Goal: Information Seeking & Learning: Learn about a topic

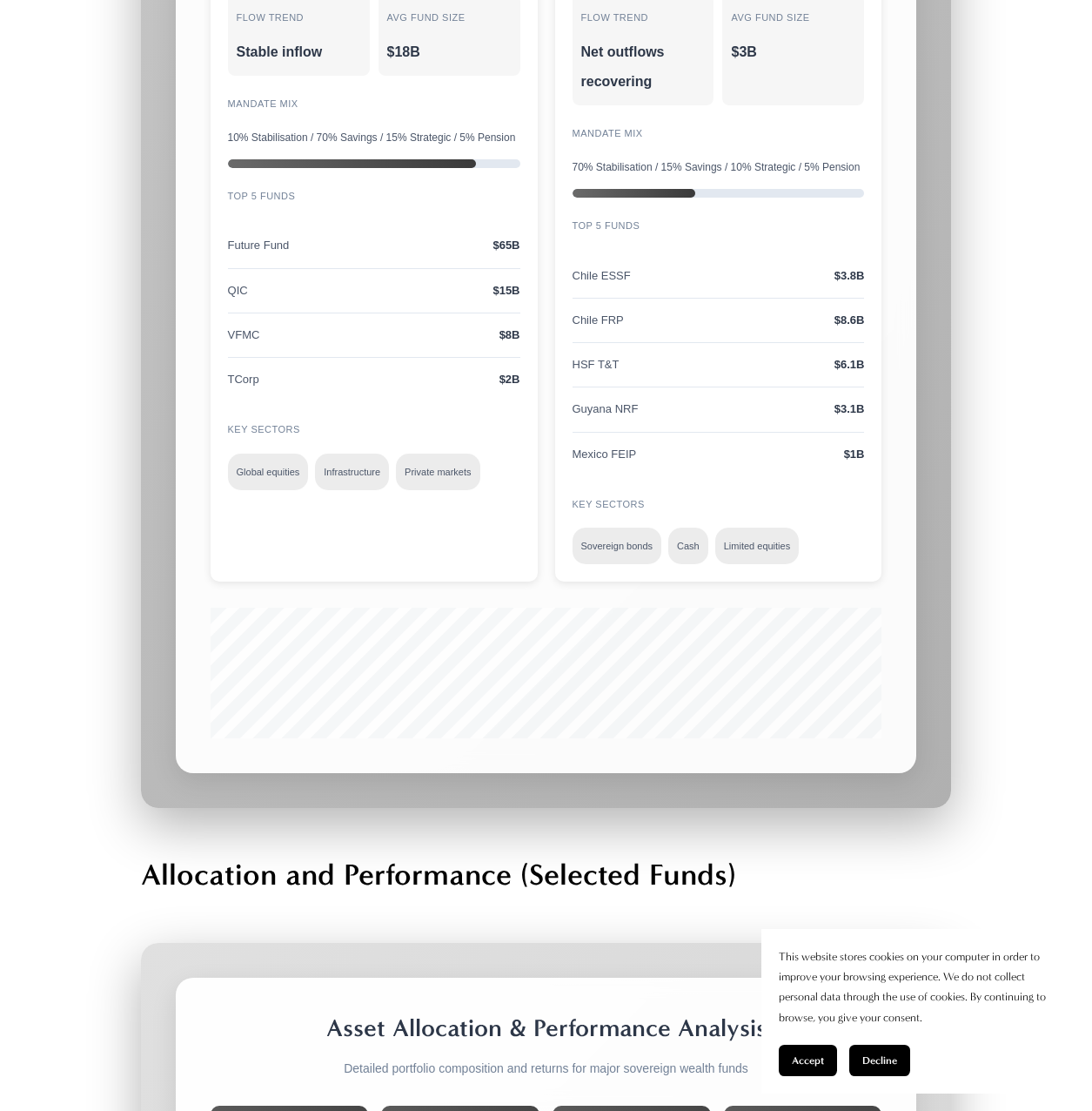
scroll to position [23765, 0]
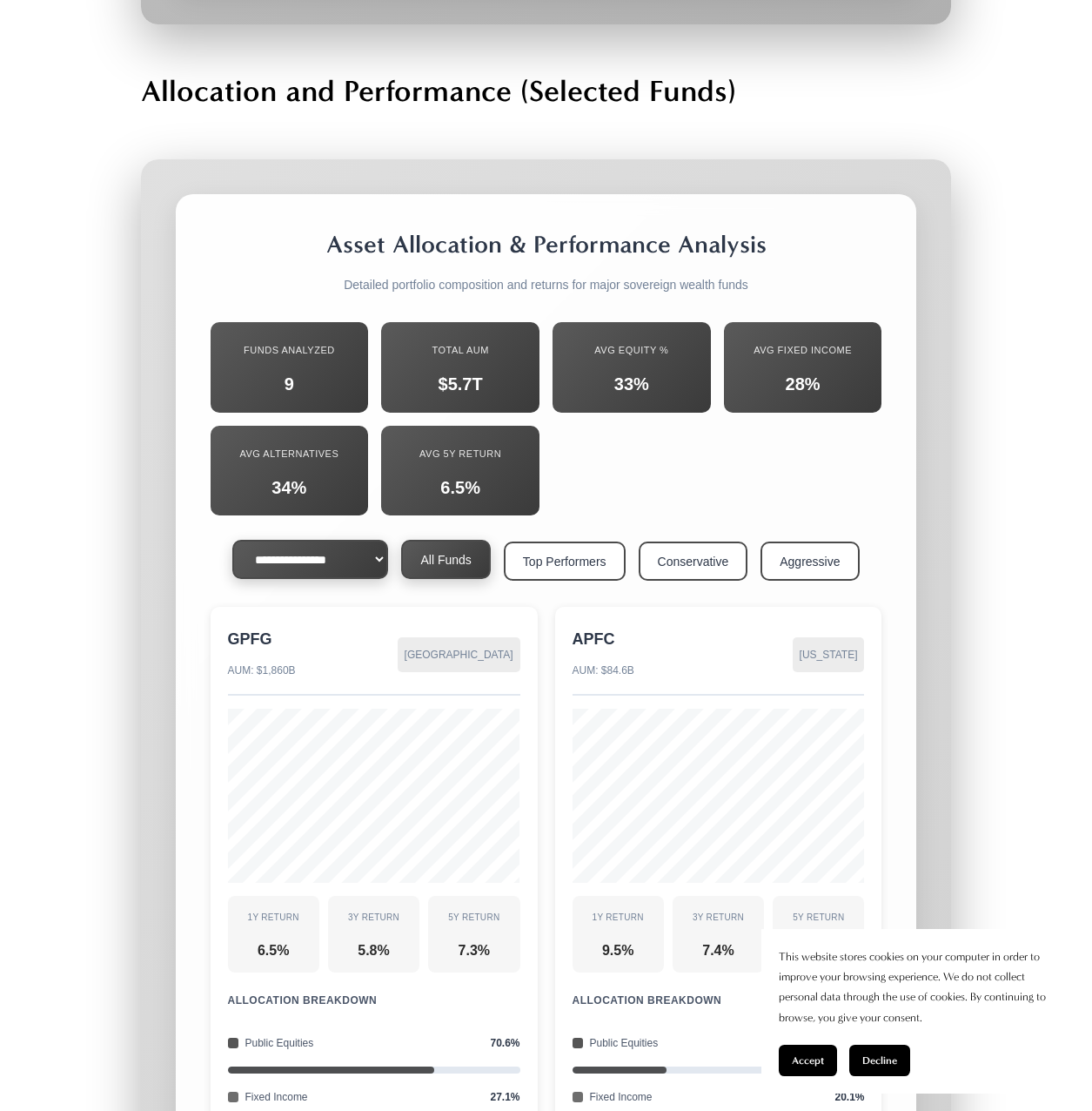
click at [322, 540] on select "**********" at bounding box center [310, 559] width 156 height 39
click at [576, 540] on button "Top Performers" at bounding box center [564, 559] width 121 height 39
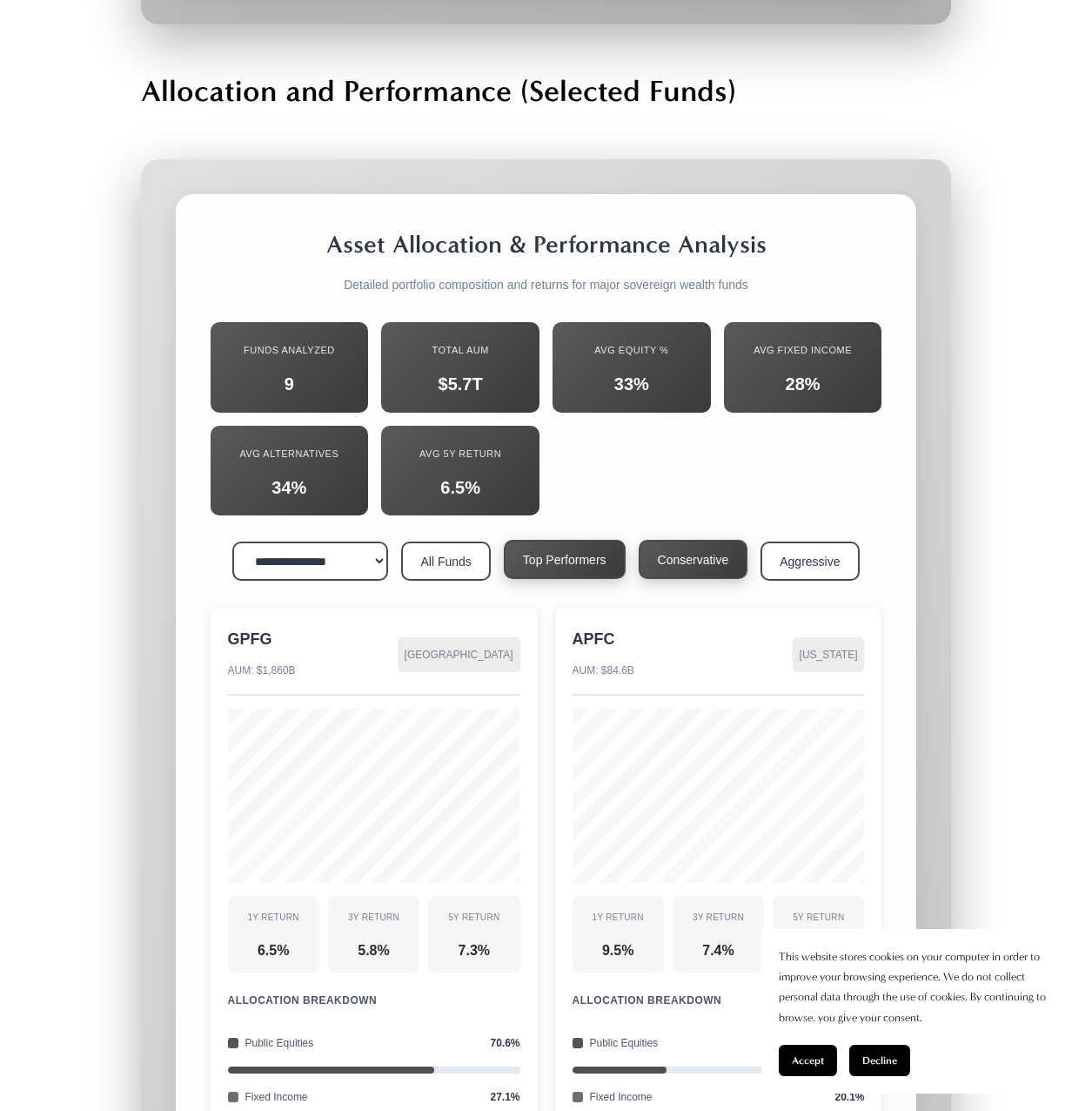
click at [734, 540] on button "Conservative" at bounding box center [694, 559] width 110 height 39
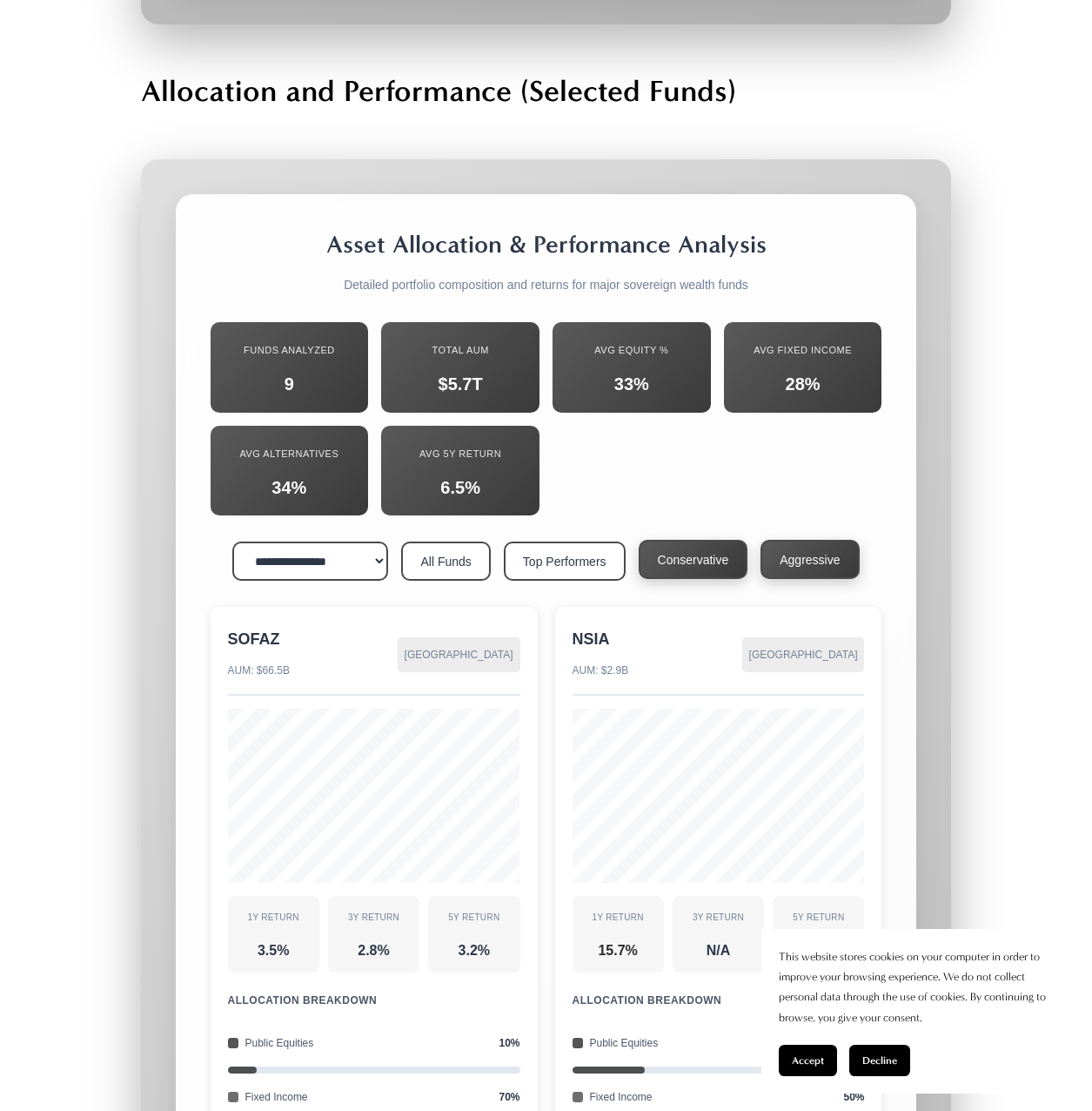
click at [809, 540] on button "Aggressive" at bounding box center [809, 559] width 98 height 39
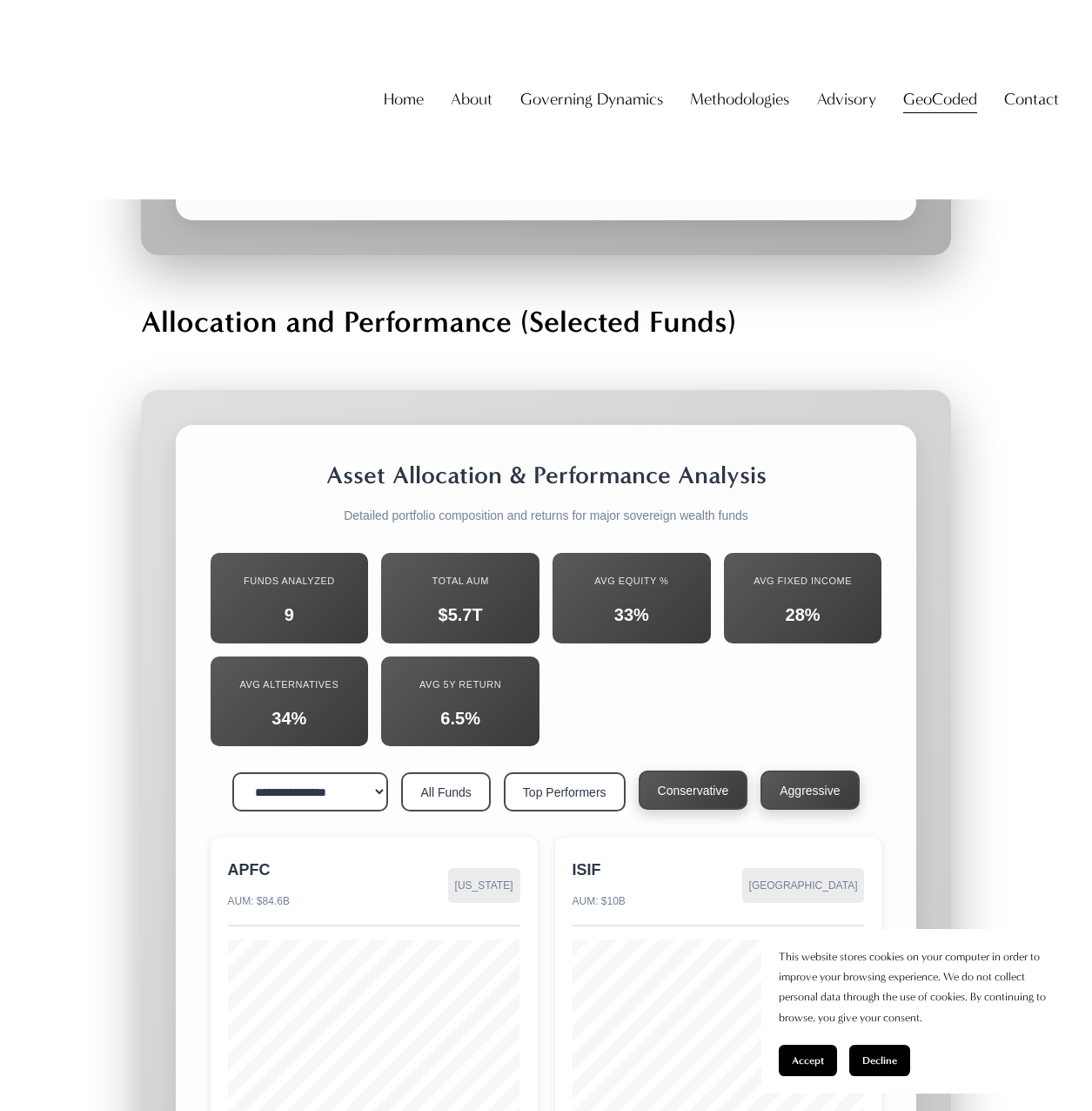
scroll to position [23503, 0]
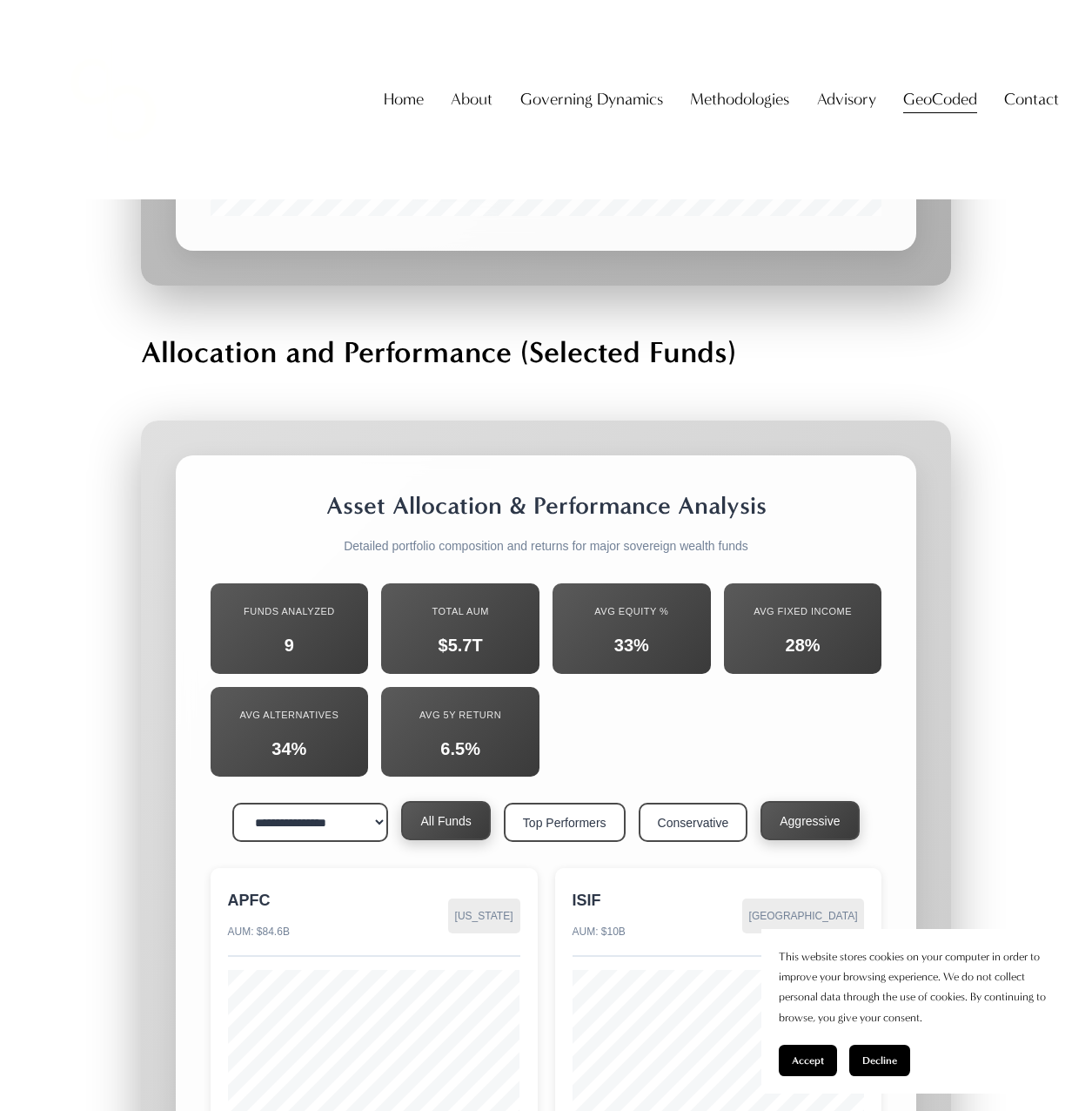
click at [423, 801] on button "All Funds" at bounding box center [446, 820] width 89 height 39
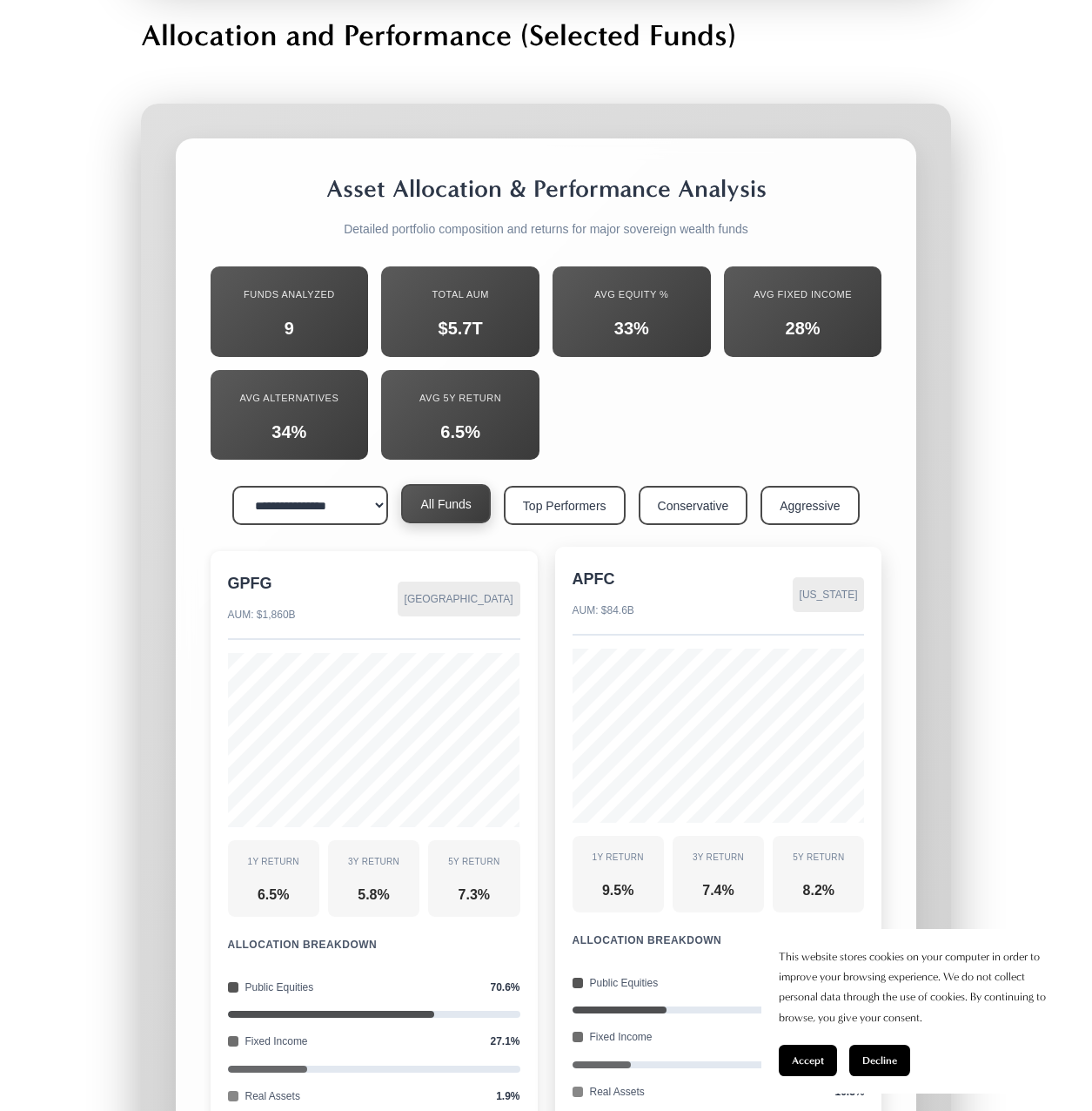
scroll to position [24287, 0]
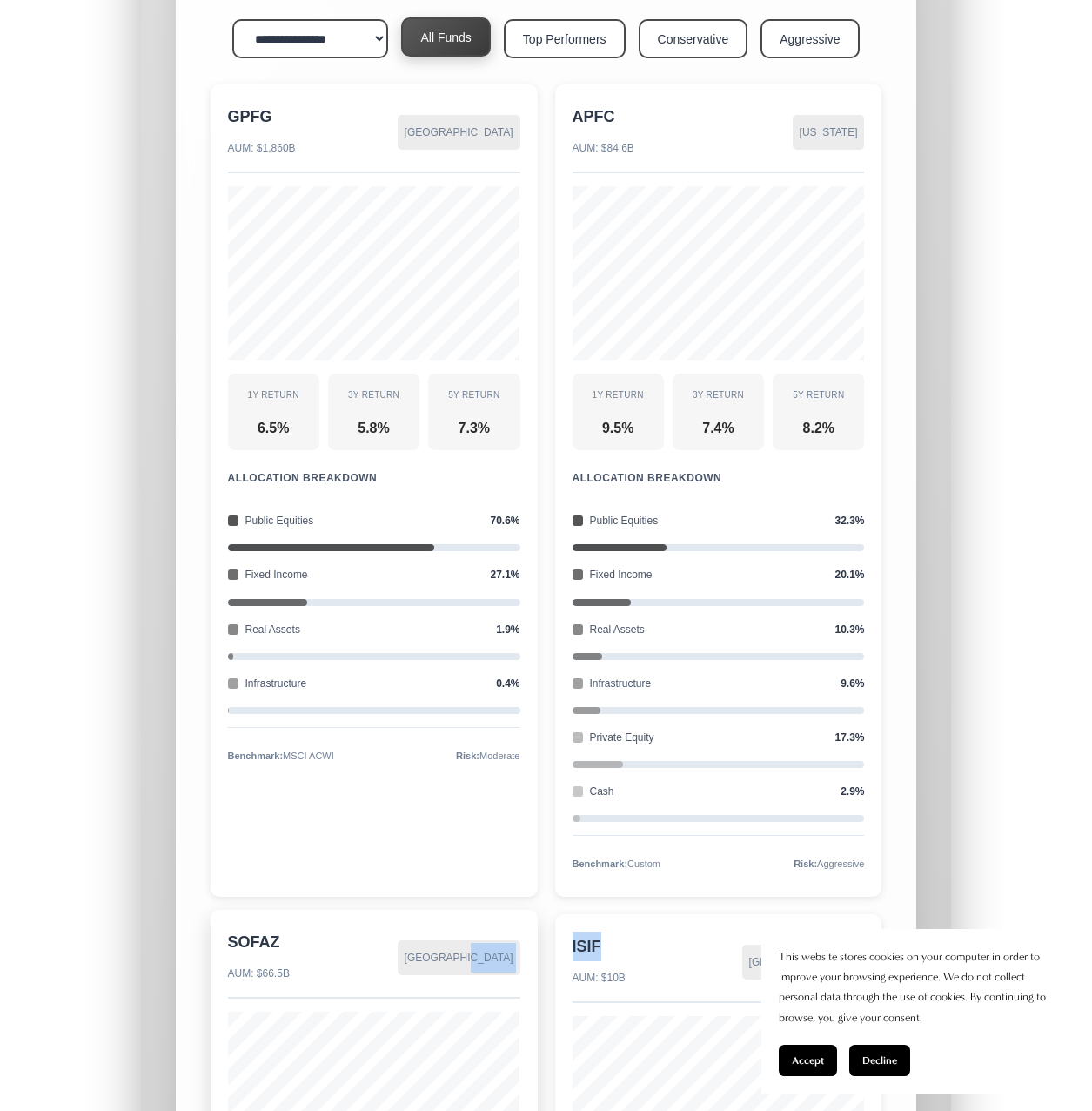
drag, startPoint x: 596, startPoint y: 584, endPoint x: 533, endPoint y: 582, distance: 63.0
drag, startPoint x: 533, startPoint y: 582, endPoint x: 679, endPoint y: 587, distance: 146.1
click at [679, 927] on div "ISIF AUM: $10B Ireland" at bounding box center [719, 963] width 292 height 72
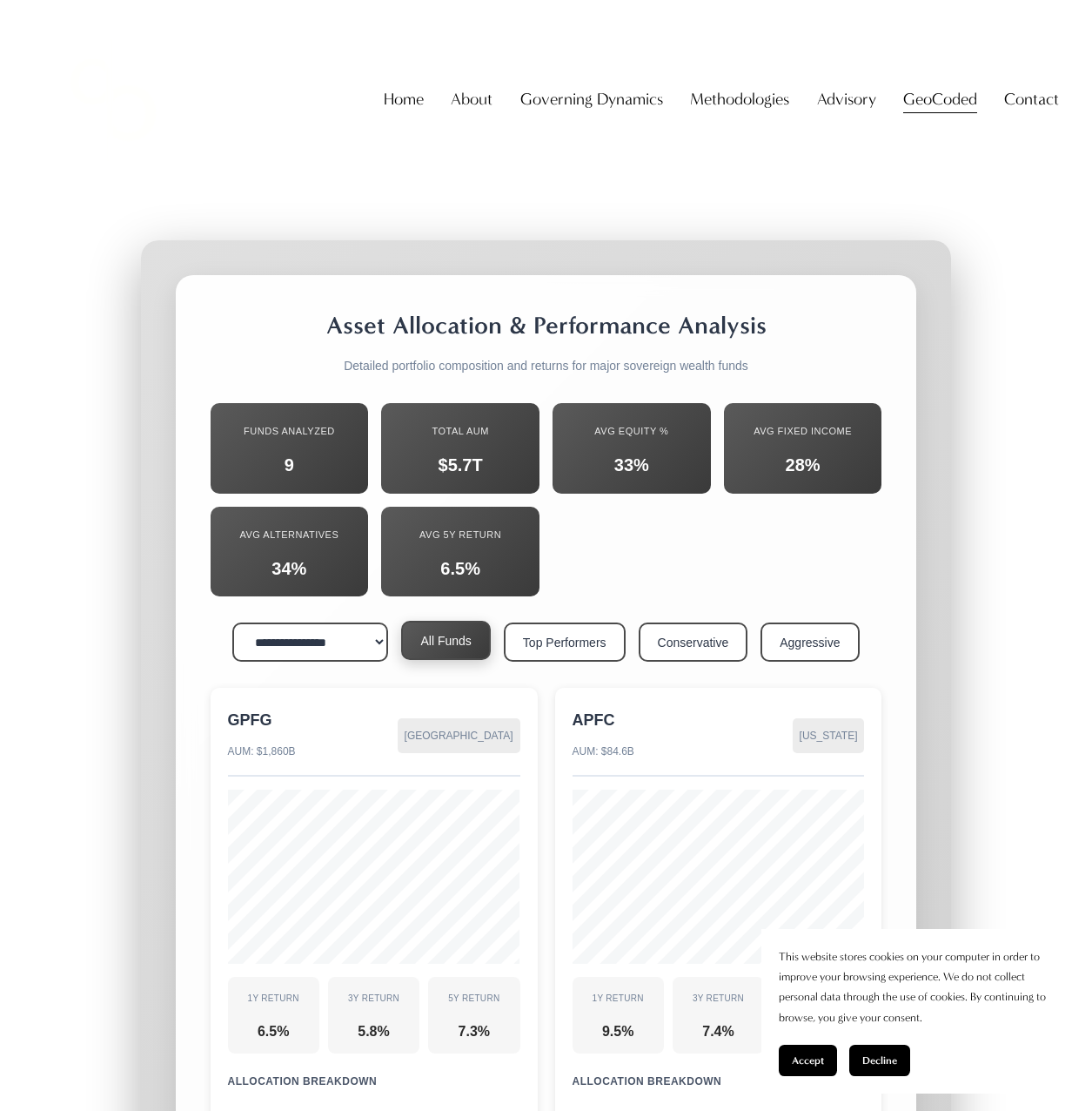
scroll to position [23677, 0]
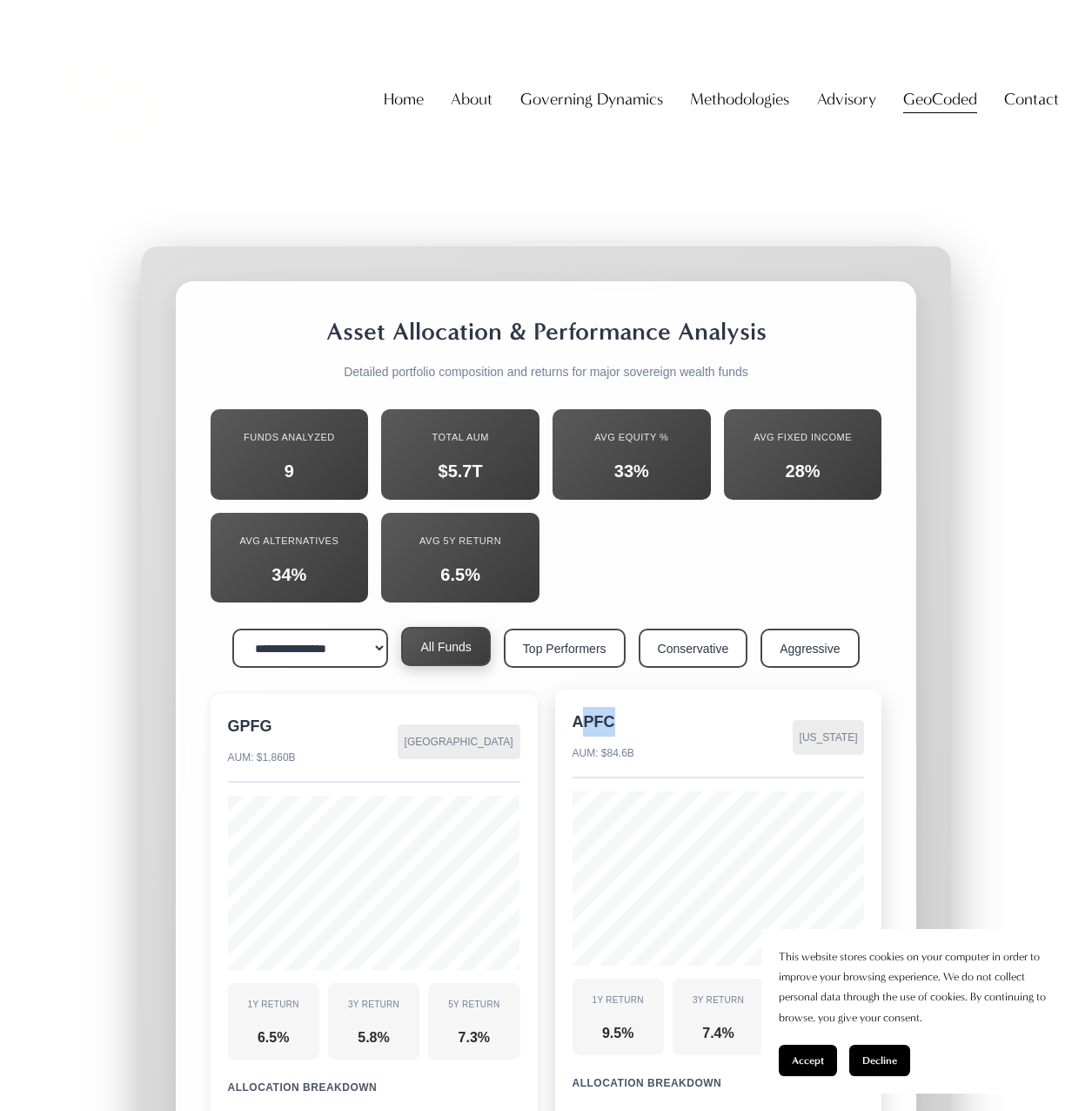
drag, startPoint x: 580, startPoint y: 364, endPoint x: 658, endPoint y: 364, distance: 78.0
click at [658, 707] on div "APFC AUM: $84.6B Alaska" at bounding box center [719, 742] width 292 height 72
drag, startPoint x: 658, startPoint y: 364, endPoint x: 657, endPoint y: 376, distance: 12.0
click at [657, 707] on div "APFC AUM: $84.6B Alaska" at bounding box center [719, 742] width 292 height 72
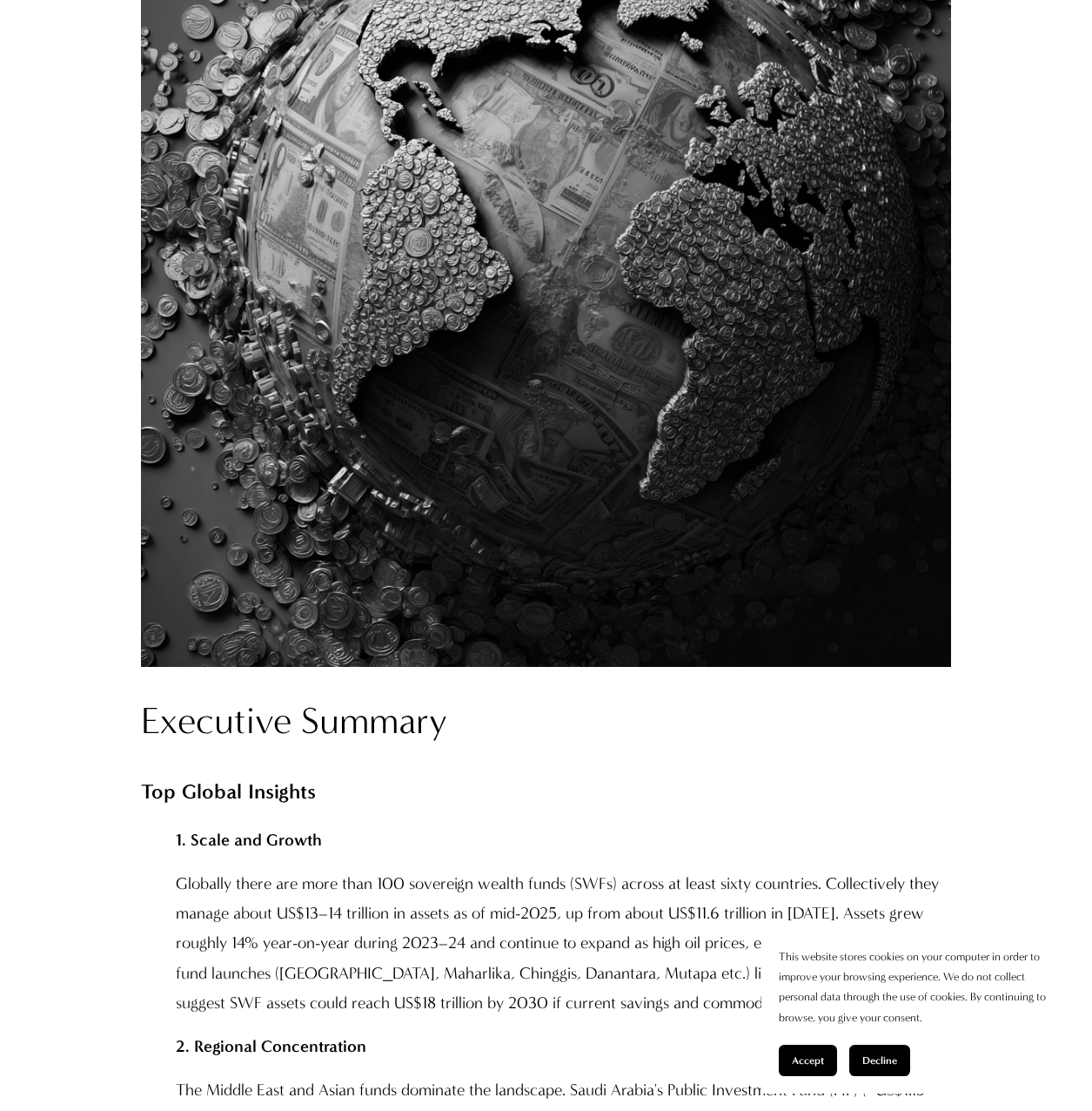
scroll to position [871, 0]
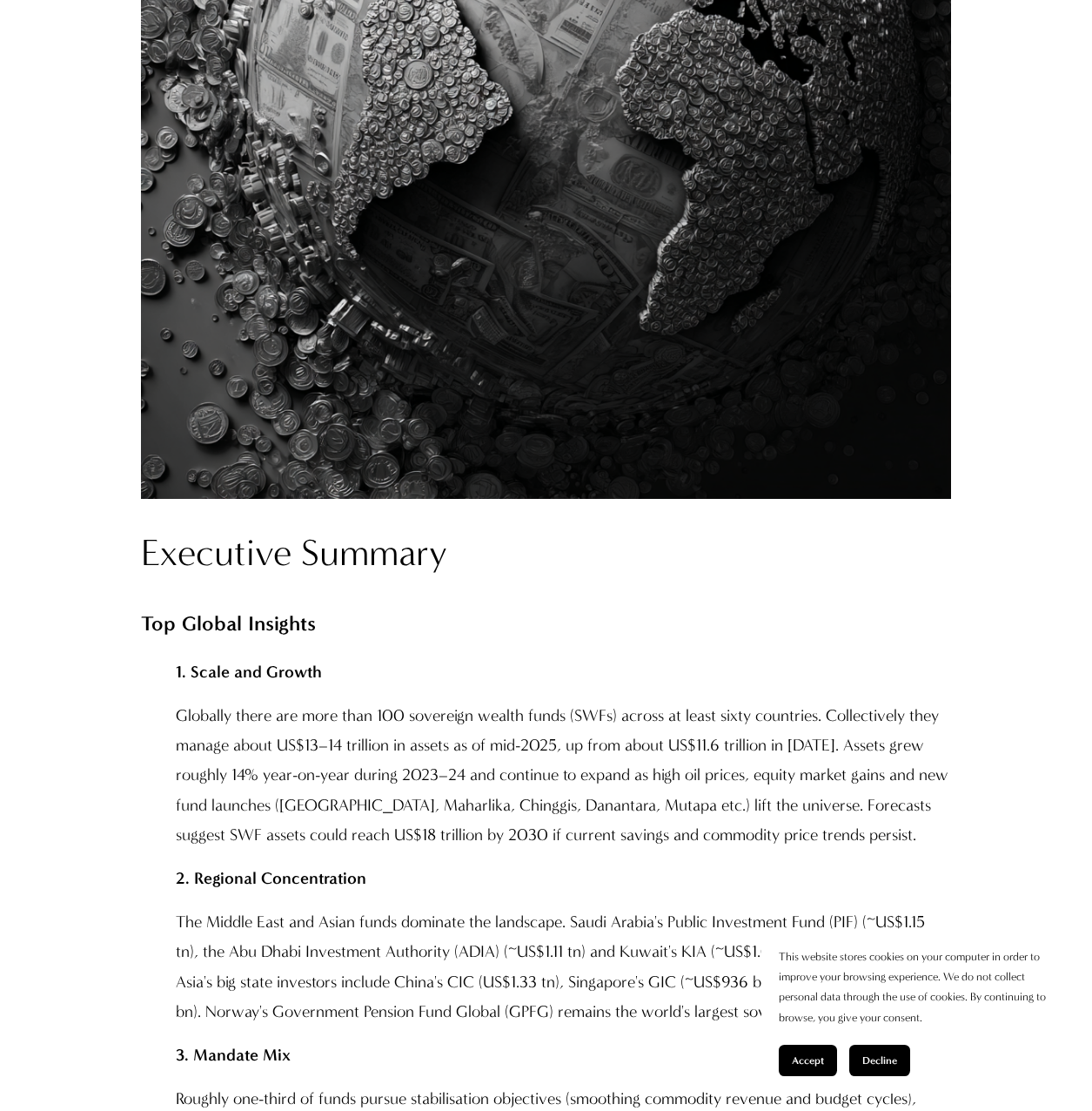
click at [808, 1059] on span "Accept" at bounding box center [807, 1060] width 32 height 12
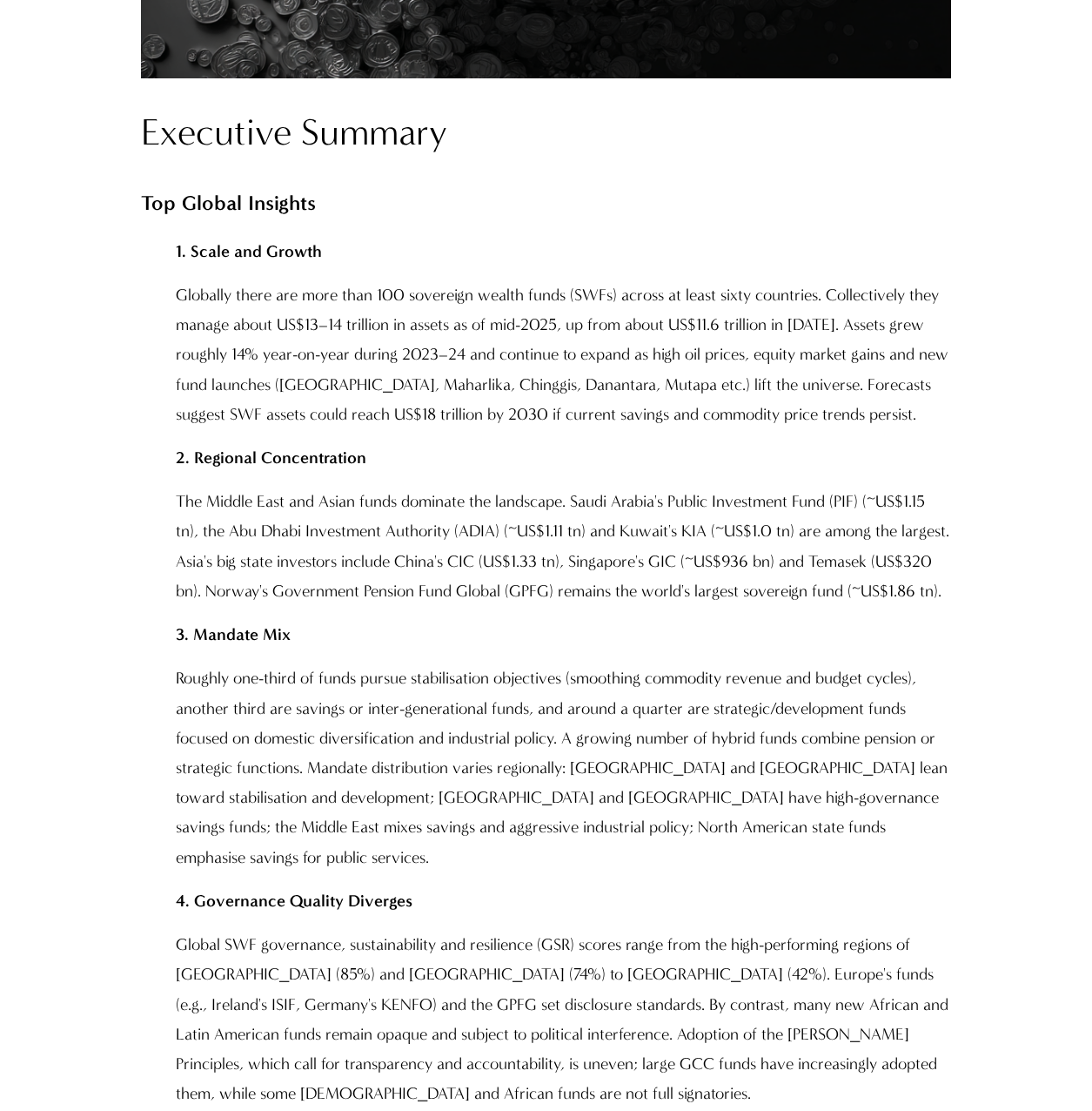
scroll to position [1306, 0]
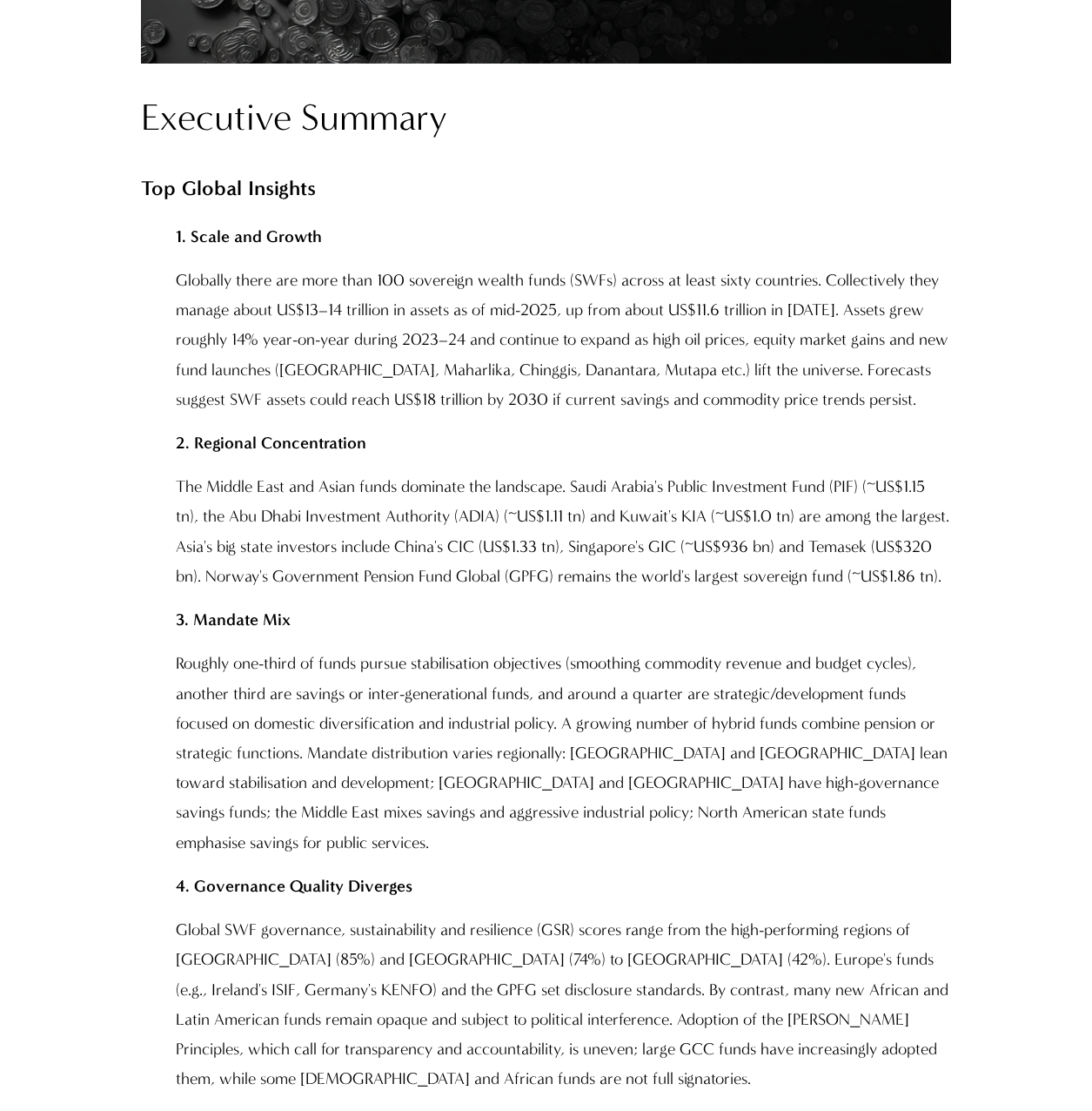
click at [644, 344] on p "Globally there are more than 100 sovereign wealth funds (SWFs) across at least …" at bounding box center [564, 340] width 776 height 149
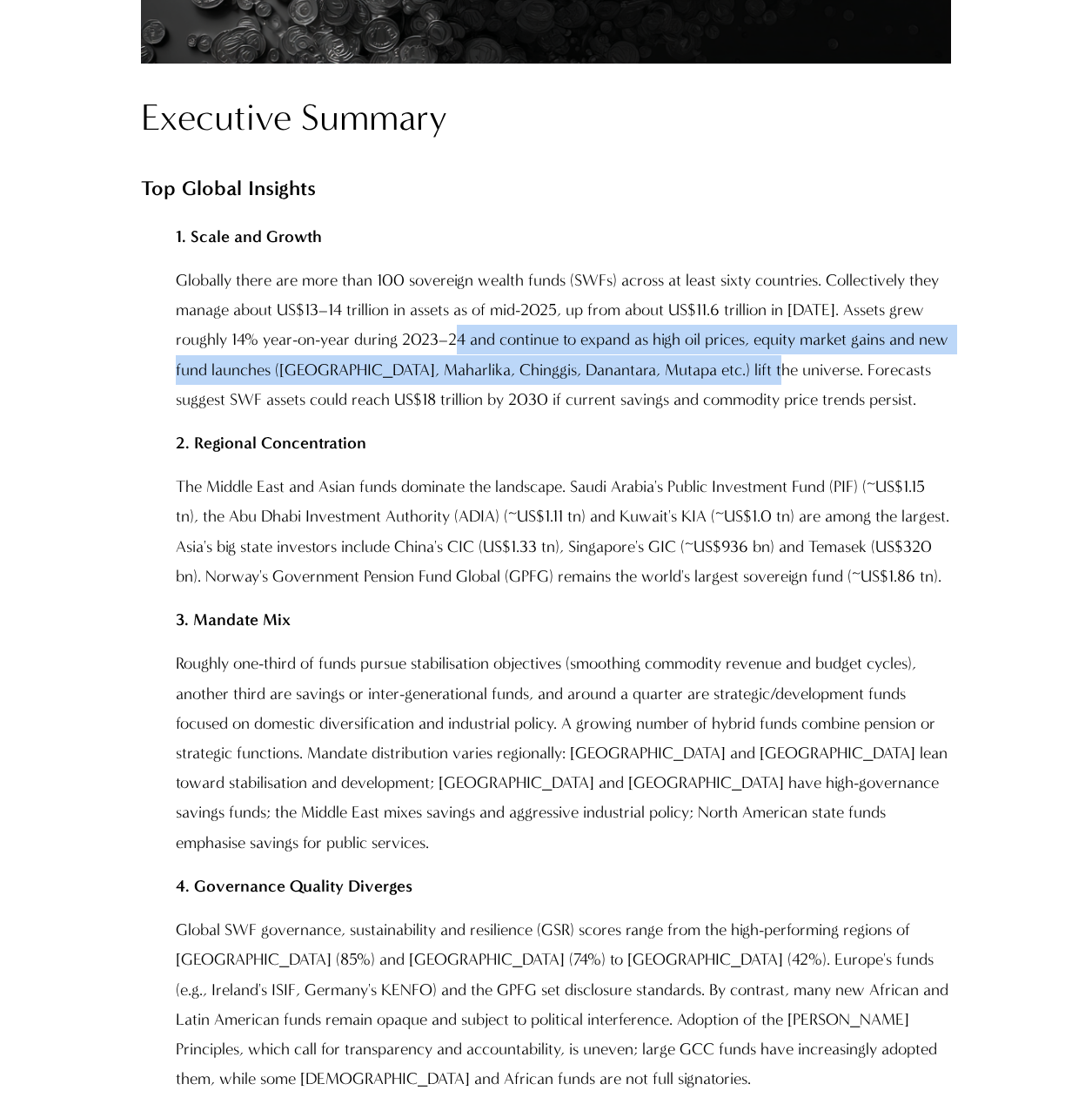
drag, startPoint x: 472, startPoint y: 340, endPoint x: 765, endPoint y: 364, distance: 294.0
click at [765, 364] on p "Globally there are more than 100 sovereign wealth funds (SWFs) across at least …" at bounding box center [564, 340] width 776 height 149
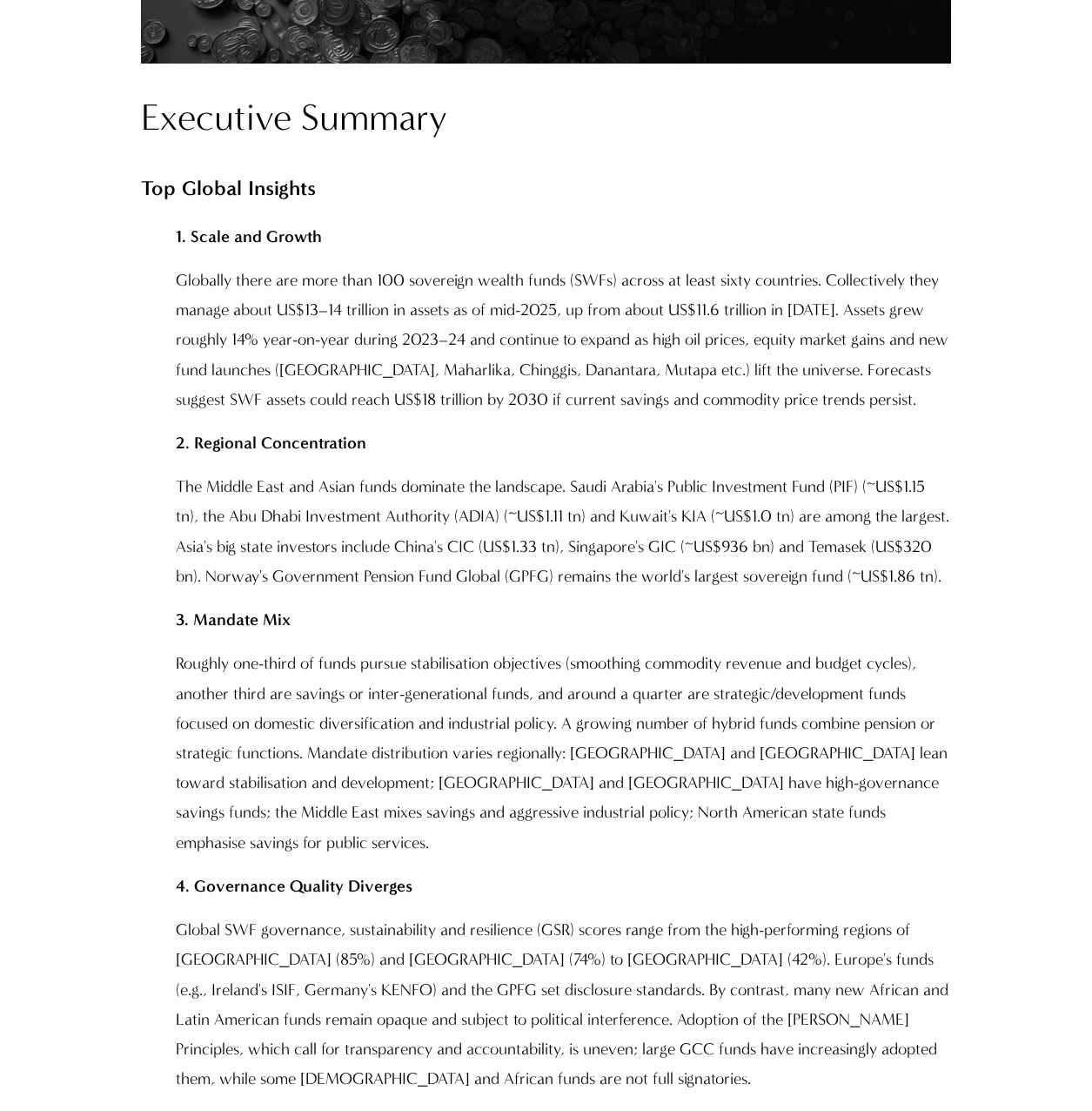
drag, startPoint x: 765, startPoint y: 364, endPoint x: 878, endPoint y: 409, distance: 121.6
click at [814, 402] on p "Globally there are more than 100 sovereign wealth funds (SWFs) across at least …" at bounding box center [564, 340] width 776 height 149
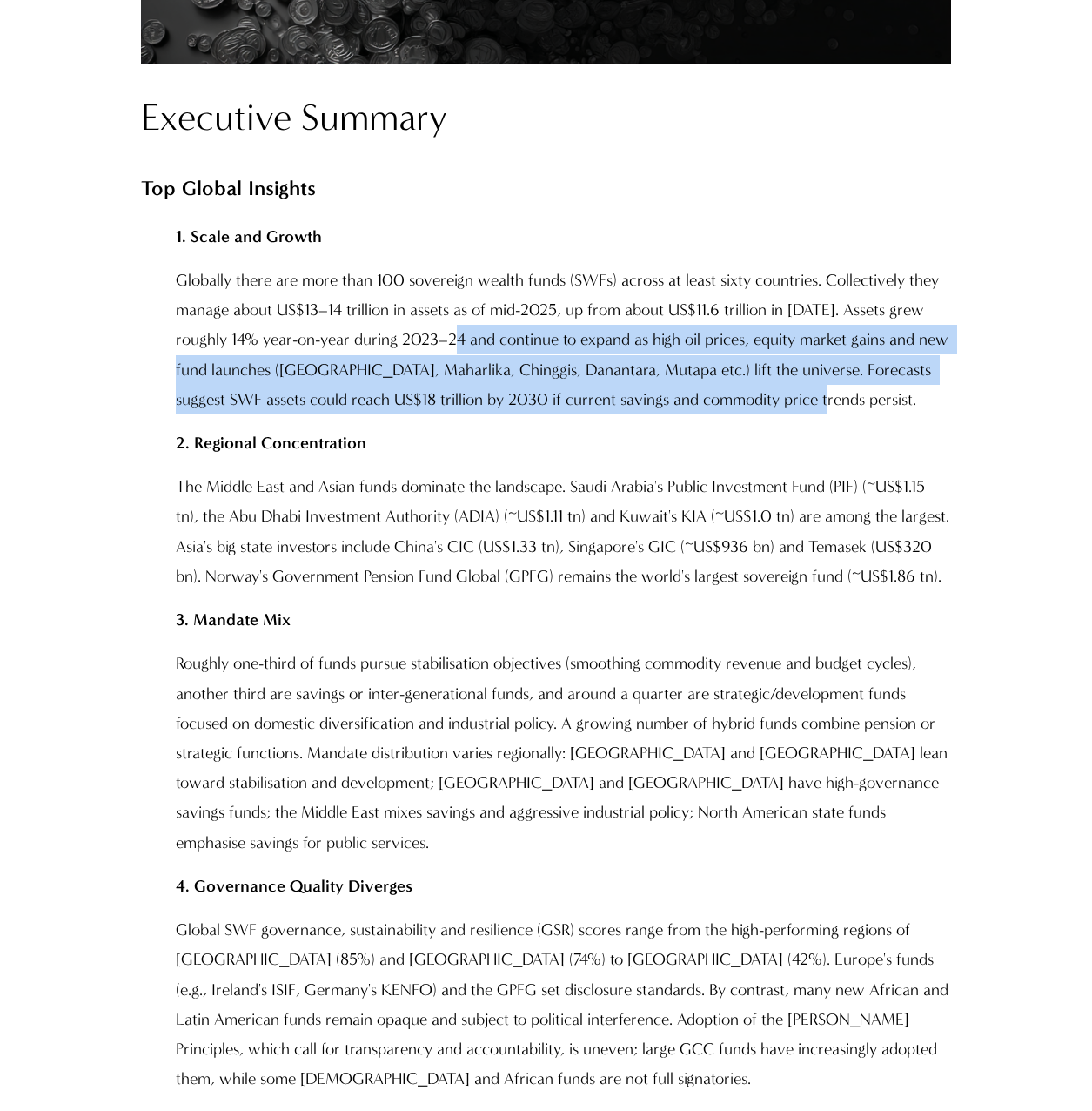
drag, startPoint x: 815, startPoint y: 403, endPoint x: 467, endPoint y: 343, distance: 353.1
click at [467, 343] on p "Globally there are more than 100 sovereign wealth funds (SWFs) across at least …" at bounding box center [564, 340] width 776 height 149
copy p "and continue to expand as high oil prices, equity market gains and new fund lau…"
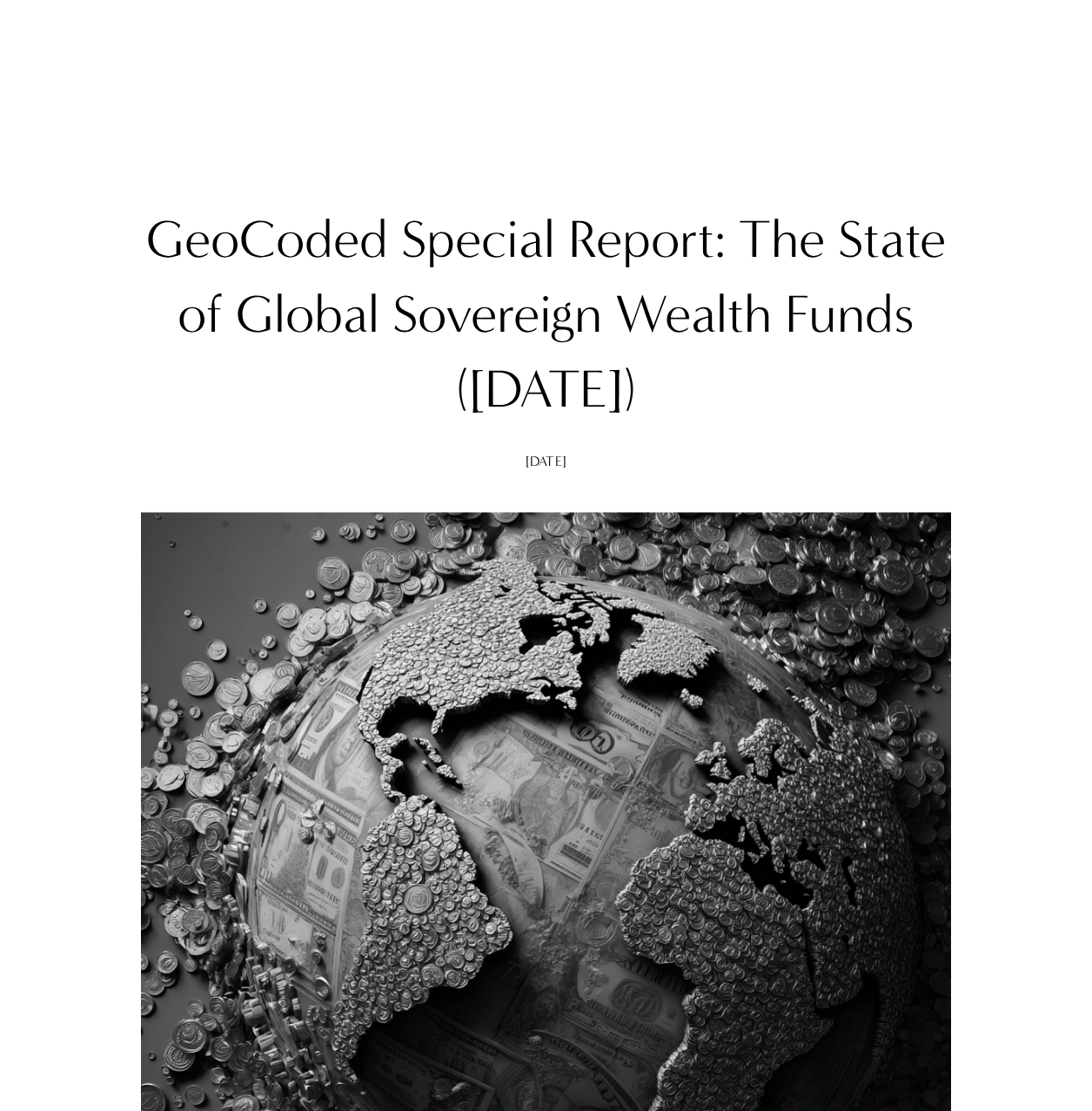
scroll to position [0, 0]
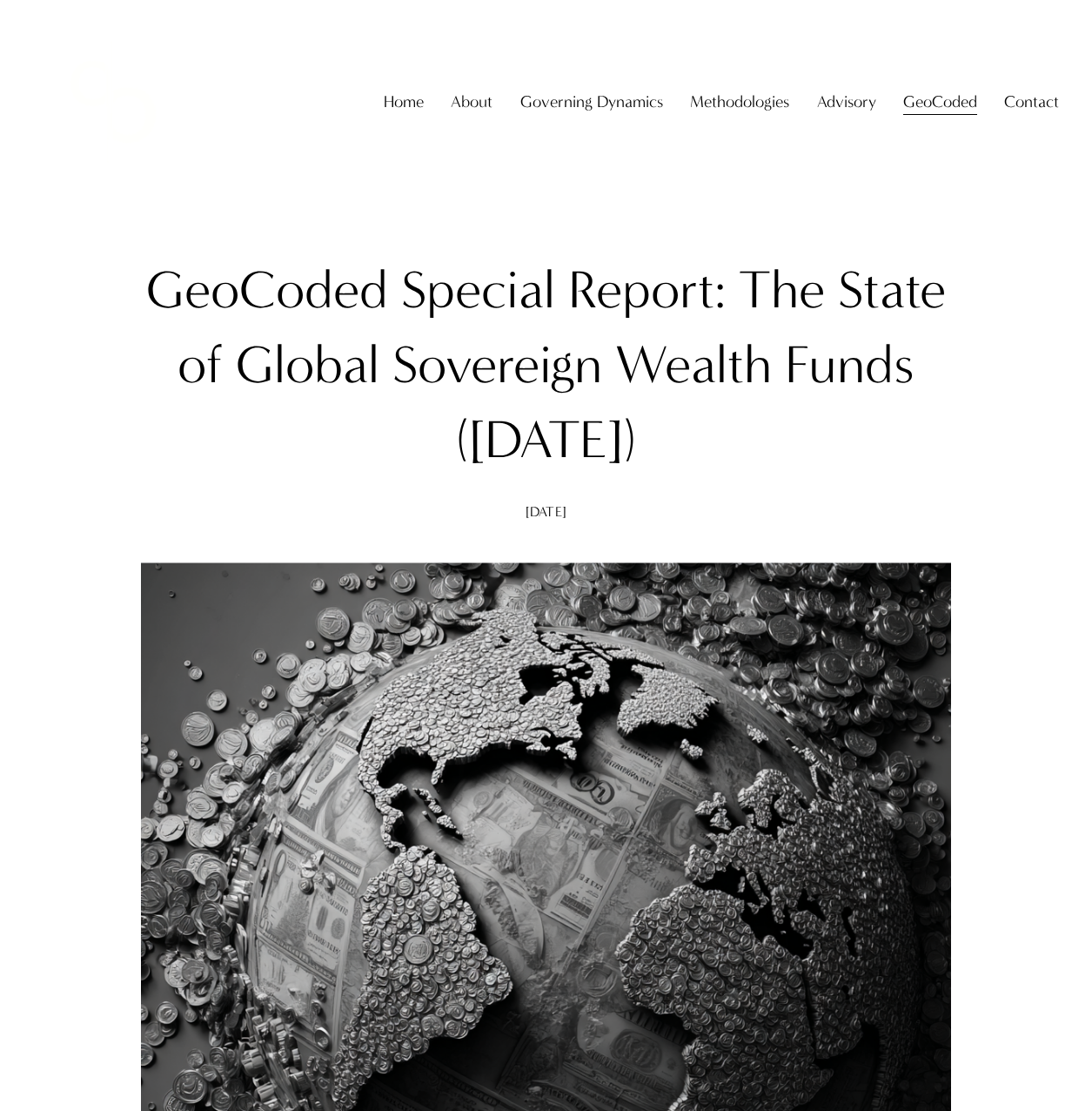
click at [1023, 117] on span "Contact" at bounding box center [1032, 101] width 55 height 29
drag, startPoint x: 773, startPoint y: 445, endPoint x: 291, endPoint y: 309, distance: 500.8
click at [291, 309] on h1 "GeoCoded Special Report: The State of Global Sovereign Wealth Funds ([DATE])" at bounding box center [546, 365] width 811 height 223
click at [0, 0] on span "Citing" at bounding box center [0, 0] width 0 height 0
click at [298, 339] on h1 "GeoCoded Special Report: The State of Global Sovereign Wealth Funds ([DATE])" at bounding box center [546, 365] width 811 height 223
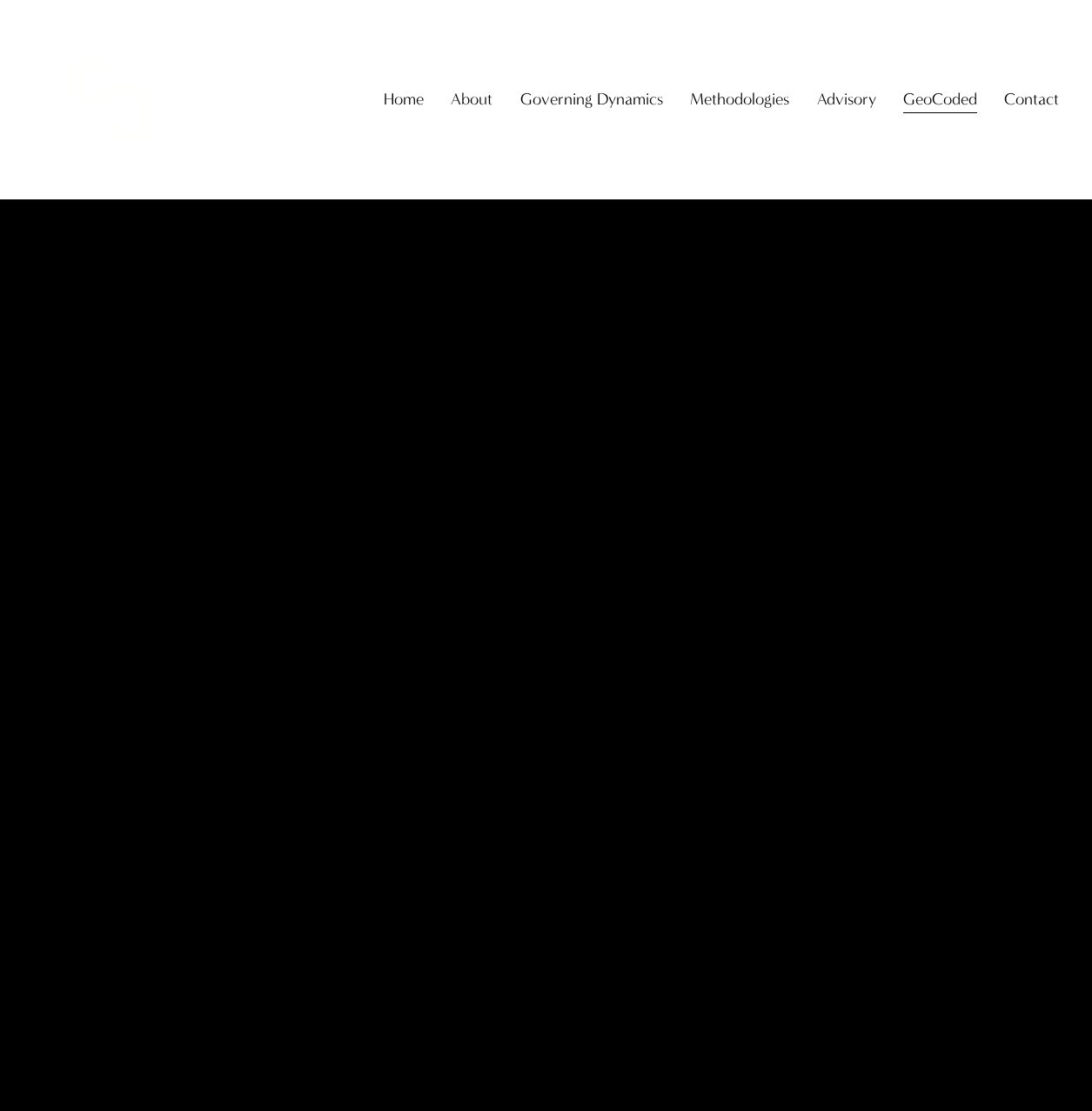
scroll to position [55030, 0]
click at [1026, 112] on span "Contact" at bounding box center [1032, 98] width 55 height 29
click at [0, 0] on span "Contact Us" at bounding box center [0, 0] width 0 height 0
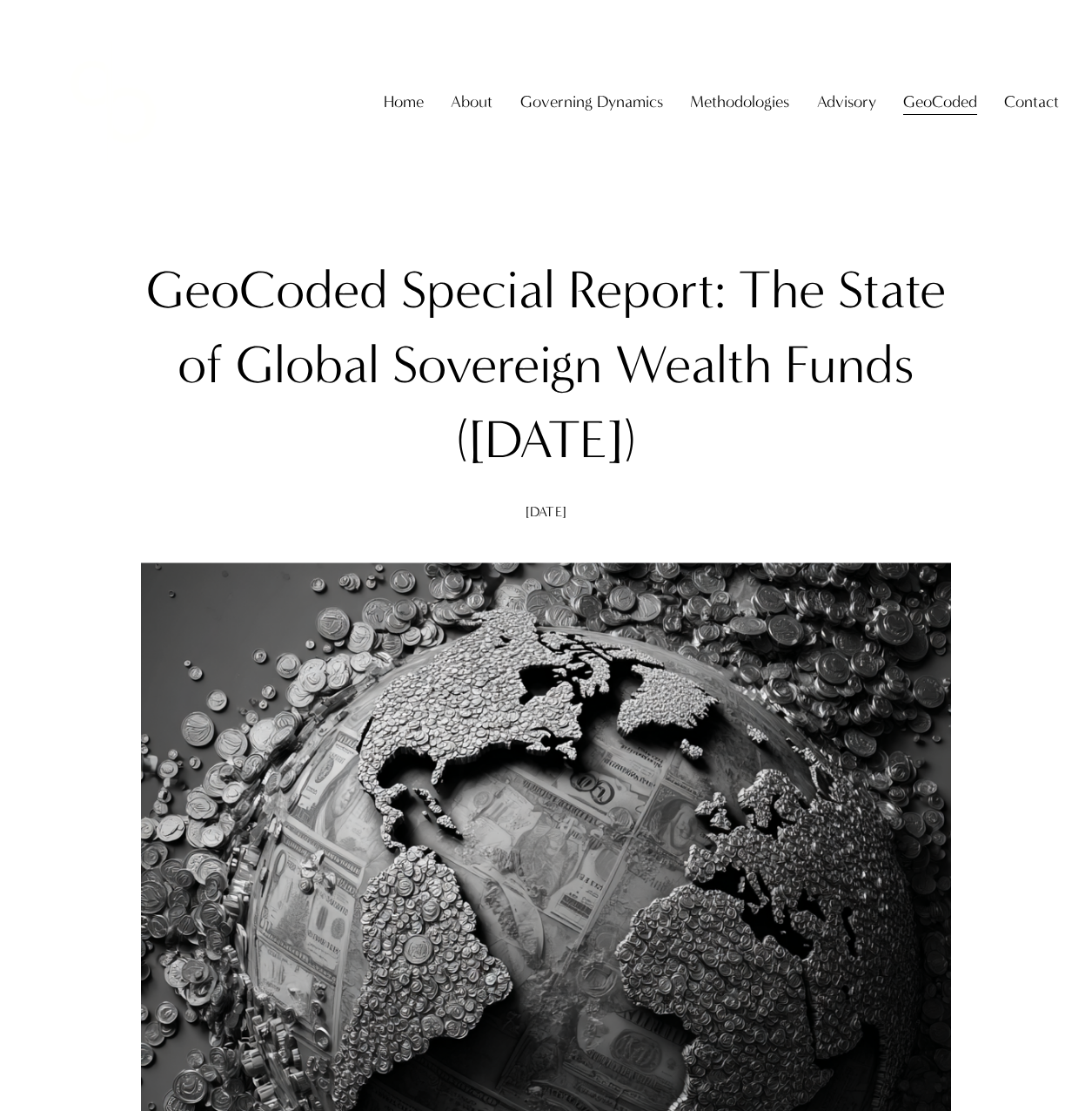
drag, startPoint x: 181, startPoint y: 289, endPoint x: 809, endPoint y: 430, distance: 643.6
click at [809, 430] on h1 "GeoCoded Special Report: The State of Global Sovereign Wealth Funds ([DATE])" at bounding box center [546, 365] width 811 height 223
copy h1 "GeoCoded Special Report: The State of Global Sovereign Wealth Funds ([DATE])"
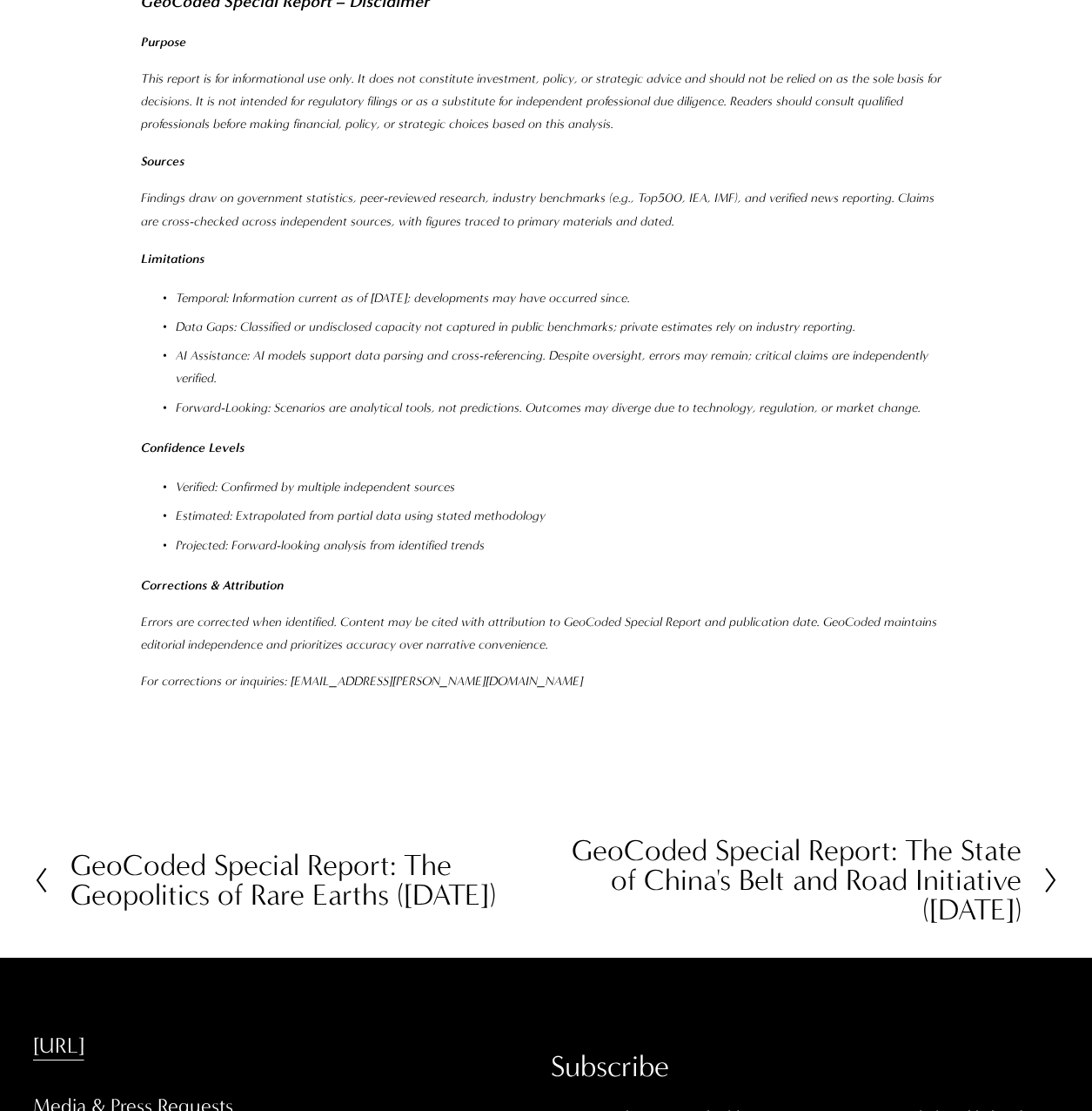
scroll to position [33470, 0]
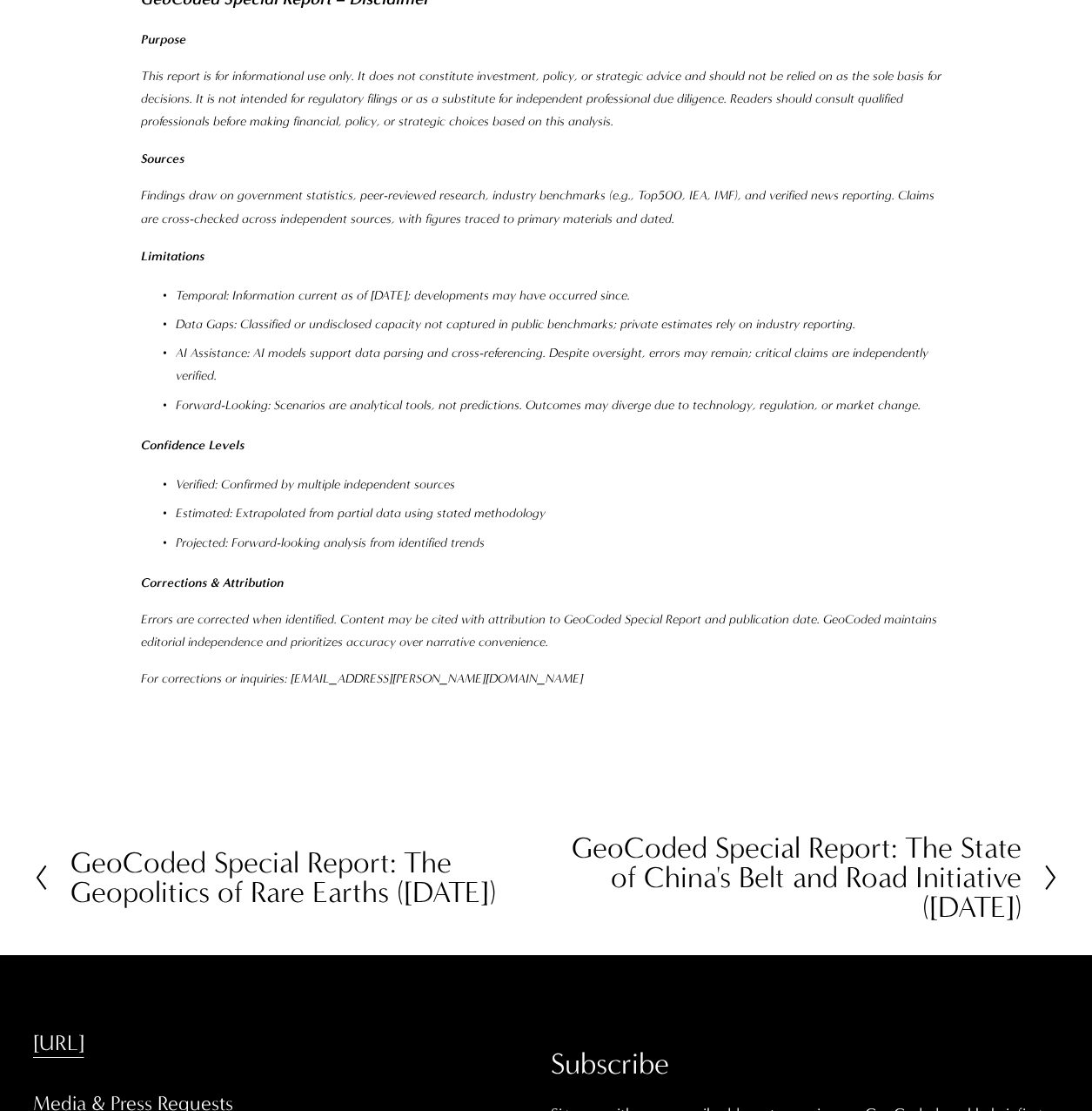
drag, startPoint x: 393, startPoint y: 1051, endPoint x: 211, endPoint y: 1061, distance: 182.3
drag, startPoint x: 211, startPoint y: 1061, endPoint x: 235, endPoint y: 1049, distance: 26.8
copy p "[PERSON_NAME] & Co."
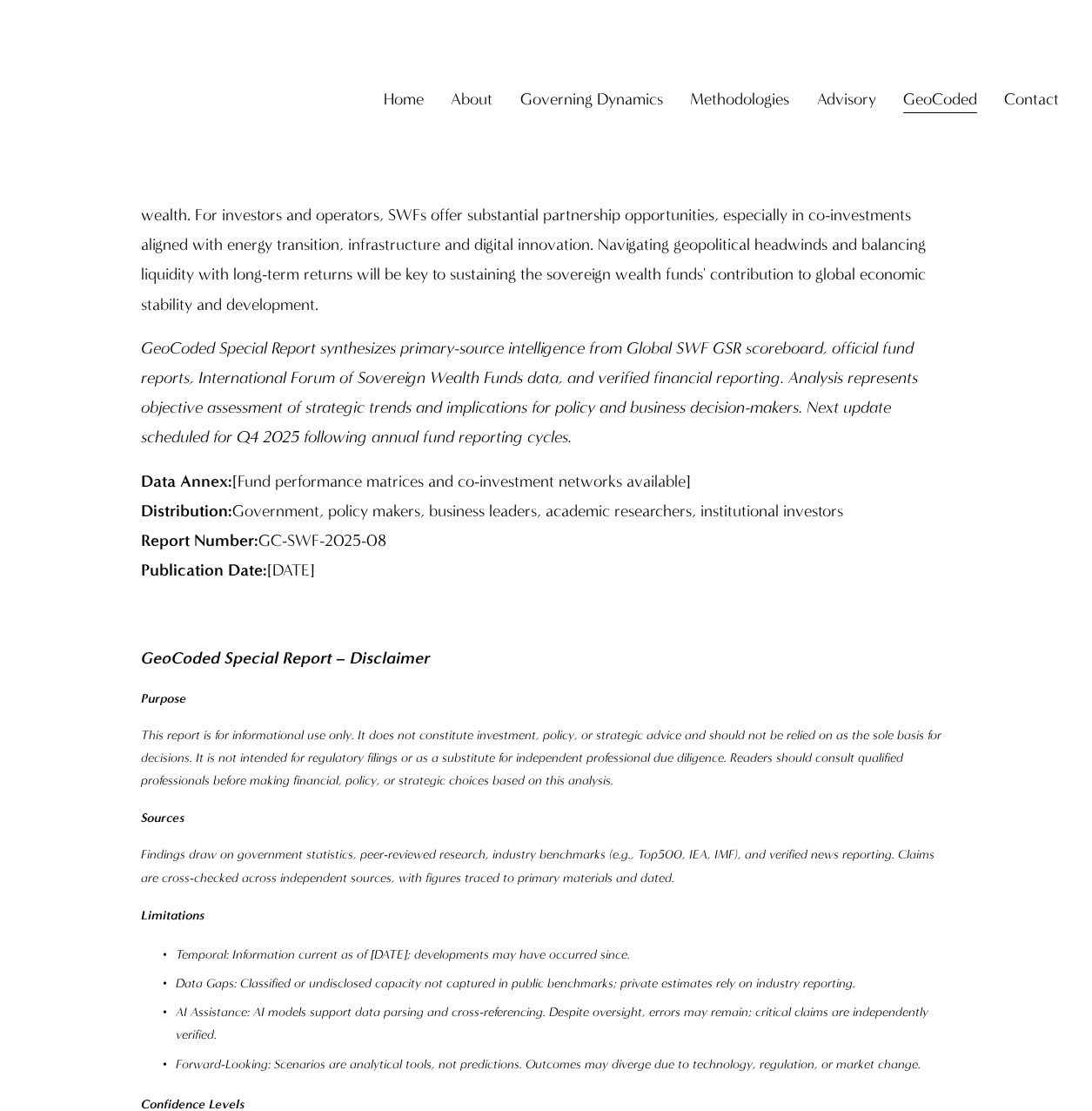
scroll to position [32512, 0]
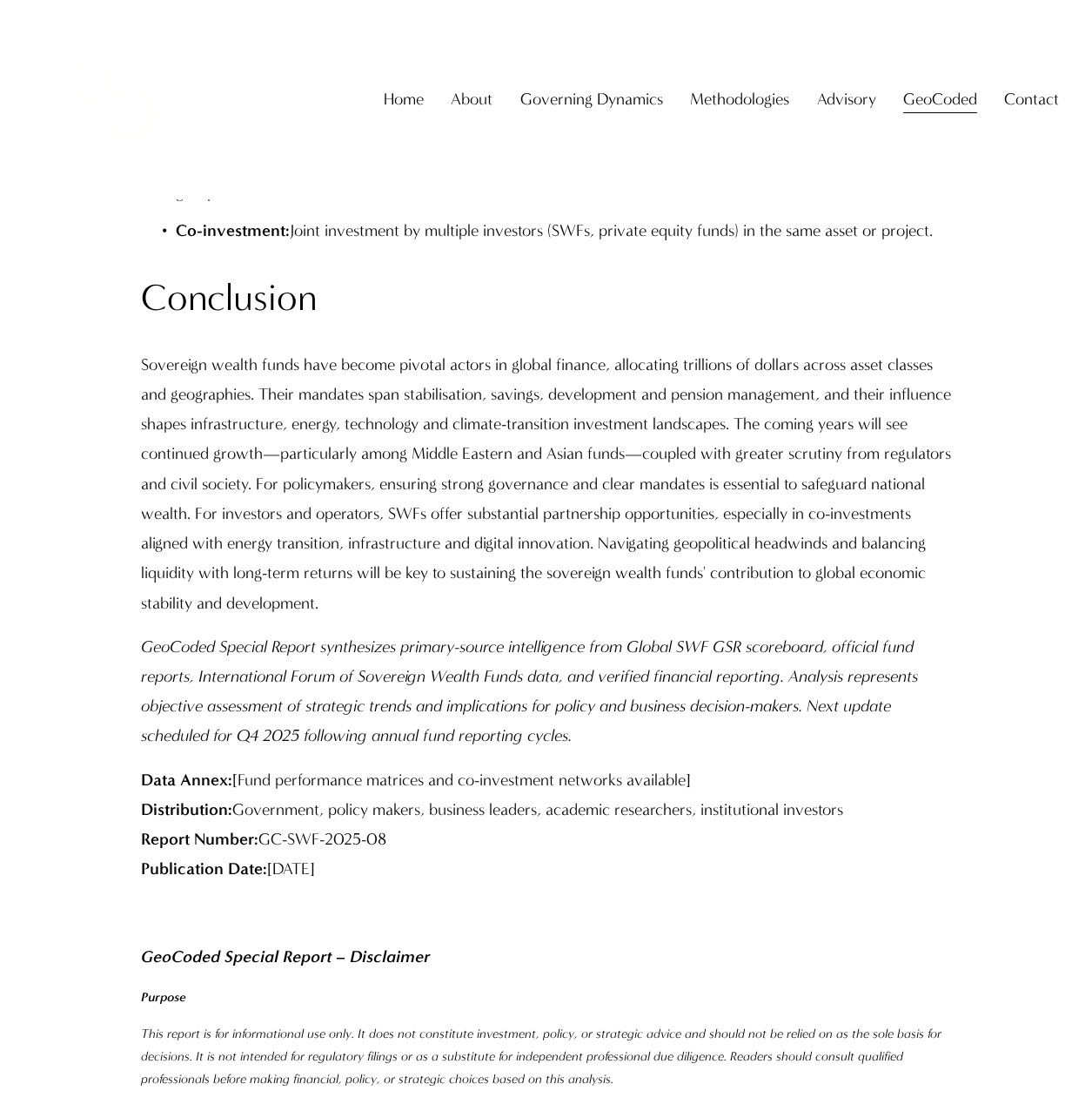
drag, startPoint x: 277, startPoint y: 764, endPoint x: 1028, endPoint y: 789, distance: 751.4
drag, startPoint x: 1028, startPoint y: 789, endPoint x: 704, endPoint y: 870, distance: 334.0
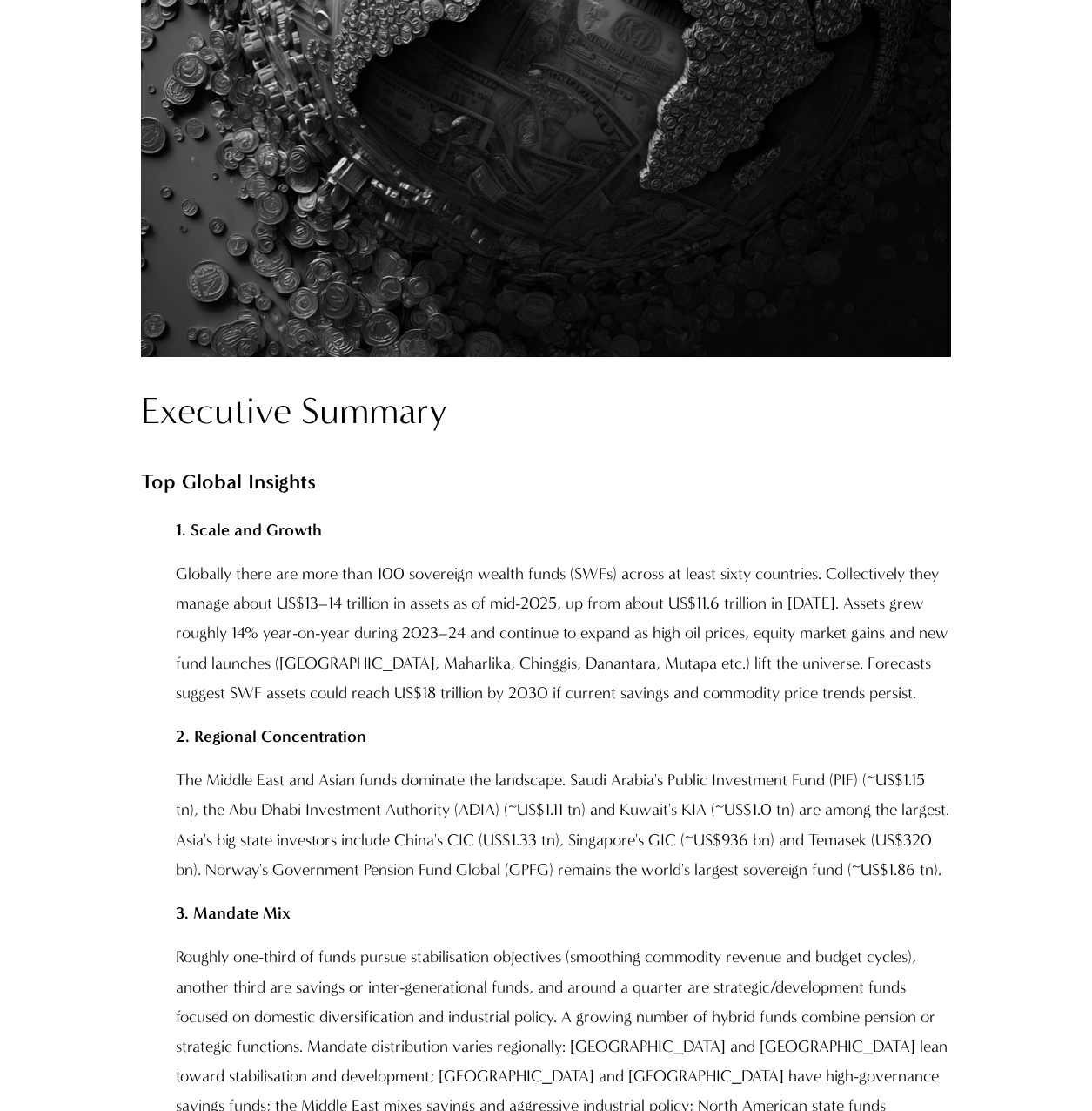
scroll to position [1393, 0]
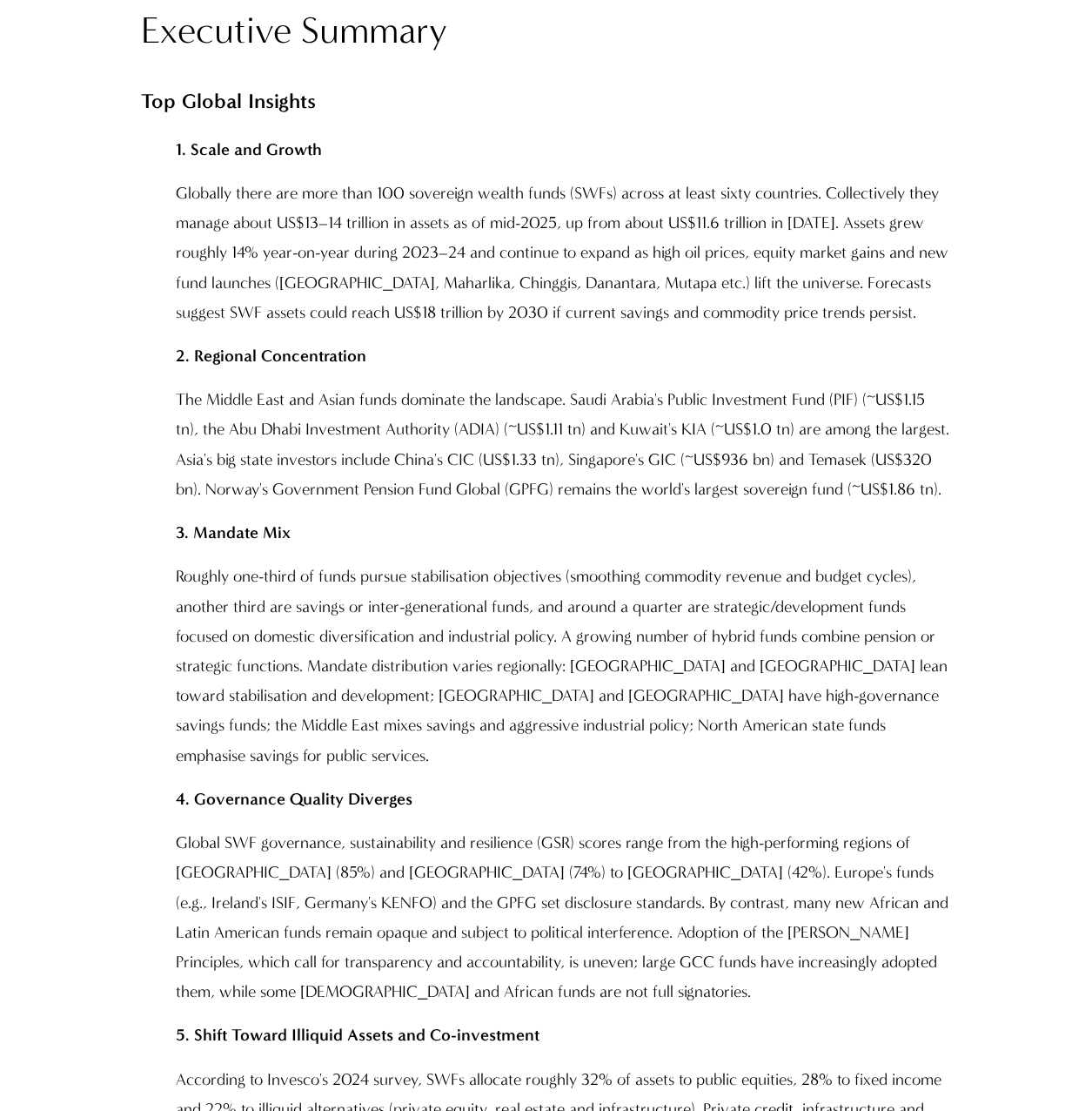
click at [618, 415] on p "The Middle East and Asian funds dominate the landscape. Saudi Arabia's Public I…" at bounding box center [564, 444] width 776 height 119
click at [592, 268] on p "Globally there are more than 100 sovereign wealth funds (SWFs) across at least …" at bounding box center [564, 253] width 776 height 149
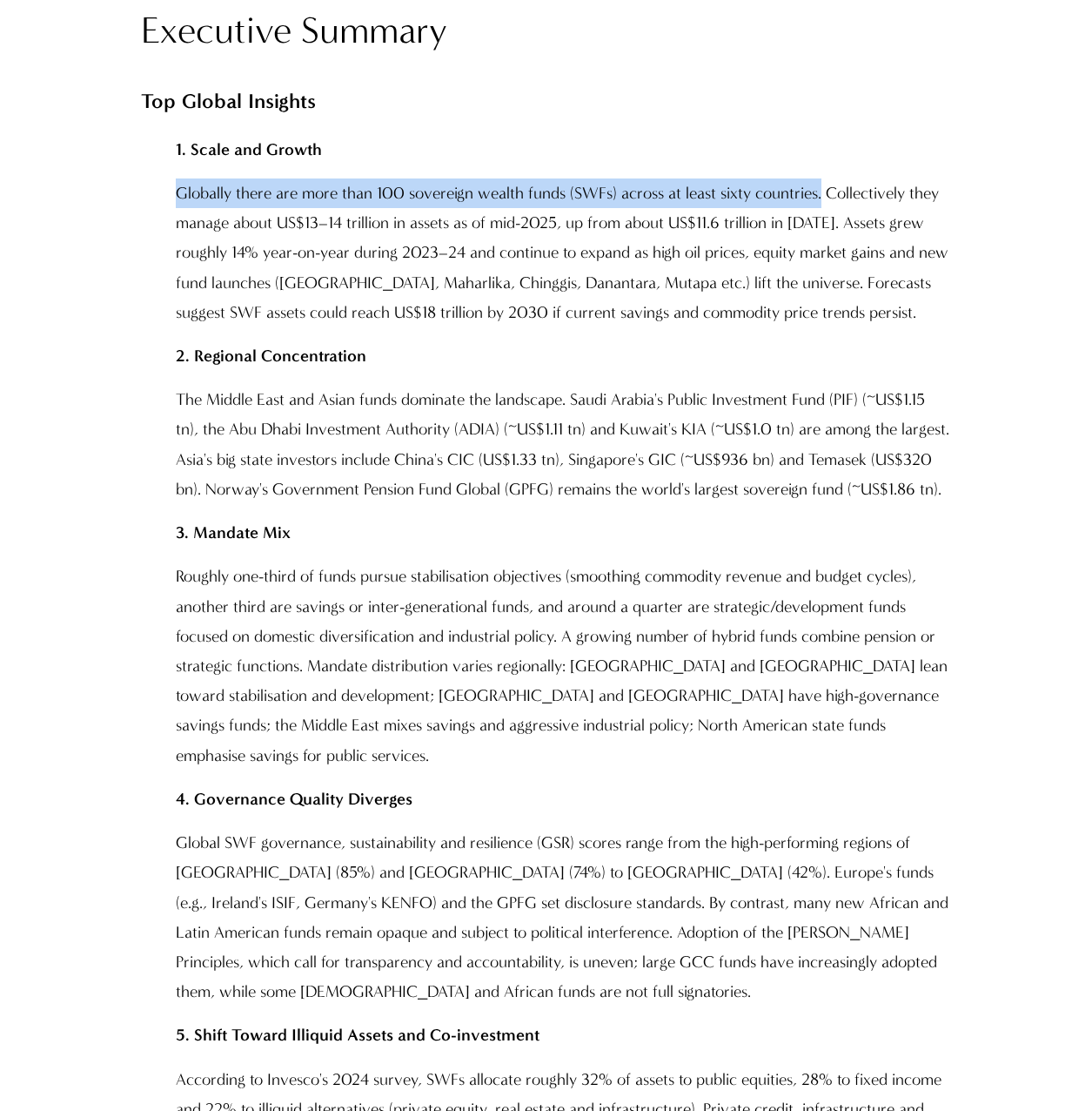
drag, startPoint x: 175, startPoint y: 196, endPoint x: 822, endPoint y: 207, distance: 647.1
click at [822, 207] on p "Globally there are more than 100 sovereign wealth funds (SWFs) across at least …" at bounding box center [564, 253] width 776 height 149
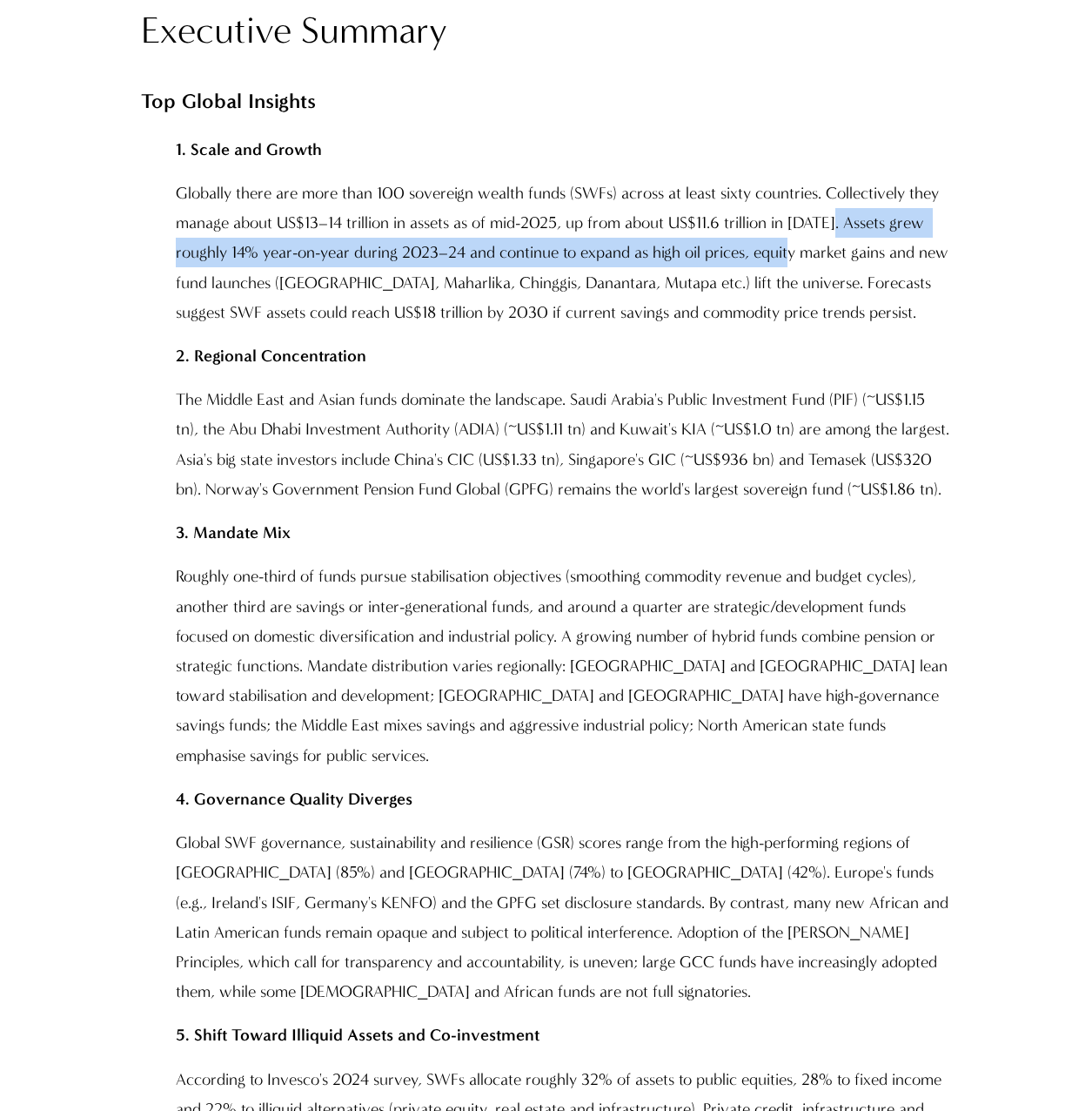
drag, startPoint x: 838, startPoint y: 220, endPoint x: 802, endPoint y: 262, distance: 55.3
click at [802, 262] on p "Globally there are more than 100 sovereign wealth funds (SWFs) across at least …" at bounding box center [564, 253] width 776 height 149
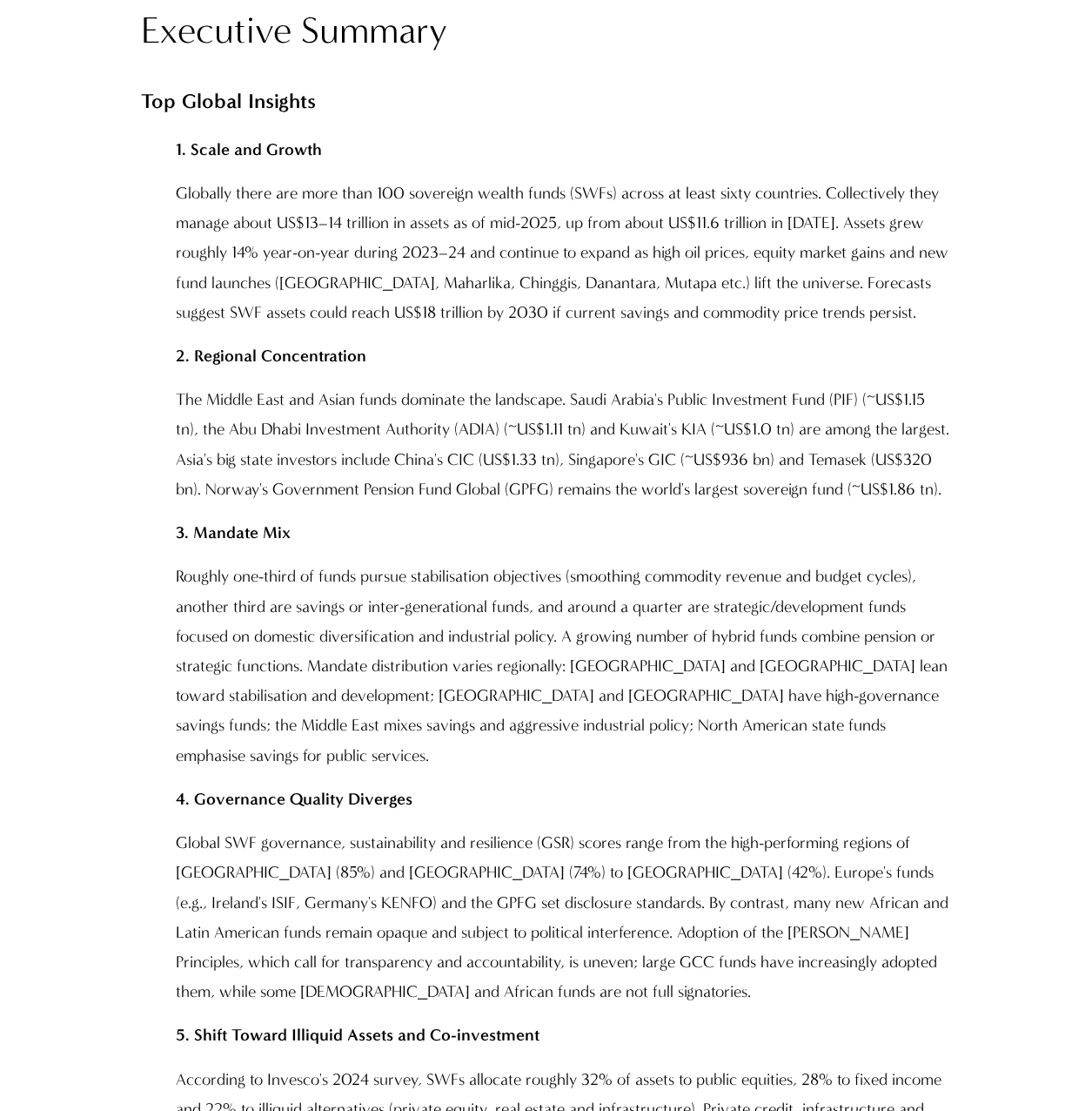
click at [888, 597] on p "Roughly one-third of funds pursue stabilisation objectives (smoothing commodity…" at bounding box center [564, 666] width 776 height 209
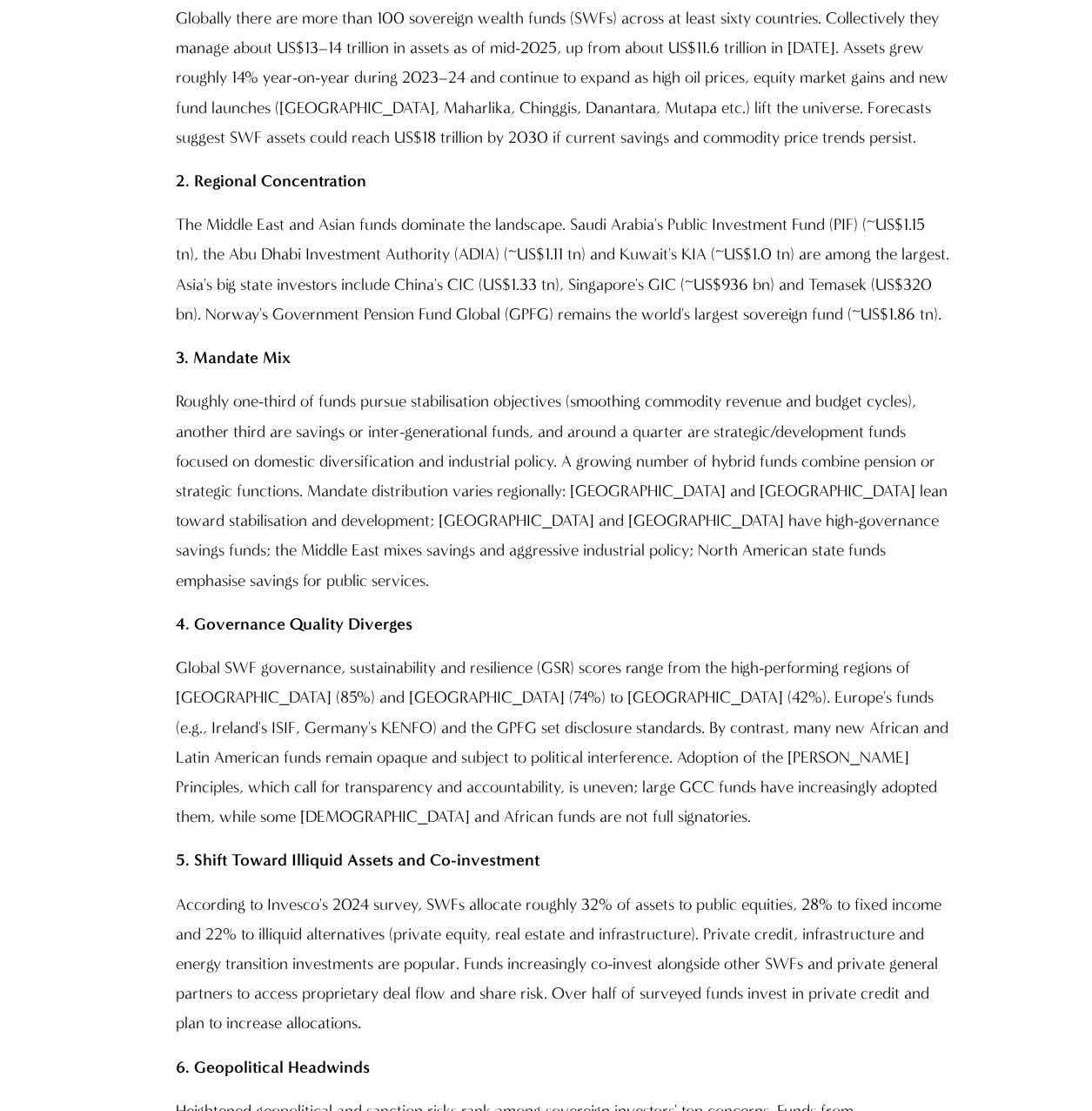
scroll to position [1567, 0]
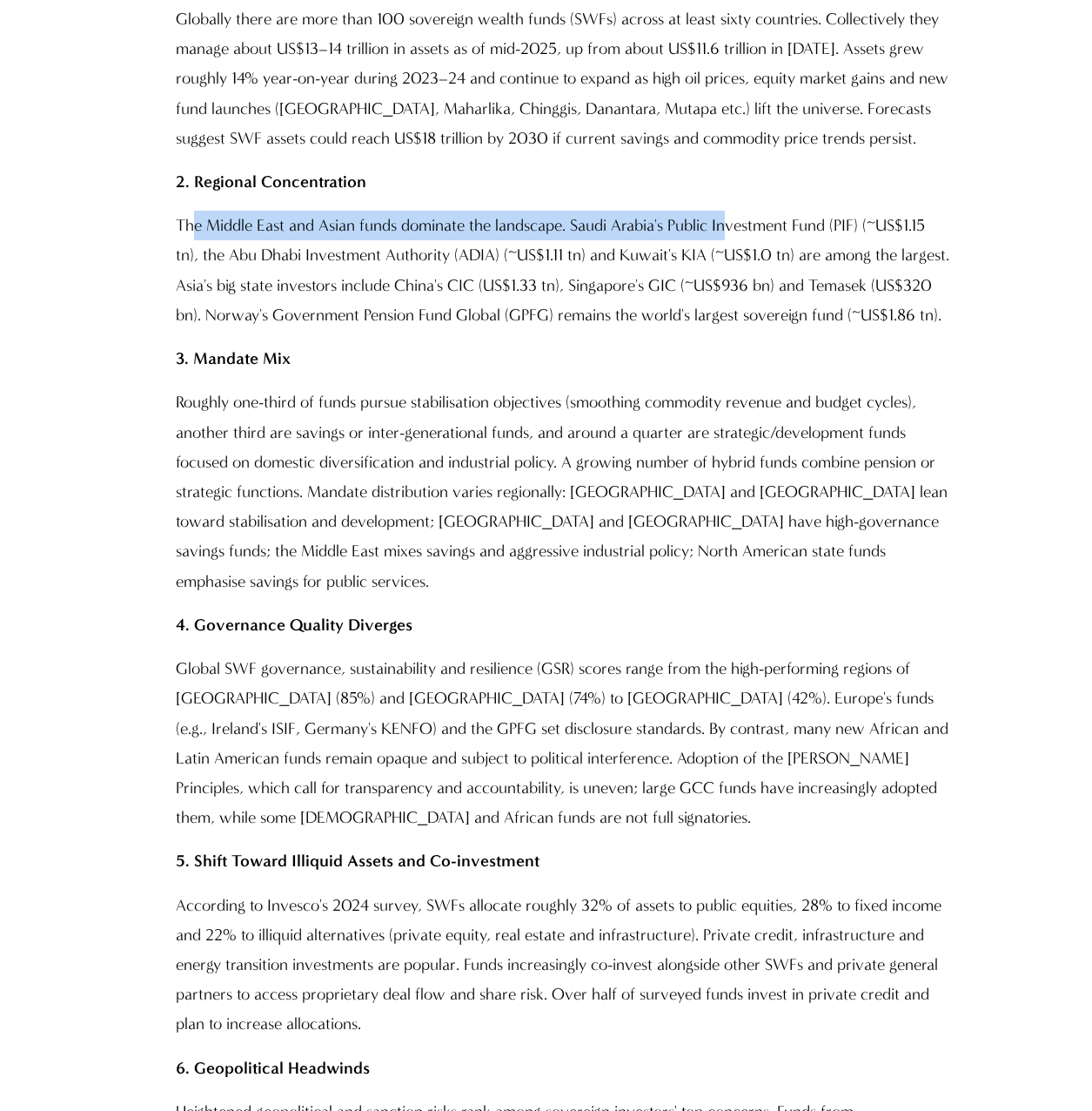
drag, startPoint x: 197, startPoint y: 230, endPoint x: 729, endPoint y: 216, distance: 532.2
click at [729, 216] on p "The Middle East and Asian funds dominate the landscape. Saudi Arabia's Public I…" at bounding box center [564, 270] width 776 height 119
drag, startPoint x: 729, startPoint y: 216, endPoint x: 686, endPoint y: 241, distance: 49.7
click at [686, 241] on p "The Middle East and Asian funds dominate the landscape. Saudi Arabia's Public I…" at bounding box center [564, 270] width 776 height 119
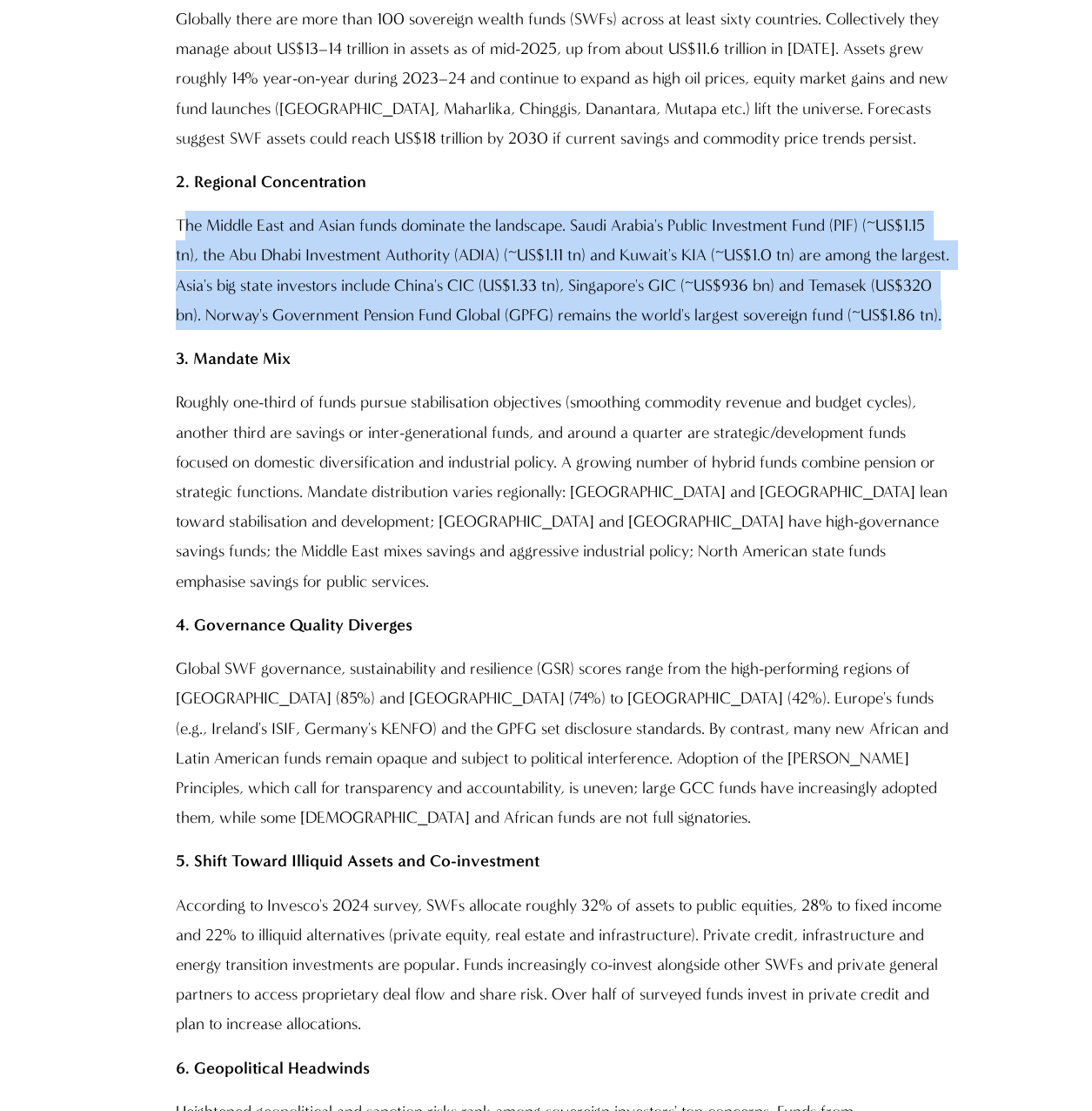
drag, startPoint x: 181, startPoint y: 230, endPoint x: 977, endPoint y: 327, distance: 801.9
drag, startPoint x: 977, startPoint y: 327, endPoint x: 819, endPoint y: 304, distance: 159.7
copy p "he Middle East and Asian funds dominate the landscape. Saudi Arabia's Public In…"
click at [363, 409] on p "Roughly one-third of funds pursue stabilisation objectives (smoothing commodity…" at bounding box center [564, 492] width 776 height 209
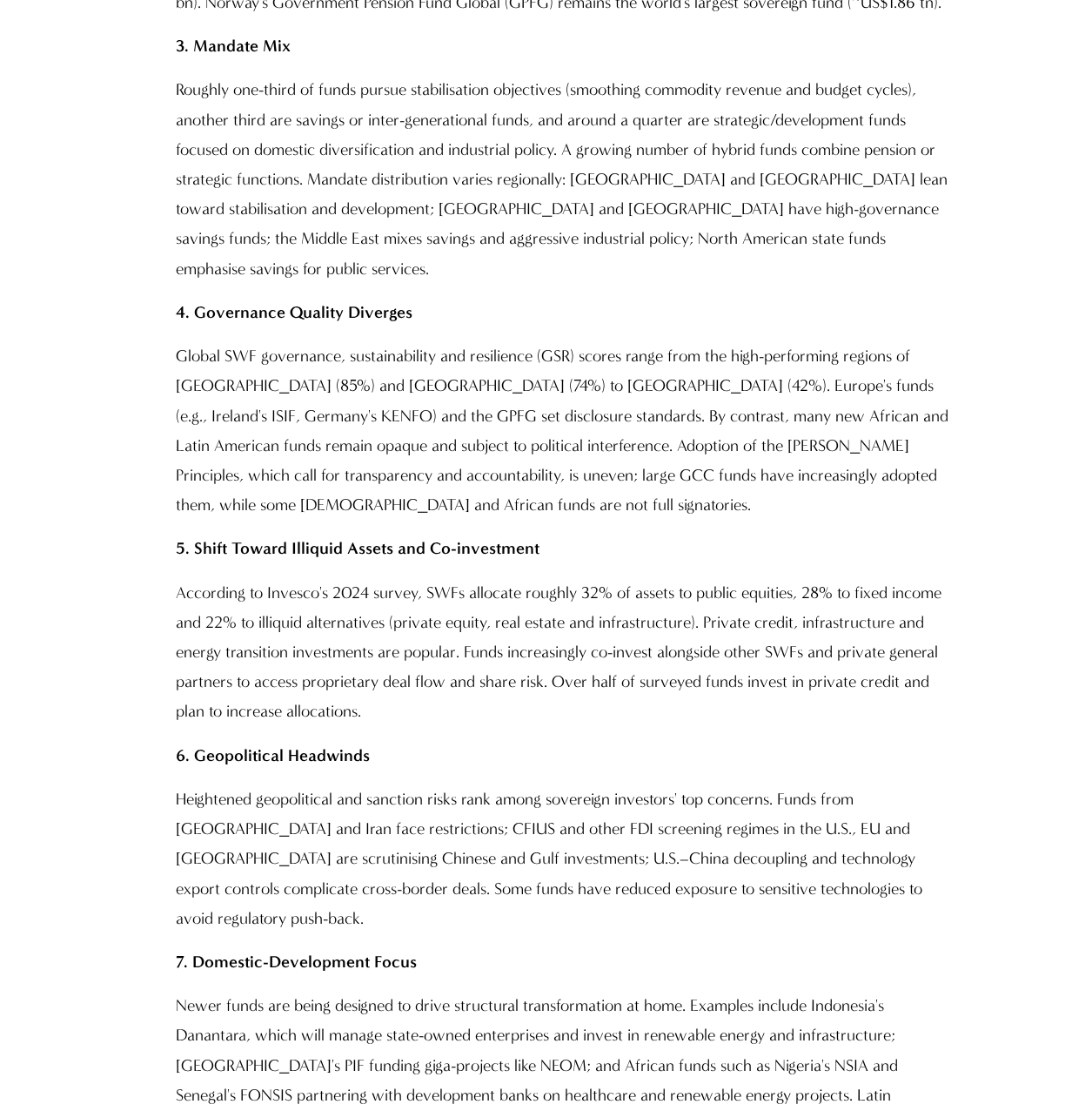
scroll to position [1915, 0]
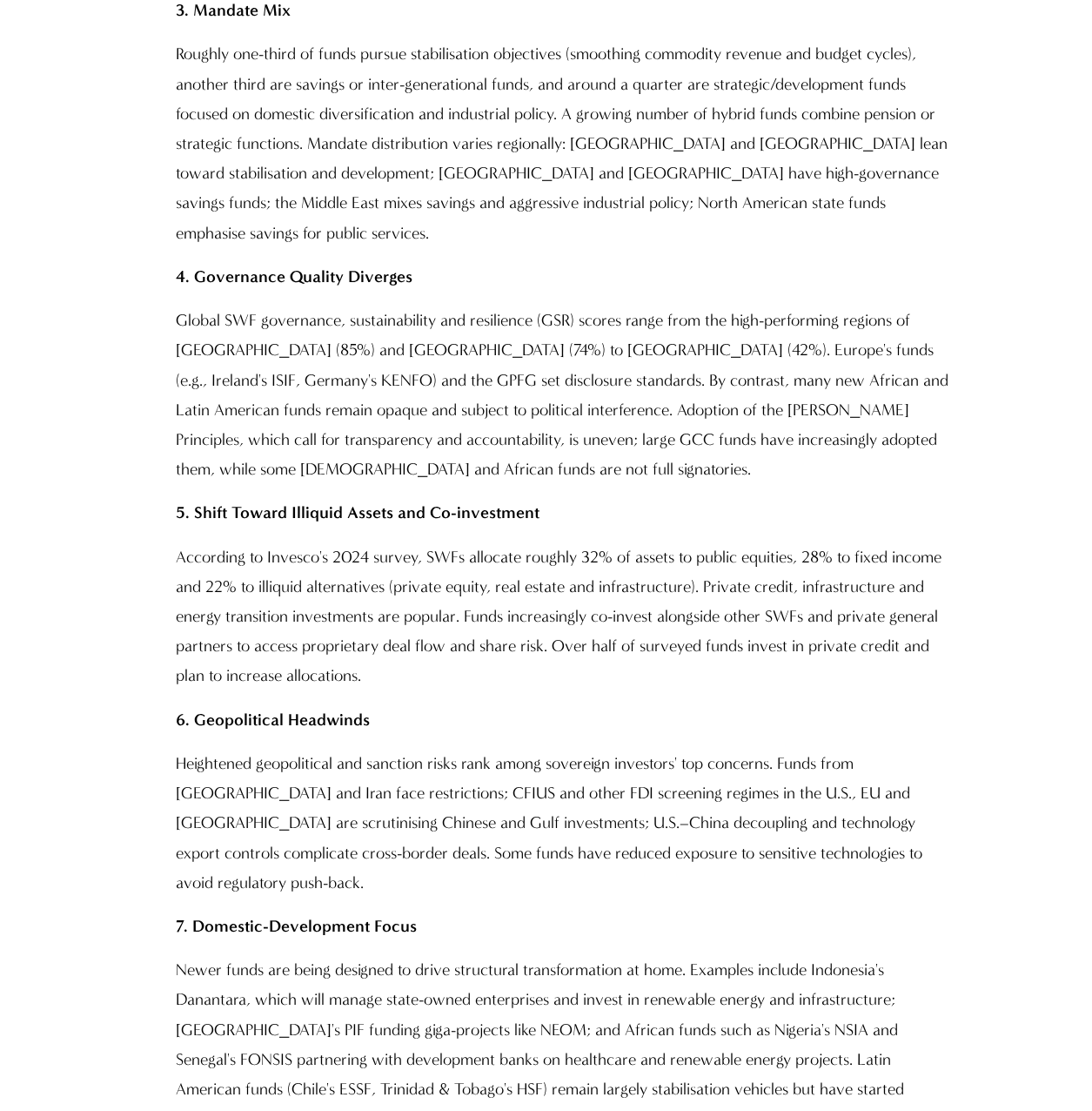
click at [488, 168] on p "Roughly one-third of funds pursue stabilisation objectives (smoothing commodity…" at bounding box center [564, 144] width 776 height 209
click at [371, 73] on p "Roughly one-third of funds pursue stabilisation objectives (smoothing commodity…" at bounding box center [564, 144] width 776 height 209
drag, startPoint x: 371, startPoint y: 73, endPoint x: 418, endPoint y: 114, distance: 62.4
click at [412, 113] on p "Roughly one-third of funds pursue stabilisation objectives (smoothing commodity…" at bounding box center [564, 144] width 776 height 209
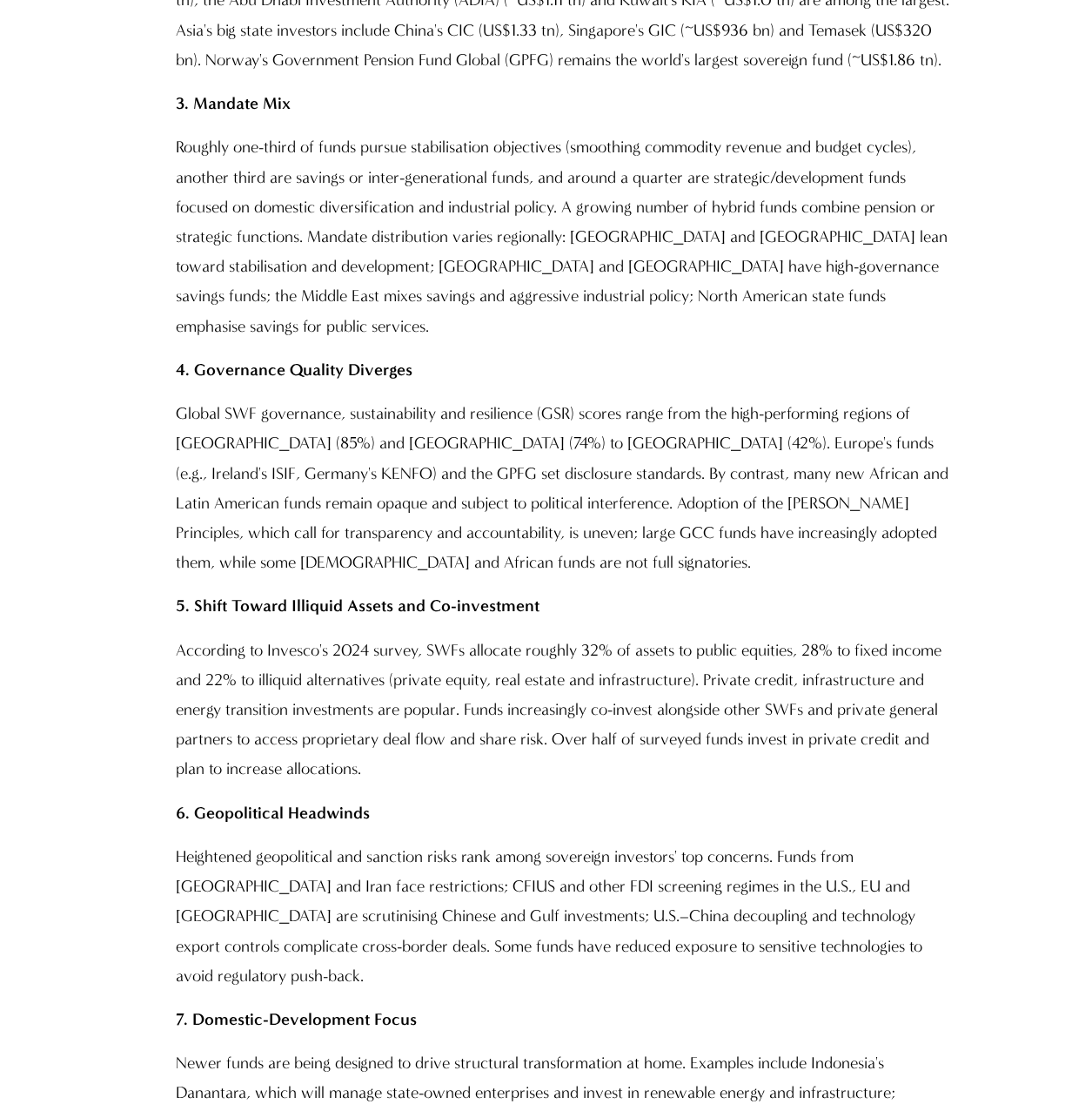
scroll to position [1828, 0]
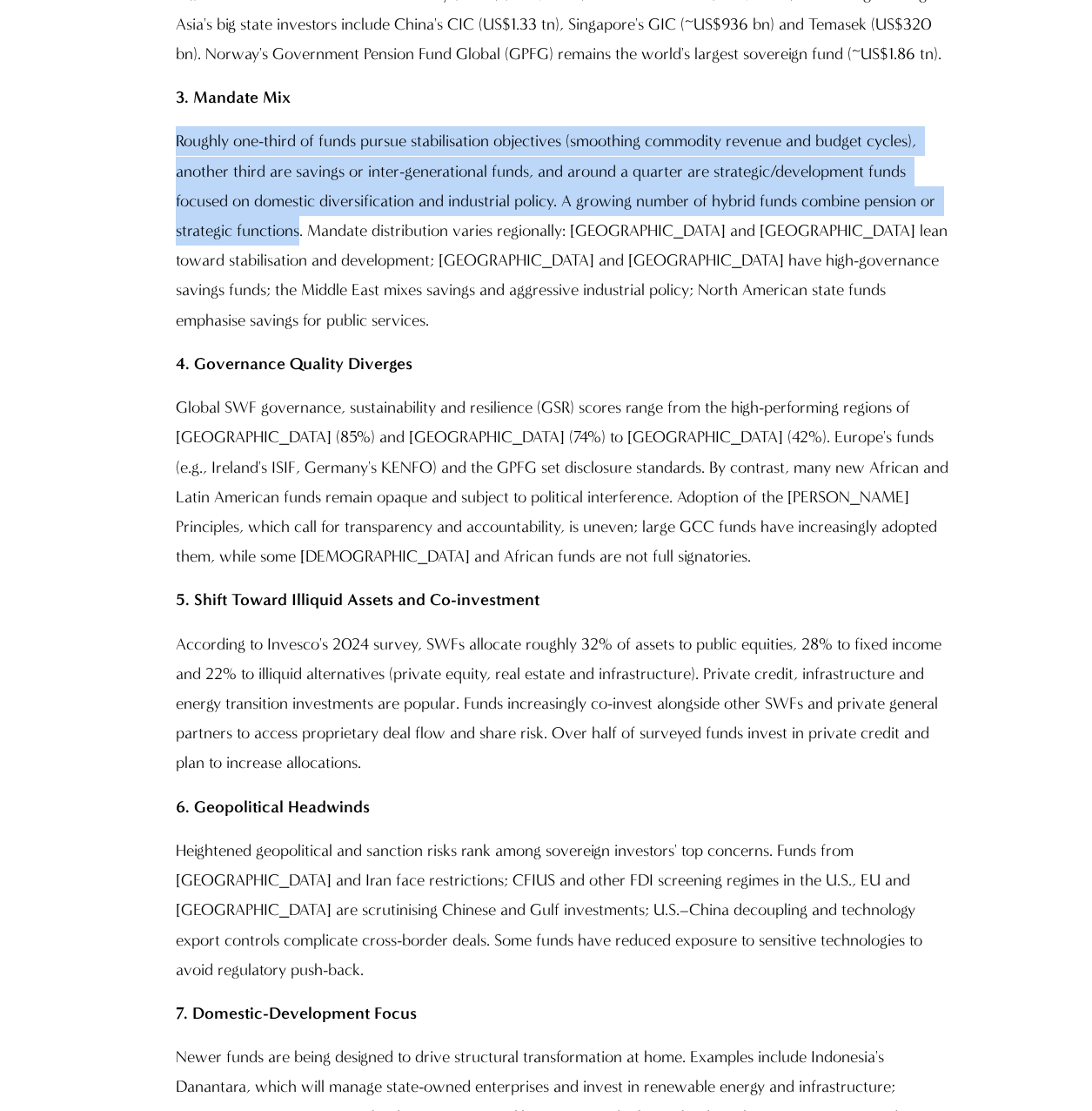
drag, startPoint x: 301, startPoint y: 235, endPoint x: 157, endPoint y: 147, distance: 168.8
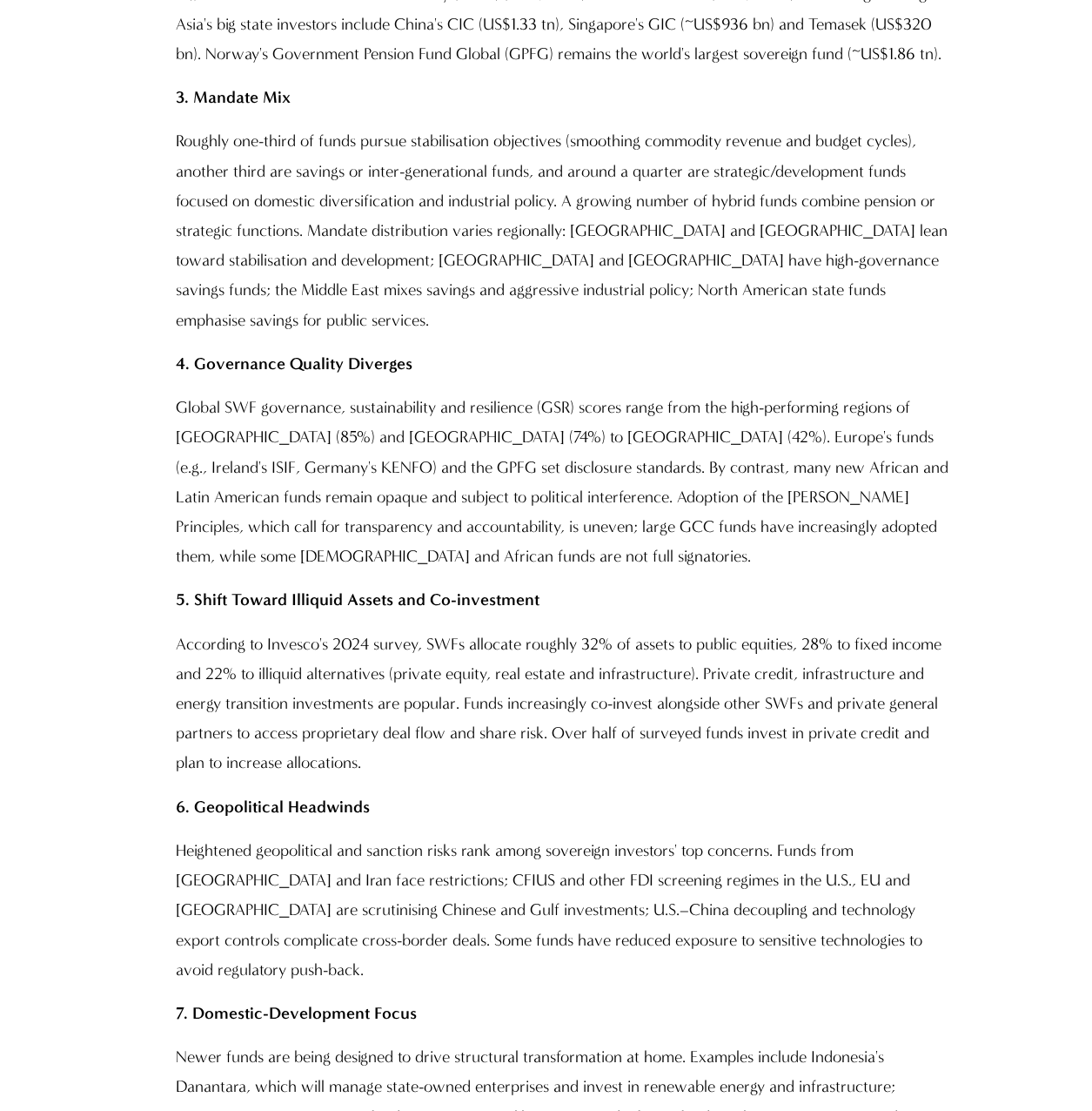
click at [466, 274] on p "Roughly one-third of funds pursue stabilisation objectives (smoothing commodity…" at bounding box center [564, 231] width 776 height 209
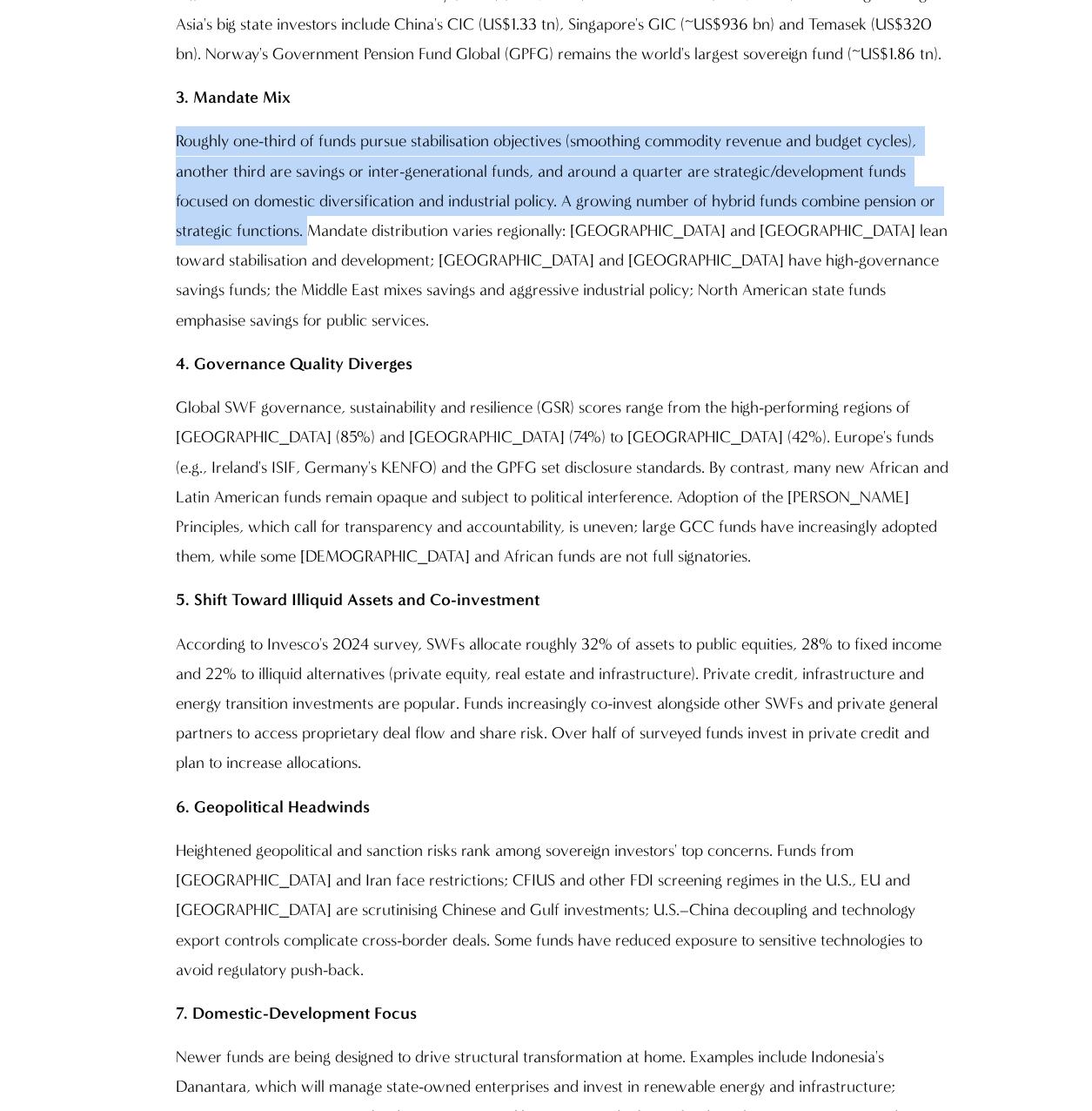
drag, startPoint x: 310, startPoint y: 234, endPoint x: 108, endPoint y: 127, distance: 228.6
copy p "Roughly one-third of funds pursue stabilisation objectives (smoothing commodity…"
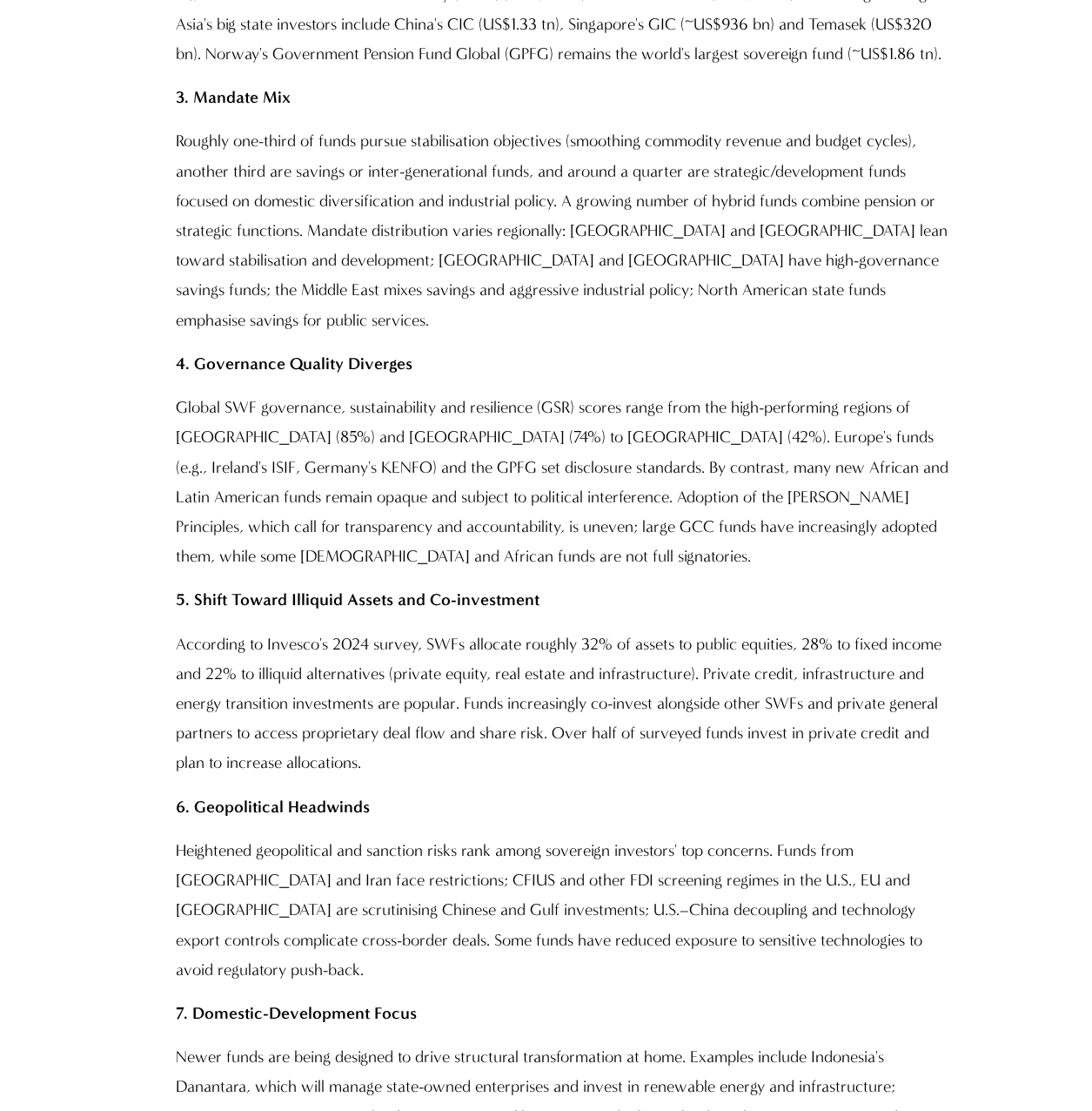
click at [810, 233] on p "Roughly one-third of funds pursue stabilisation objectives (smoothing commodity…" at bounding box center [564, 231] width 776 height 209
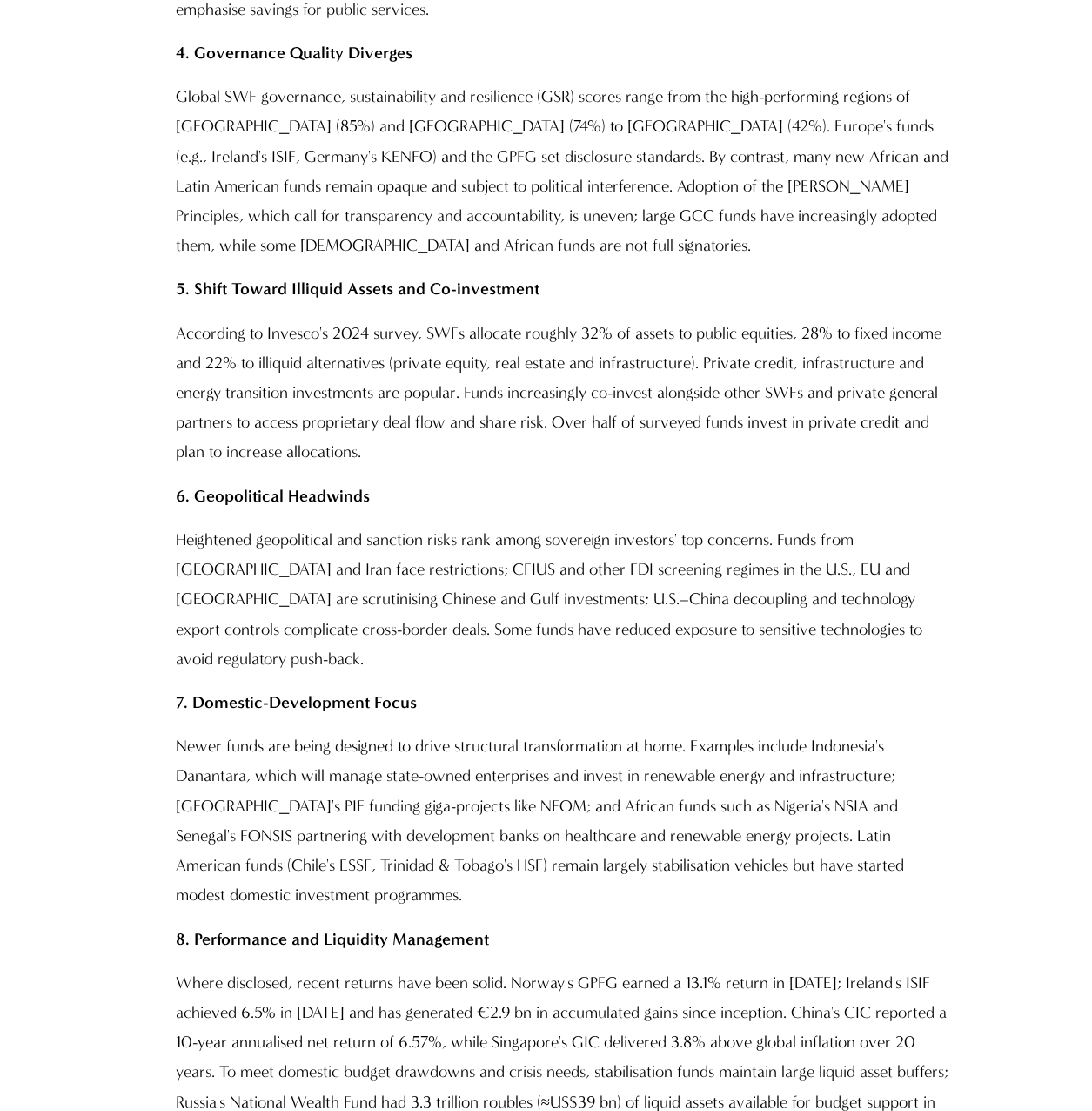
scroll to position [2176, 0]
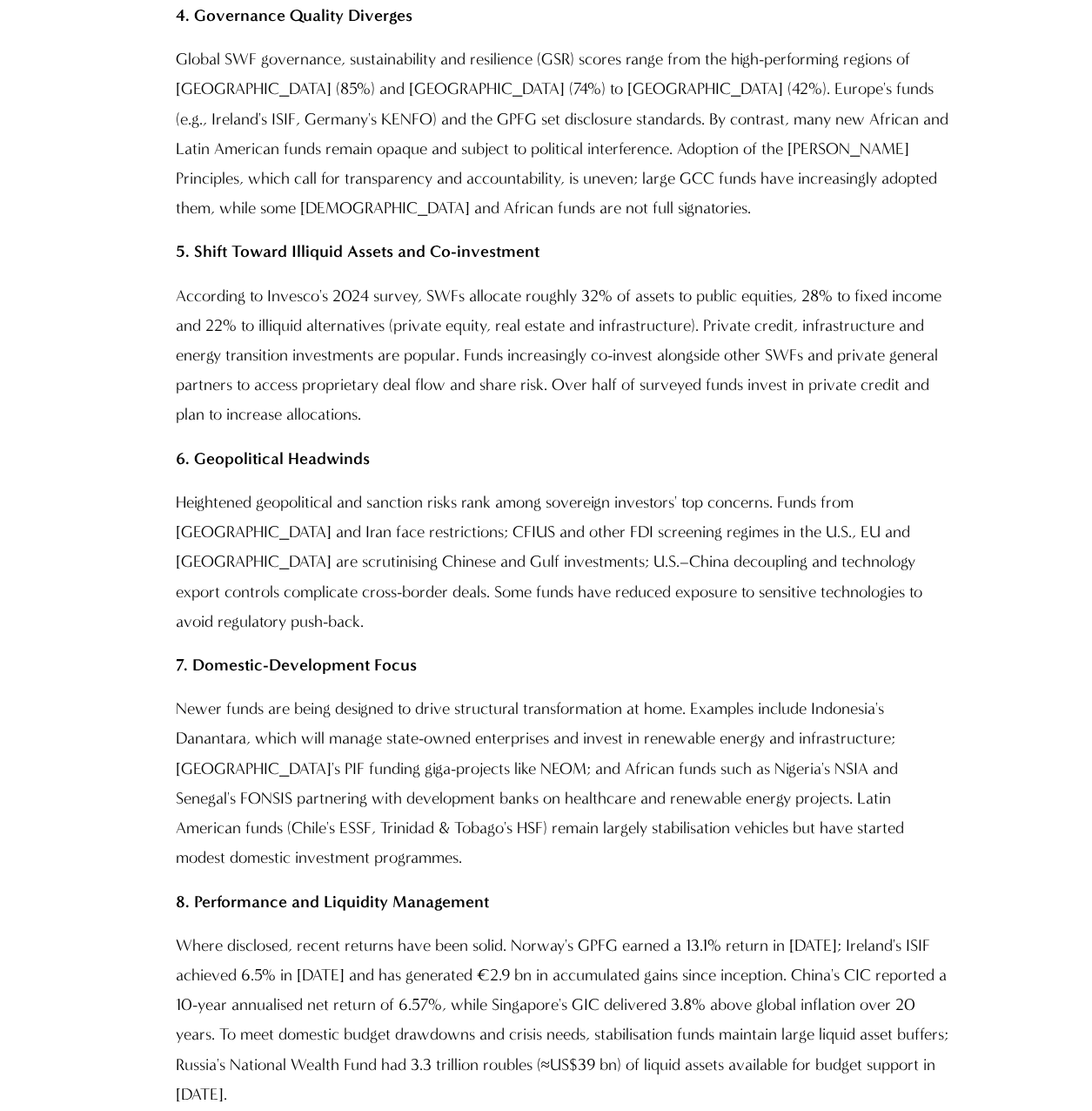
drag, startPoint x: 173, startPoint y: 268, endPoint x: 183, endPoint y: 298, distance: 31.6
drag, startPoint x: 183, startPoint y: 298, endPoint x: 418, endPoint y: 441, distance: 275.1
click at [418, 444] on p "6. Geopolitical Headwinds" at bounding box center [564, 458] width 776 height 29
click at [628, 348] on p "According to Invesco's 2024 survey, SWFs allocate roughly 32% of assets to publ…" at bounding box center [564, 356] width 776 height 149
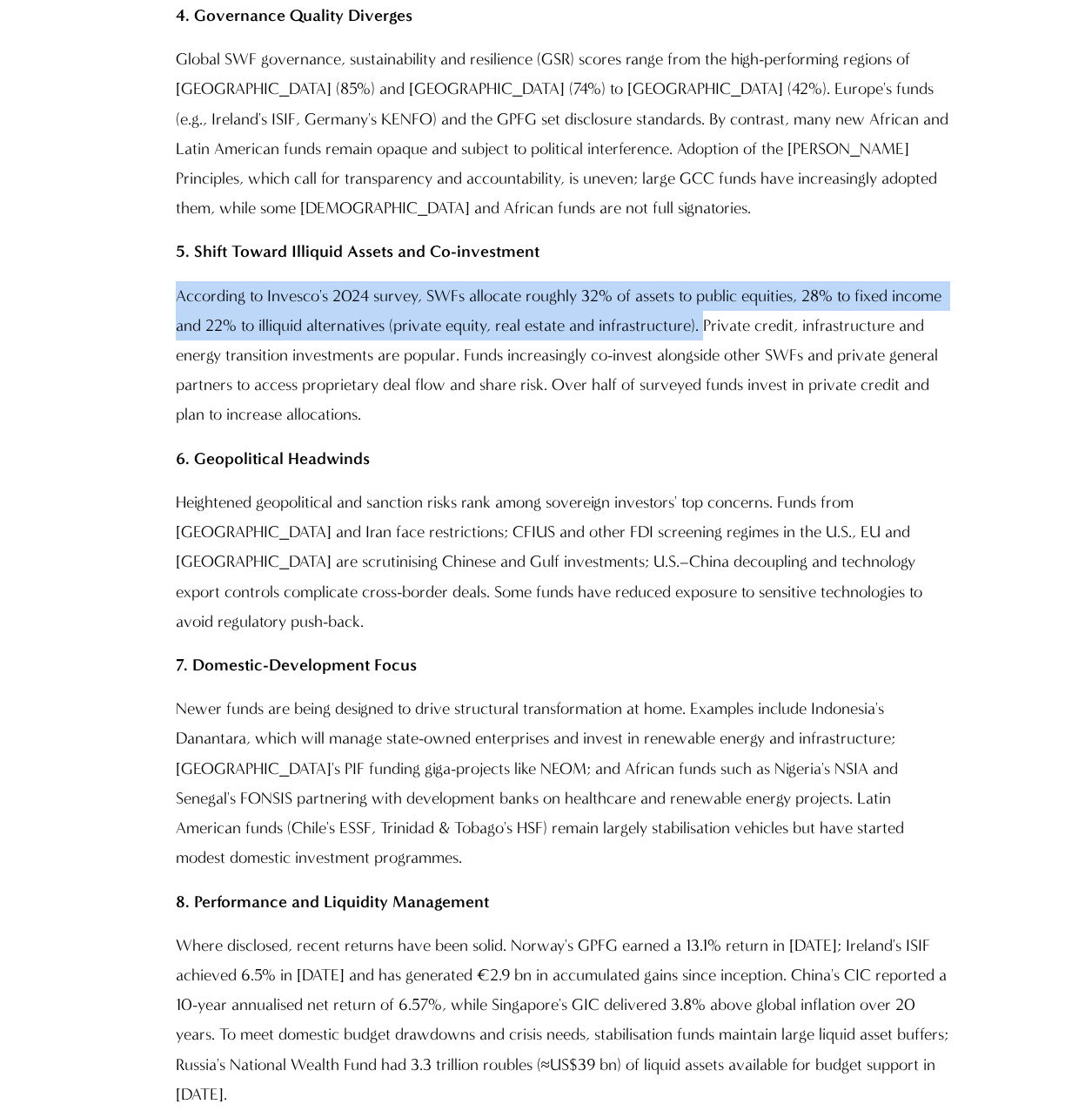
drag, startPoint x: 169, startPoint y: 265, endPoint x: 707, endPoint y: 301, distance: 539.2
drag, startPoint x: 707, startPoint y: 301, endPoint x: 648, endPoint y: 301, distance: 59.0
copy p "According to Invesco's 2024 survey, SWFs allocate roughly 32% of assets to publ…"
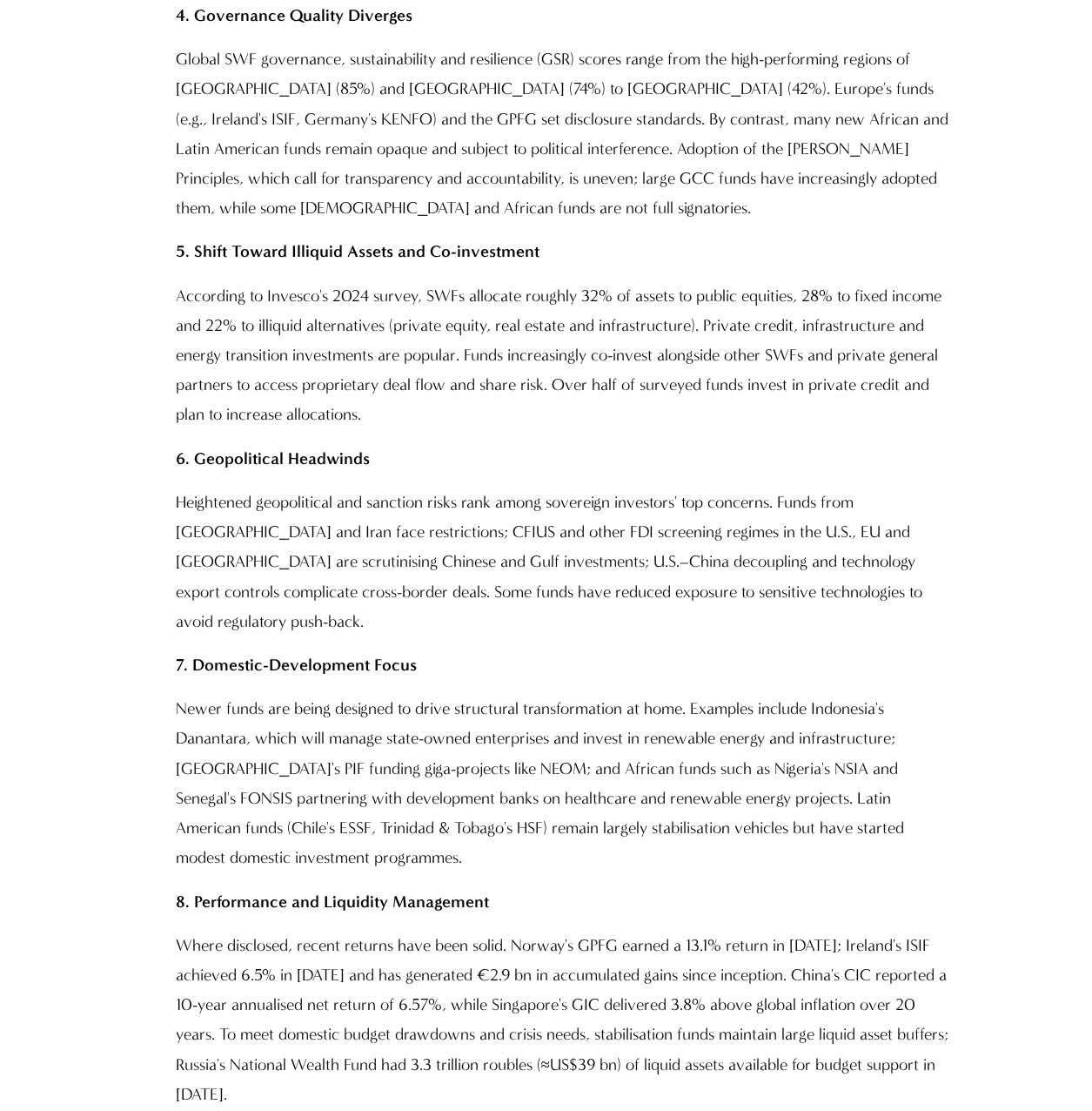
click at [892, 389] on p "According to Invesco's 2024 survey, SWFs allocate roughly 32% of assets to publ…" at bounding box center [564, 356] width 776 height 149
click at [663, 308] on p "According to Invesco's 2024 survey, SWFs allocate roughly 32% of assets to publ…" at bounding box center [564, 356] width 776 height 149
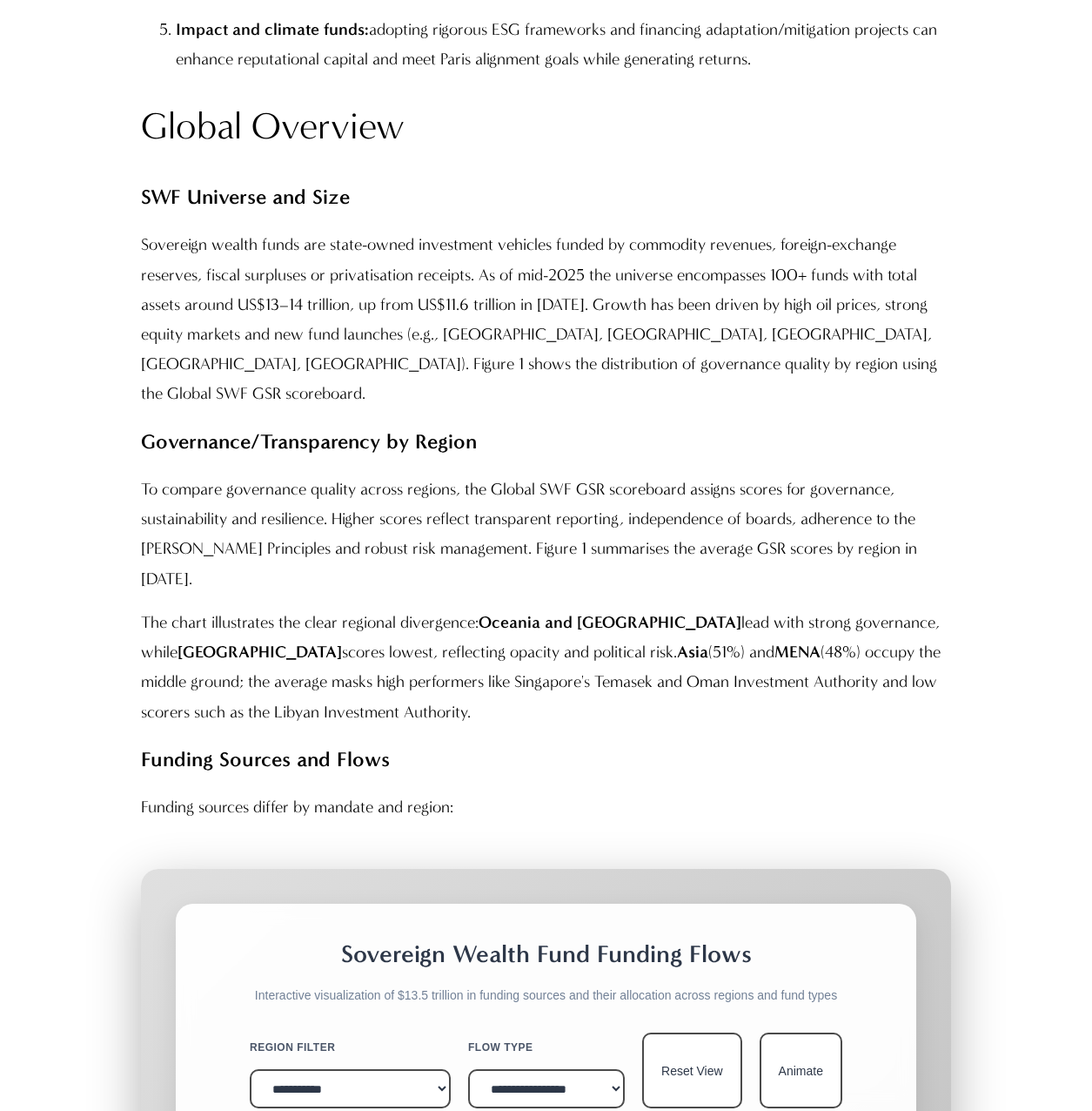
scroll to position [4526, 0]
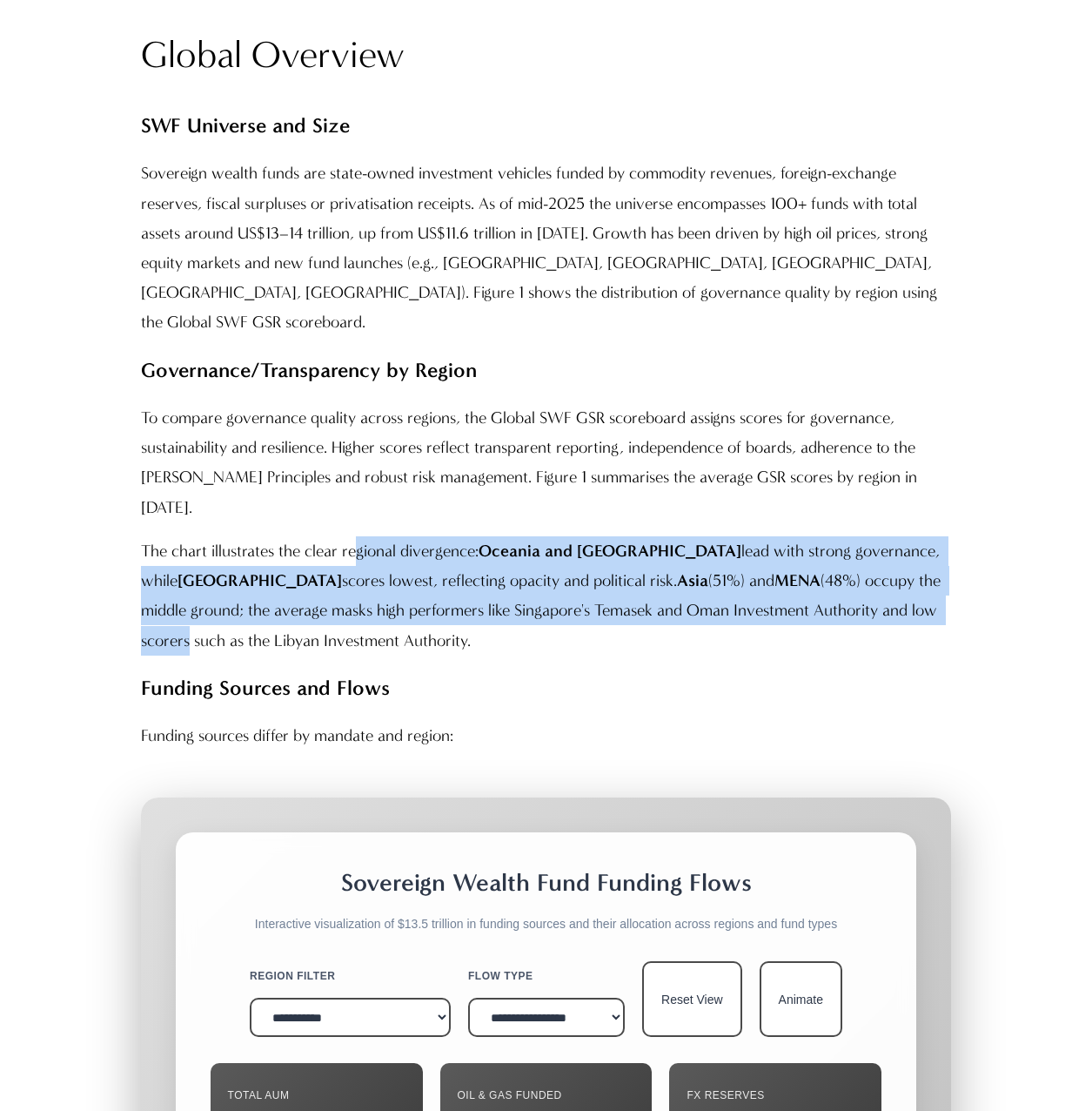
drag, startPoint x: 355, startPoint y: 406, endPoint x: 881, endPoint y: 480, distance: 531.2
click at [881, 536] on p "The chart illustrates the clear regional divergence: Oceania and Europe lead wi…" at bounding box center [546, 596] width 811 height 119
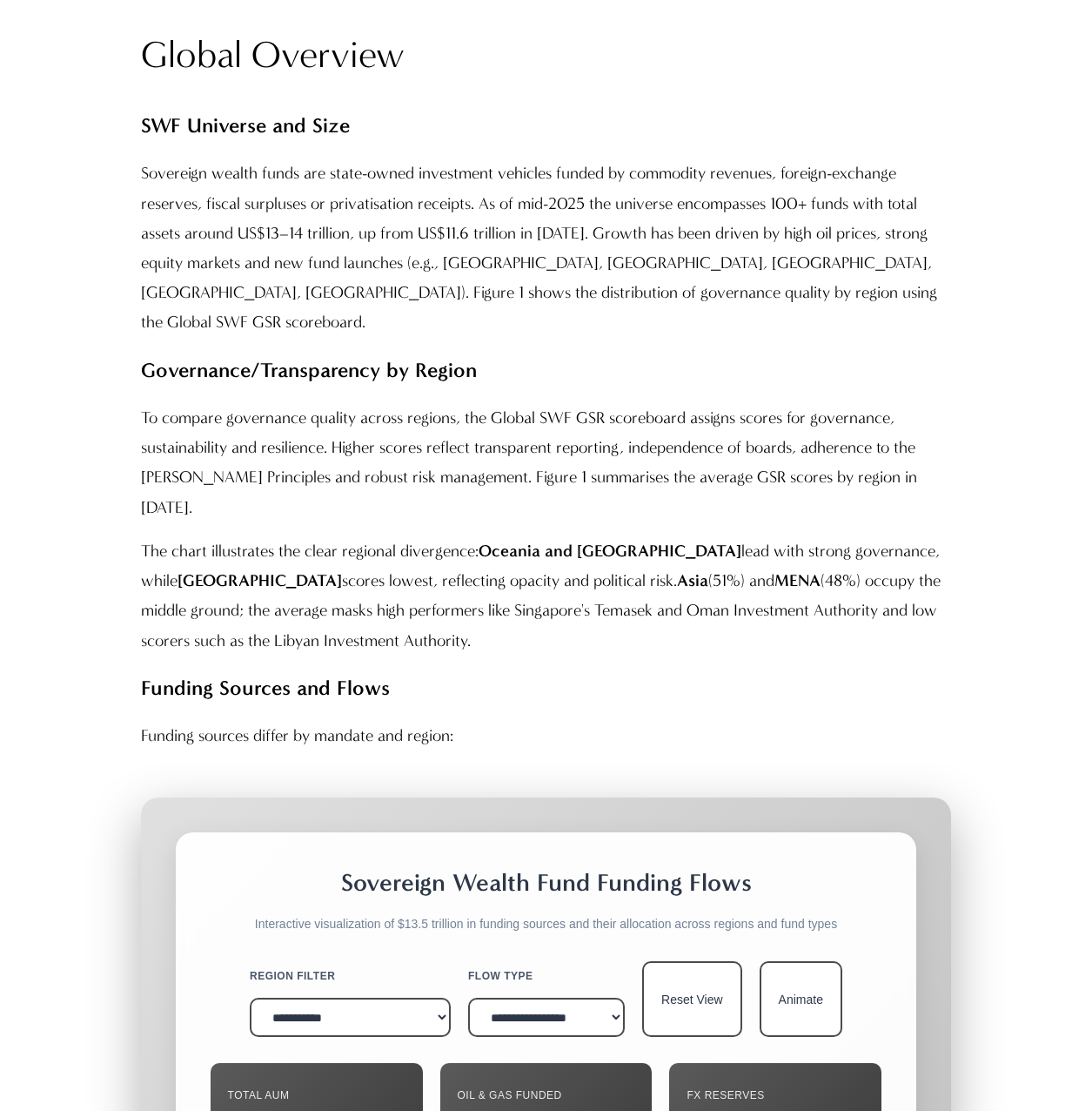
drag, startPoint x: 881, startPoint y: 480, endPoint x: 795, endPoint y: 547, distance: 109.0
click at [795, 669] on p "Funding Sources and Flows" at bounding box center [546, 688] width 811 height 37
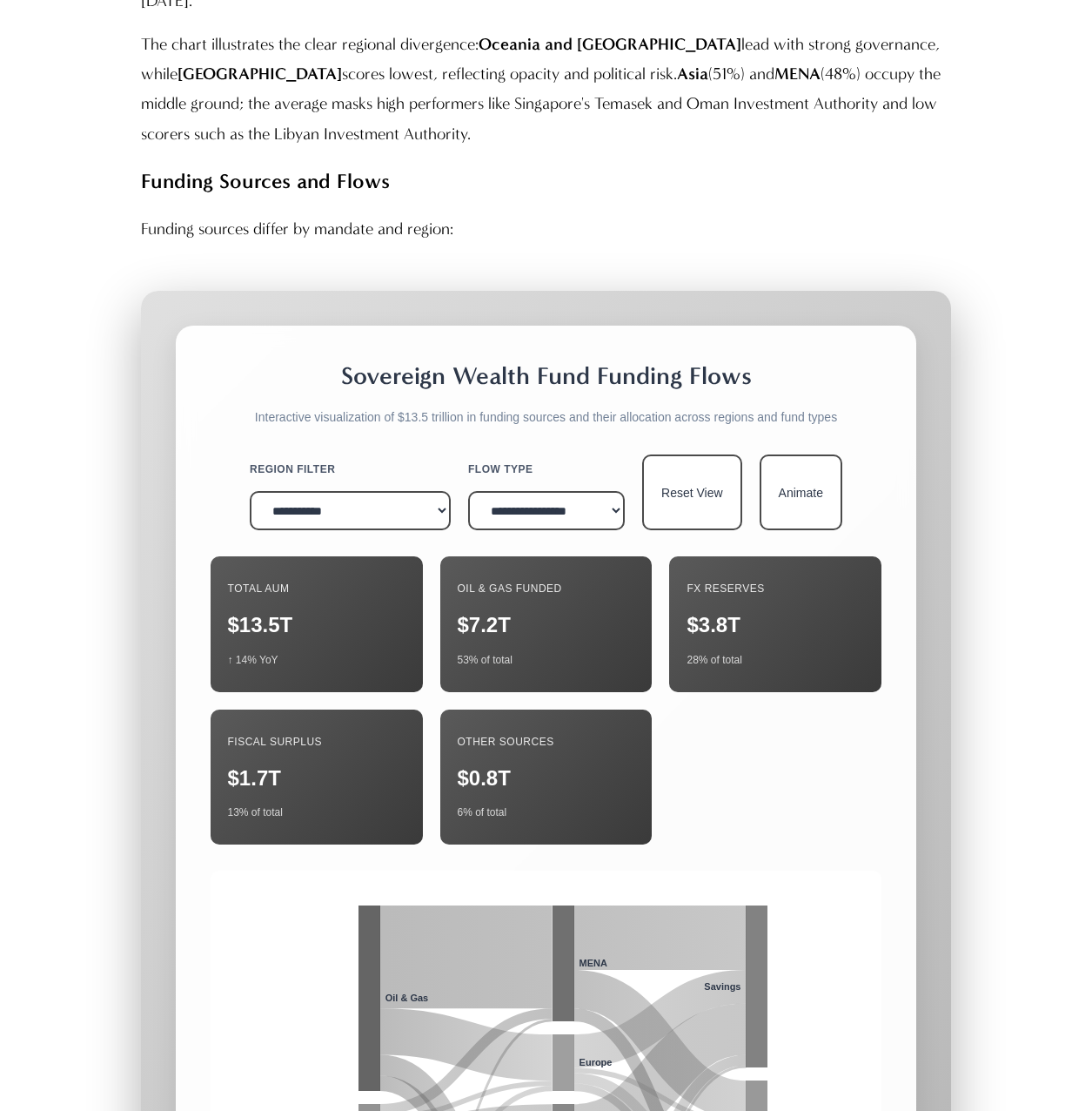
scroll to position [5049, 0]
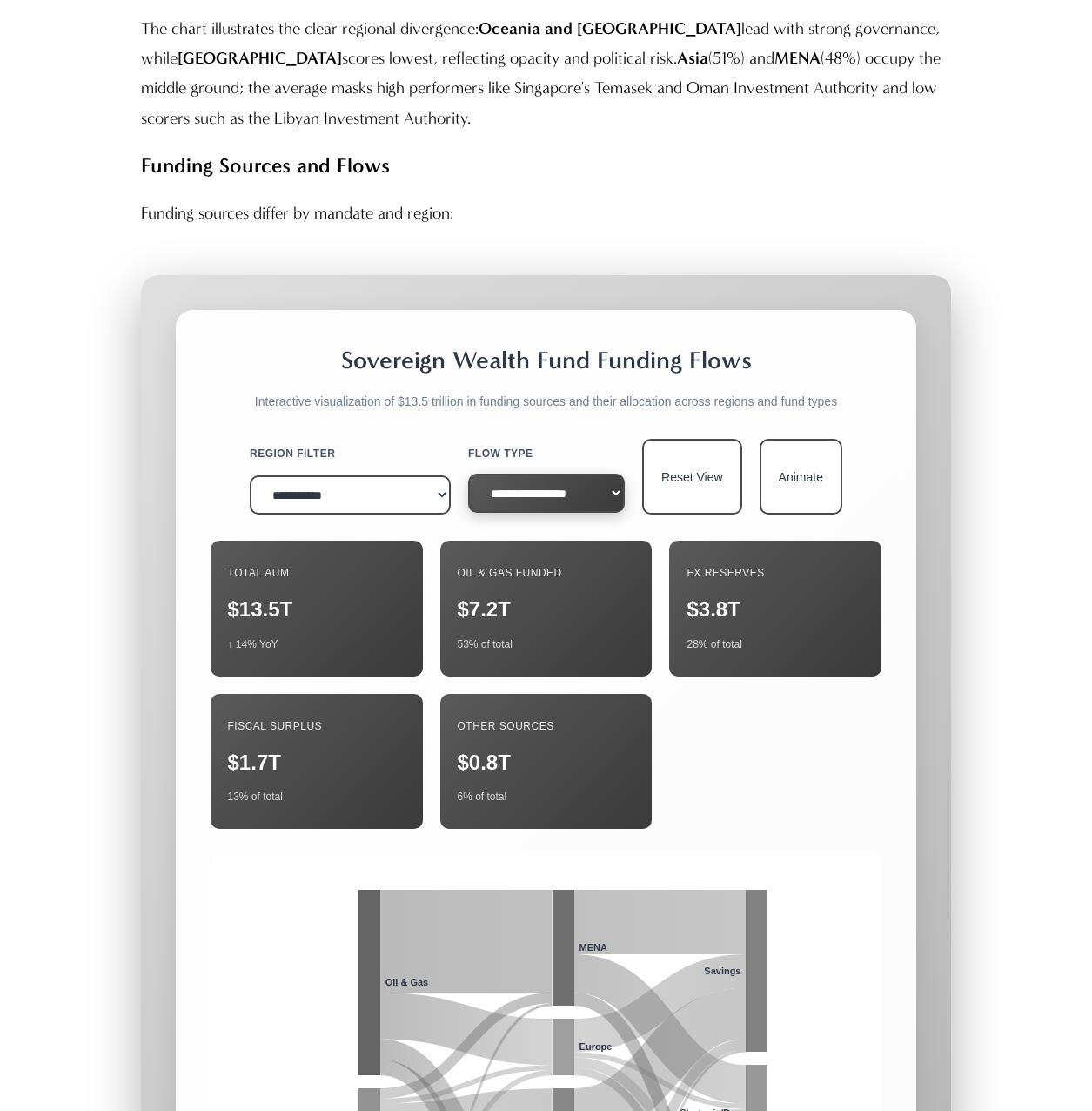
click at [511, 473] on select "**********" at bounding box center [546, 493] width 157 height 39
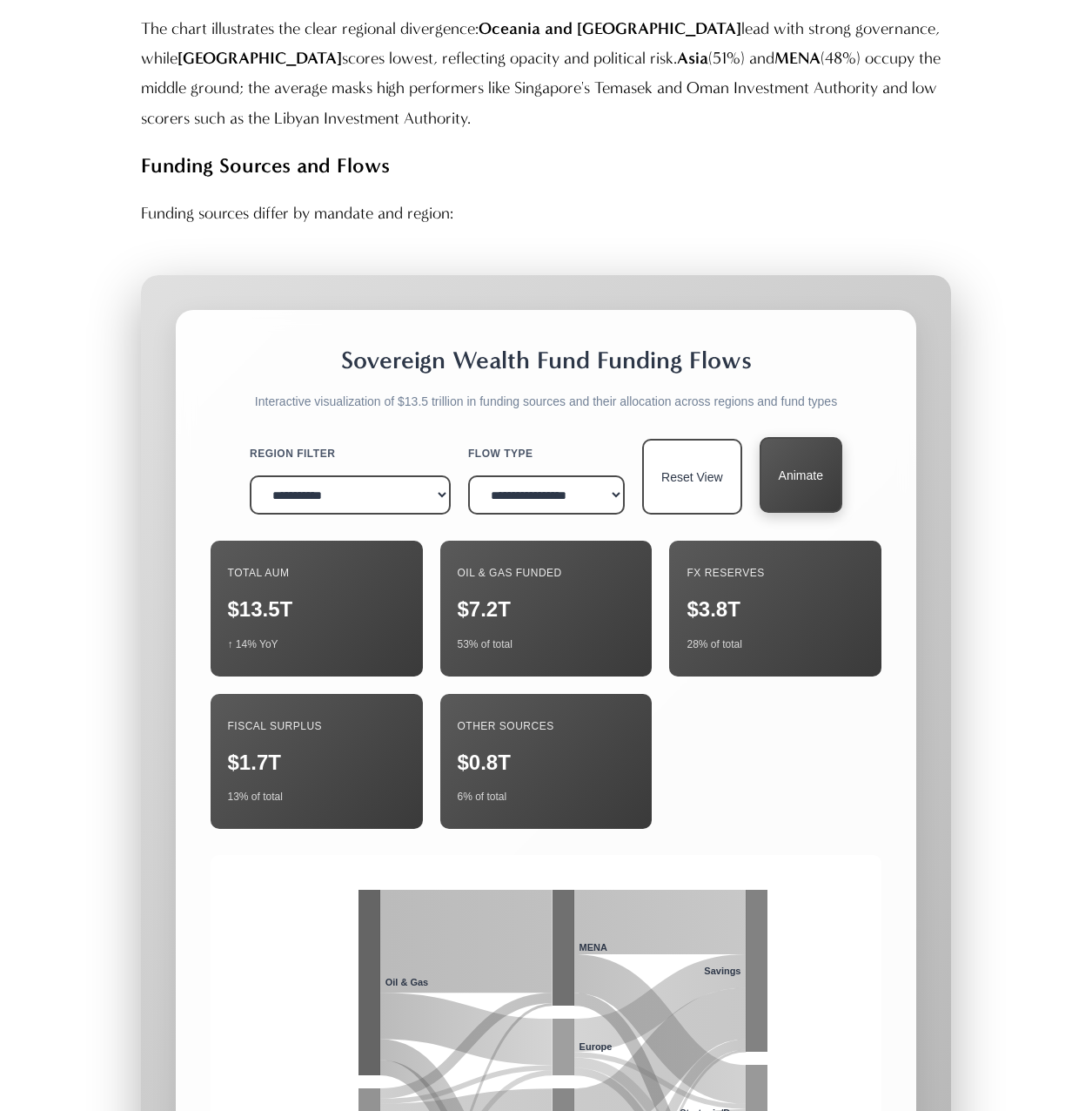
click at [815, 437] on button "Animate" at bounding box center [800, 474] width 82 height 75
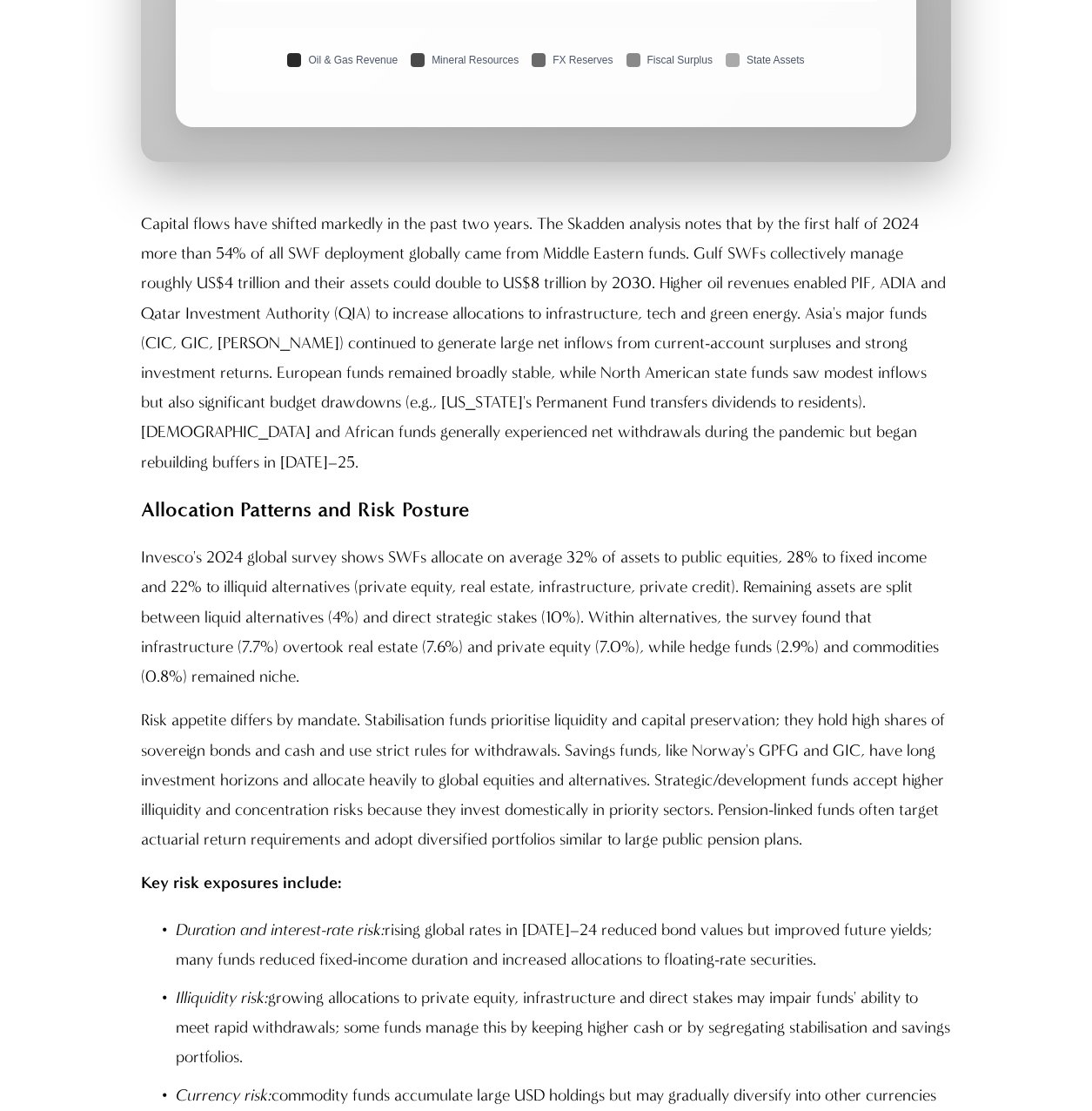
scroll to position [6355, 0]
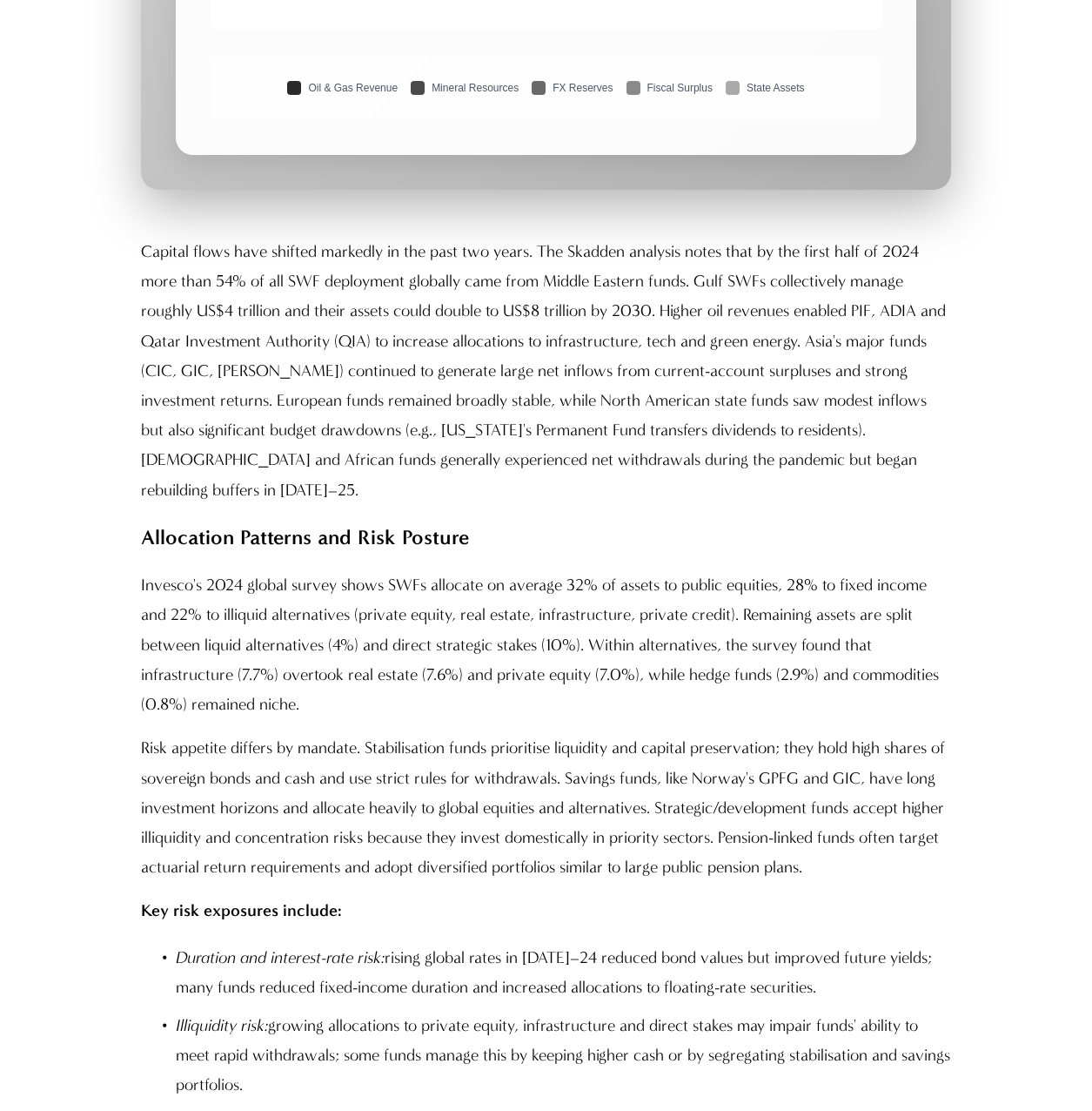
click at [634, 237] on p "Capital flows have shifted markedly in the past two years. The Skadden analysis…" at bounding box center [546, 371] width 811 height 268
click at [692, 237] on p "Capital flows have shifted markedly in the past two years. The Skadden analysis…" at bounding box center [546, 371] width 811 height 268
click at [693, 237] on p "Capital flows have shifted markedly in the past two years. The Skadden analysis…" at bounding box center [546, 371] width 811 height 268
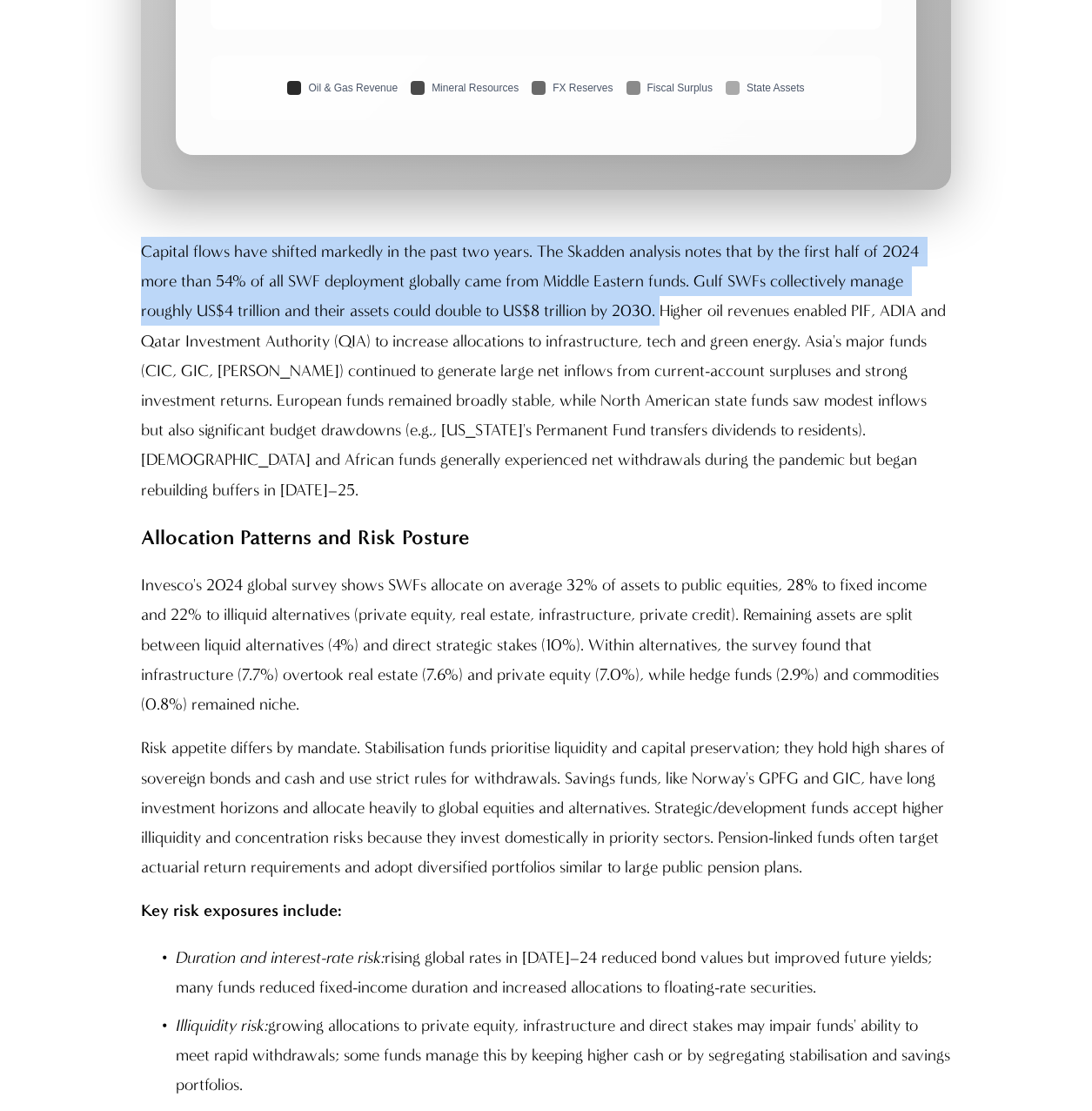
drag, startPoint x: 661, startPoint y: 171, endPoint x: 110, endPoint y: 98, distance: 555.8
drag, startPoint x: 110, startPoint y: 98, endPoint x: 327, endPoint y: 109, distance: 217.3
copy p "Capital flows have shifted markedly in the past two years. The Skadden analysis…"
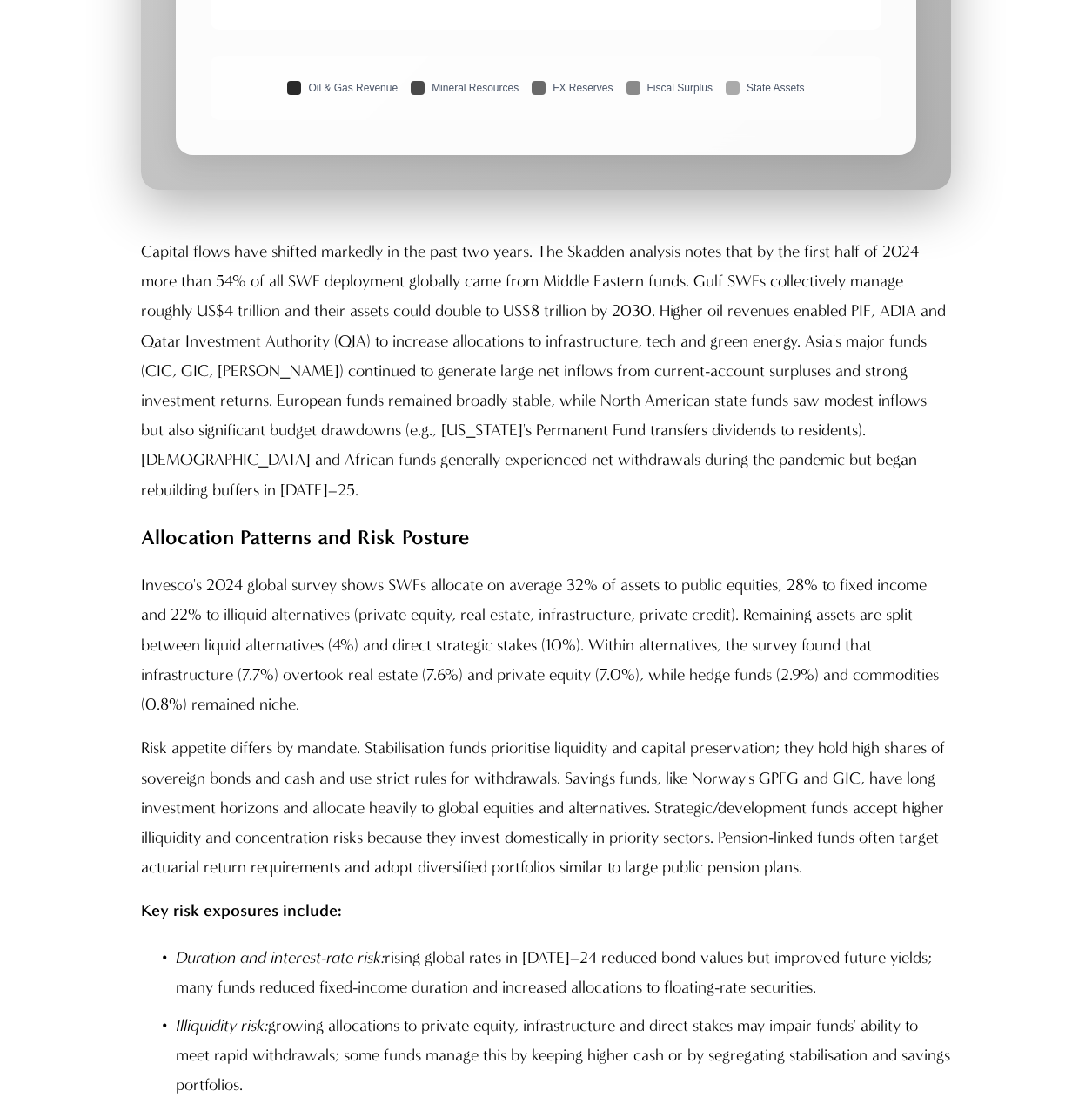
click at [799, 237] on p "Capital flows have shifted markedly in the past two years. The Skadden analysis…" at bounding box center [546, 371] width 811 height 268
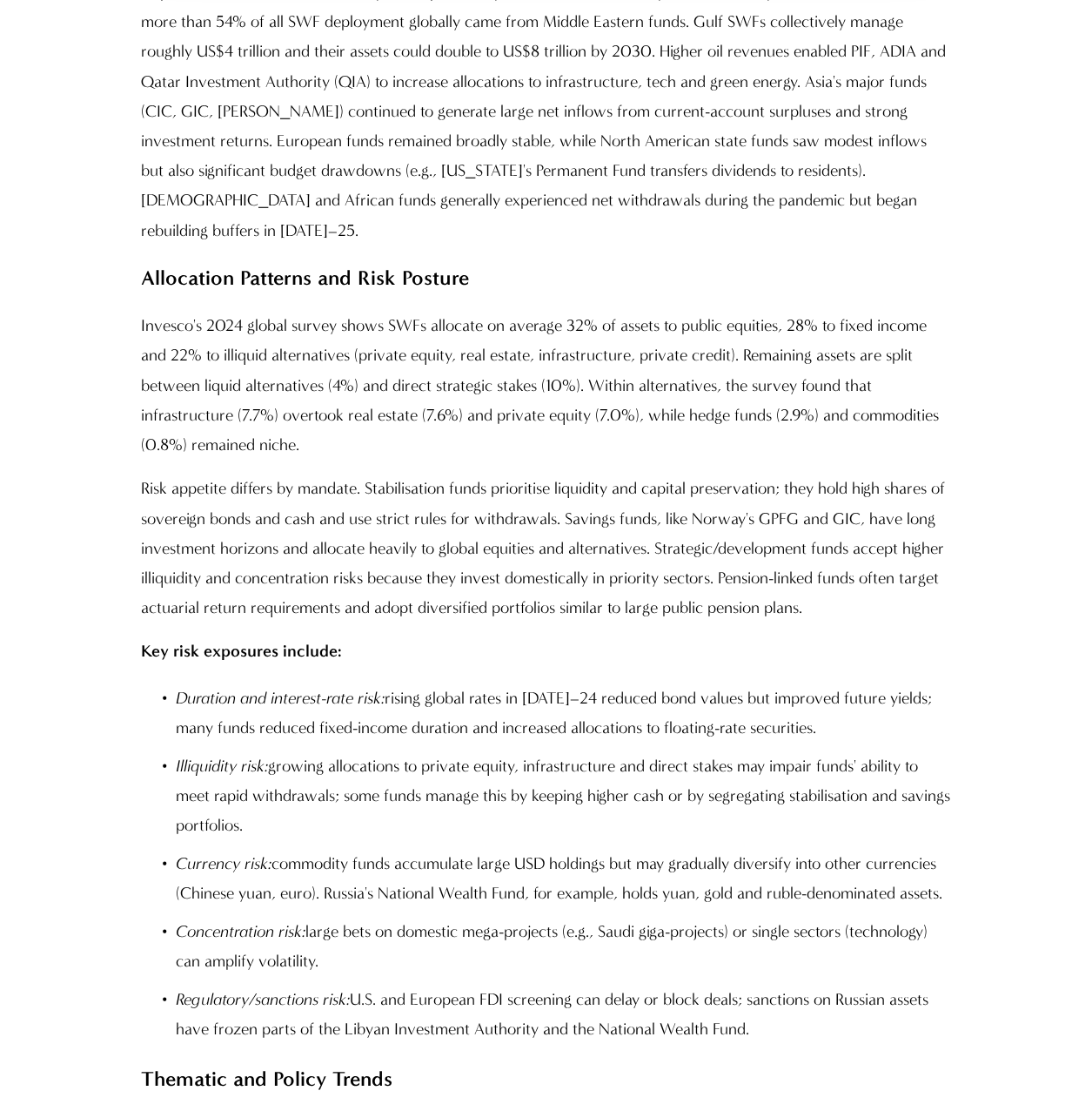
scroll to position [6615, 0]
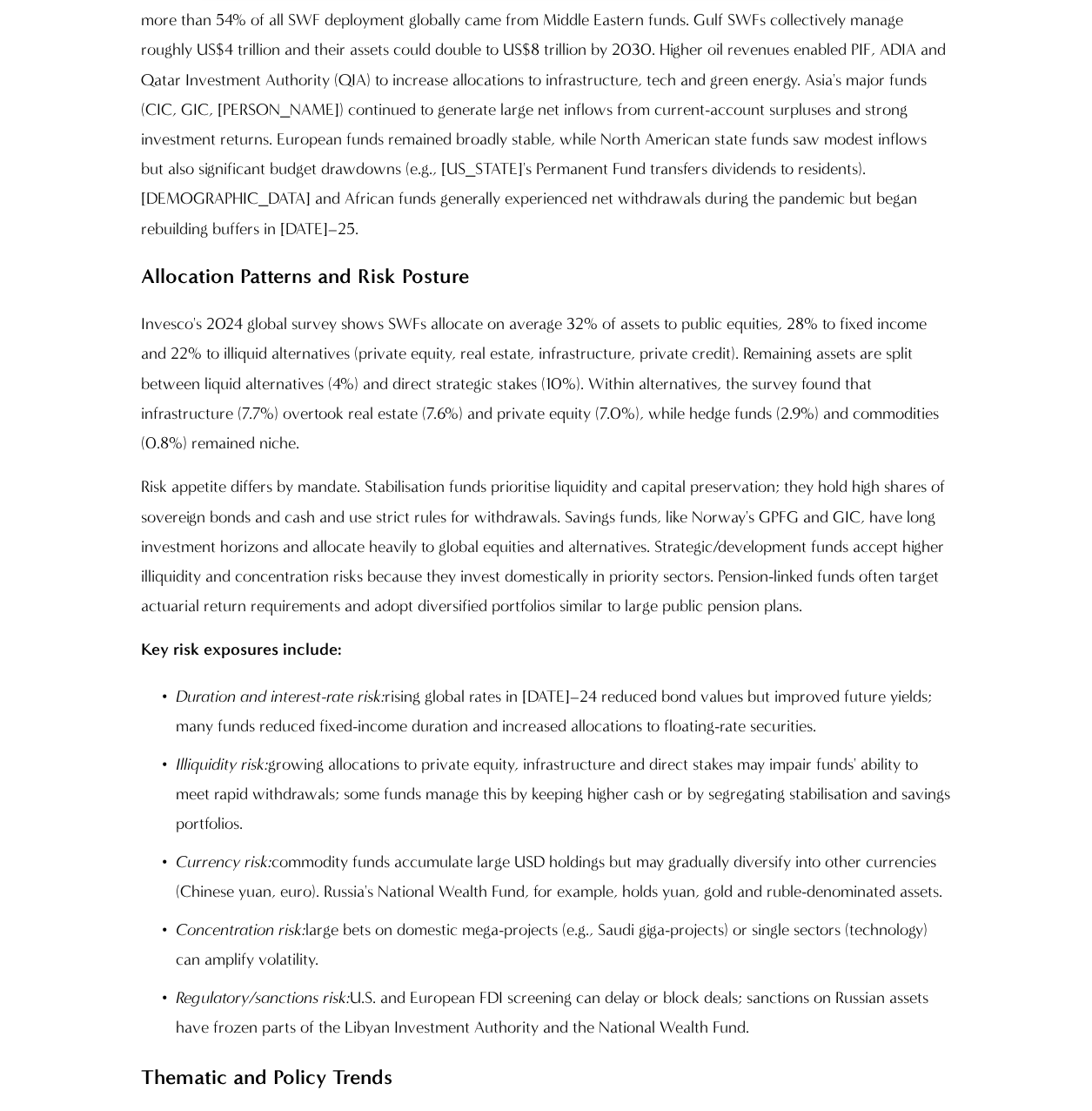
click at [441, 309] on p "Invesco's 2024 global survey shows SWFs allocate on average 32% of assets to pu…" at bounding box center [546, 384] width 811 height 149
click at [872, 472] on p "Risk appetite differs by mandate. Stabilisation funds prioritise liquidity and …" at bounding box center [546, 546] width 811 height 149
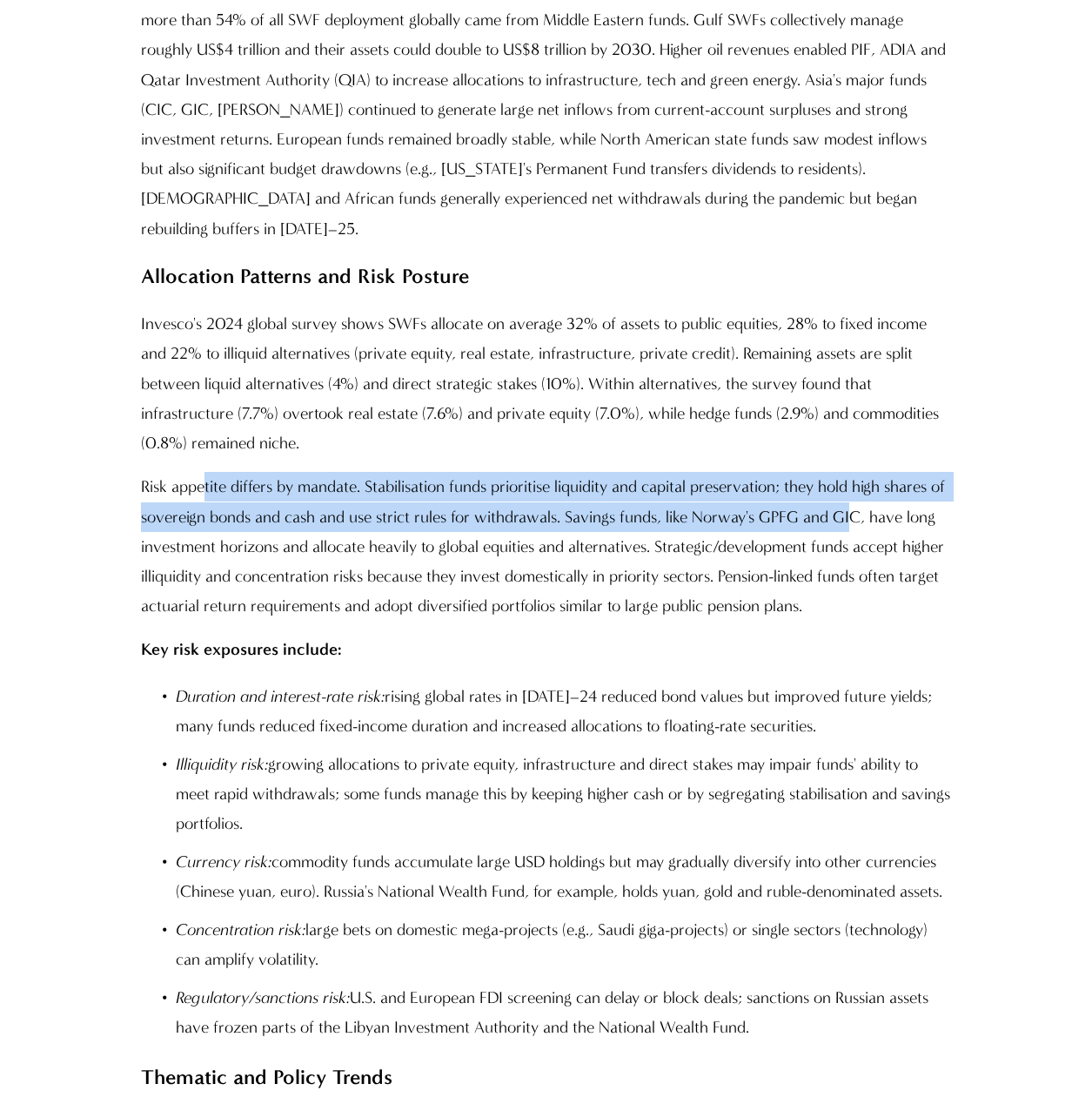
drag, startPoint x: 205, startPoint y: 309, endPoint x: 870, endPoint y: 353, distance: 666.5
click at [870, 472] on p "Risk appetite differs by mandate. Stabilisation funds prioritise liquidity and …" at bounding box center [546, 546] width 811 height 149
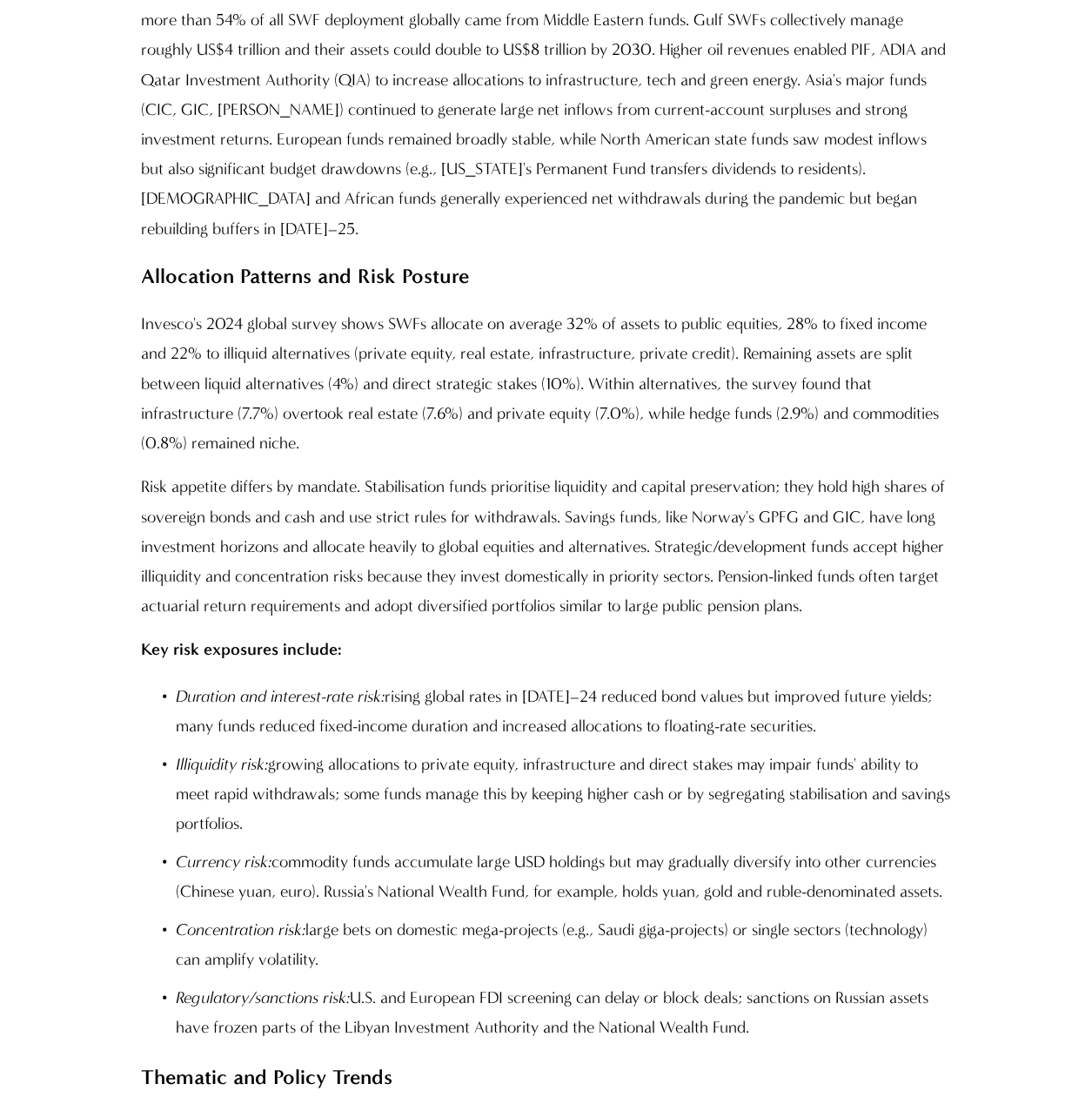
drag, startPoint x: 870, startPoint y: 353, endPoint x: 786, endPoint y: 395, distance: 93.9
click at [786, 472] on p "Risk appetite differs by mandate. Stabilisation funds prioritise liquidity and …" at bounding box center [546, 546] width 811 height 149
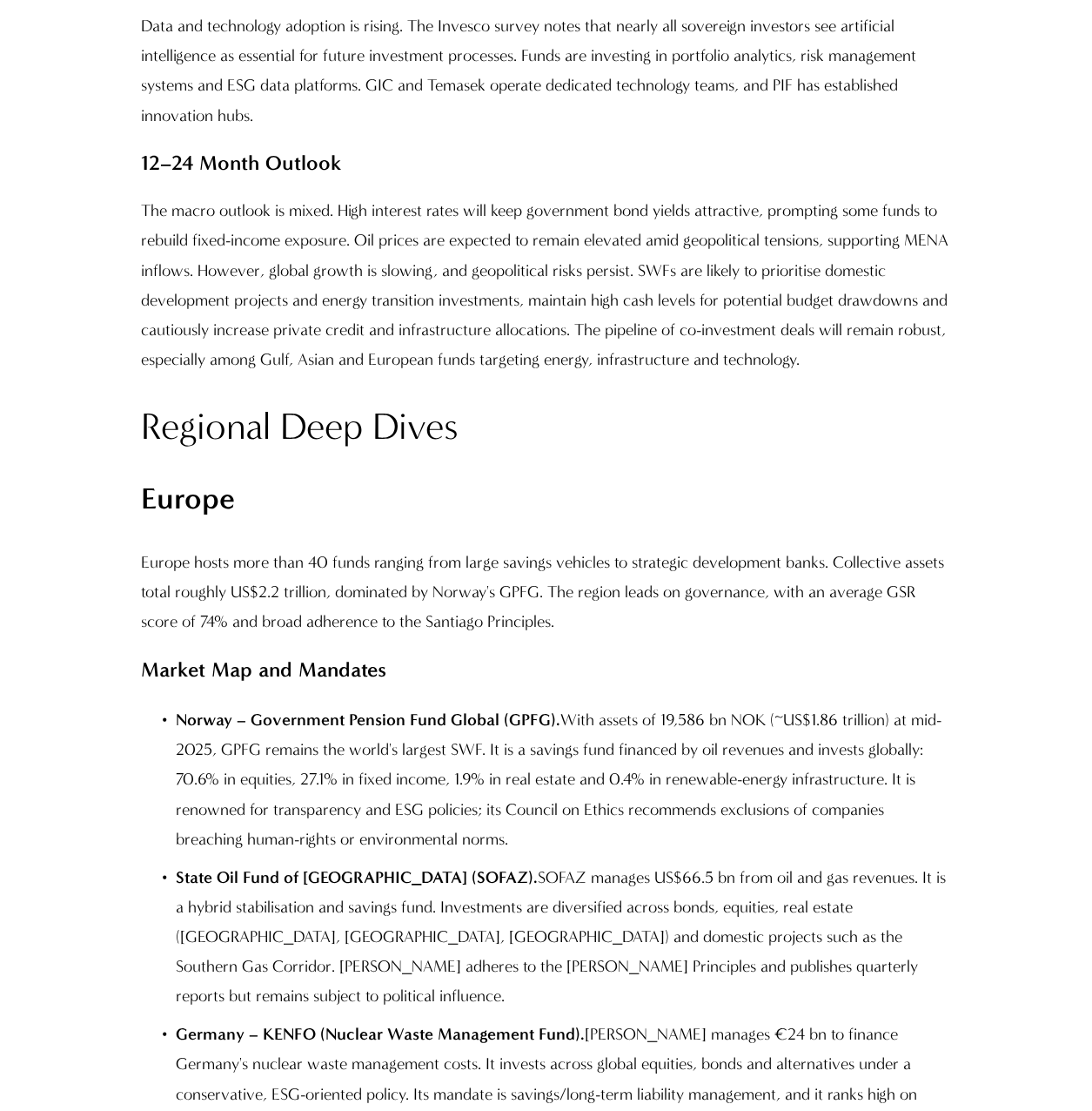
scroll to position [8966, 0]
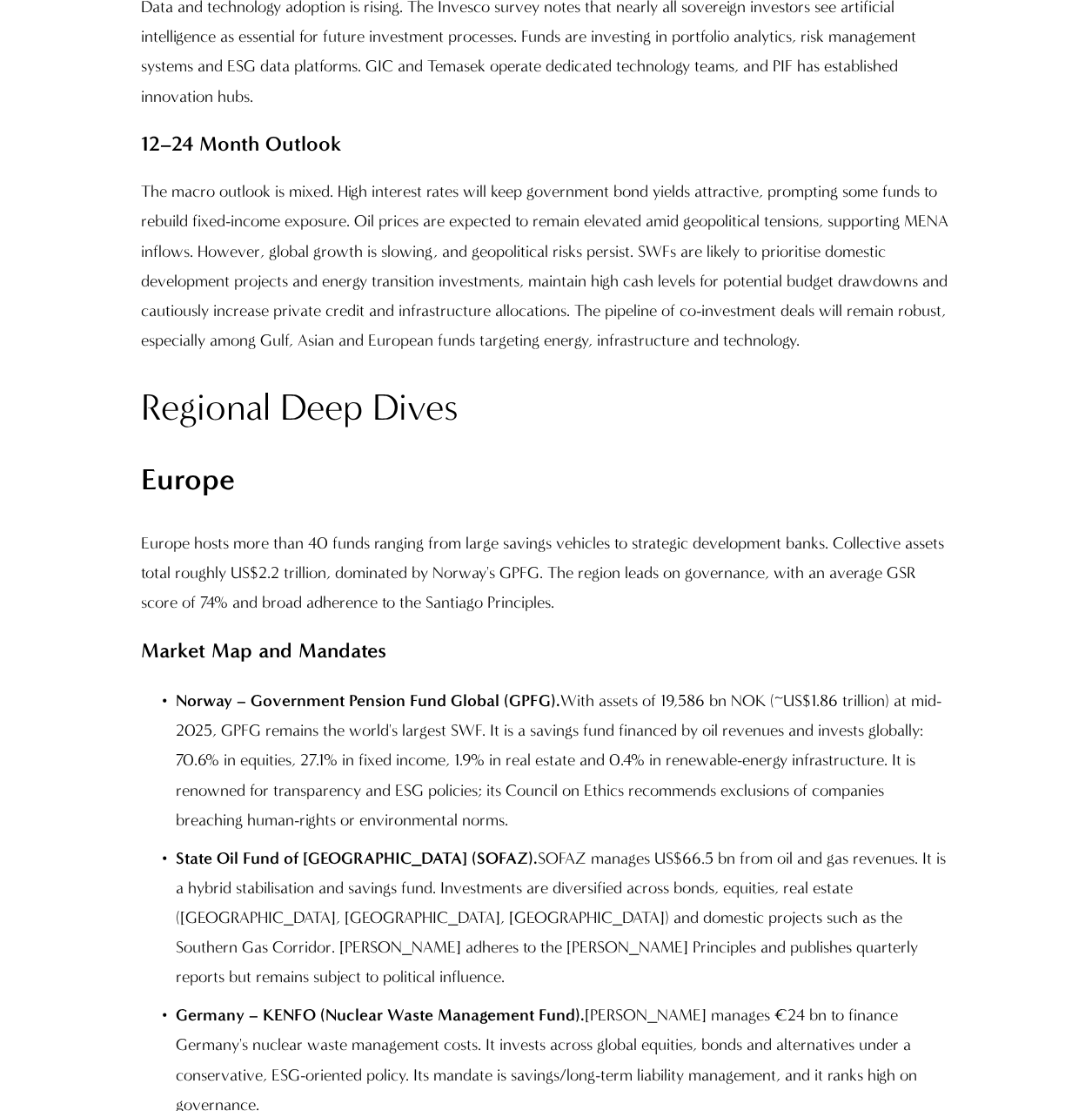
click at [677, 632] on p "Market Map and Mandates" at bounding box center [546, 651] width 811 height 37
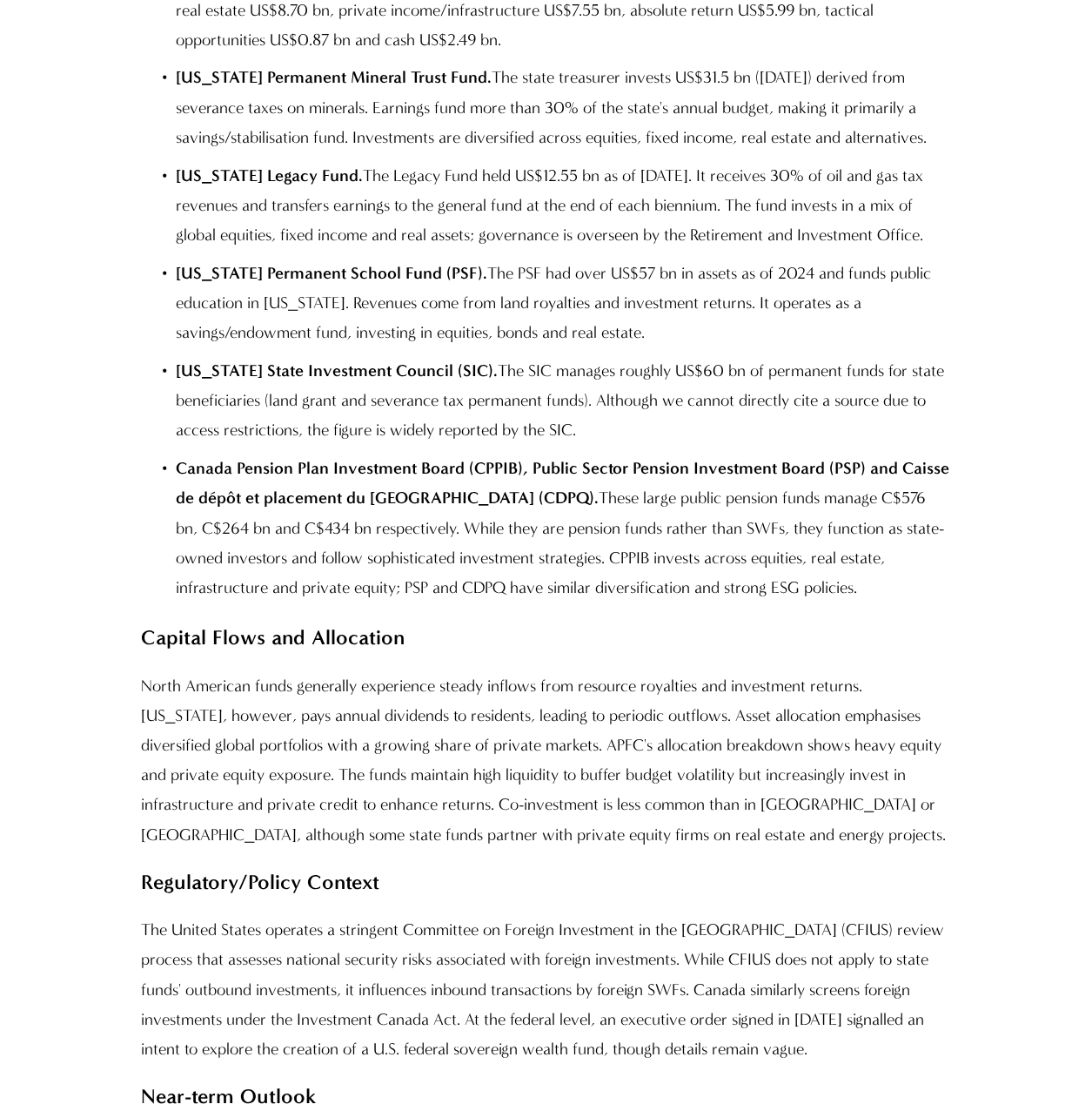
scroll to position [1921, 0]
